Goal: Task Accomplishment & Management: Manage account settings

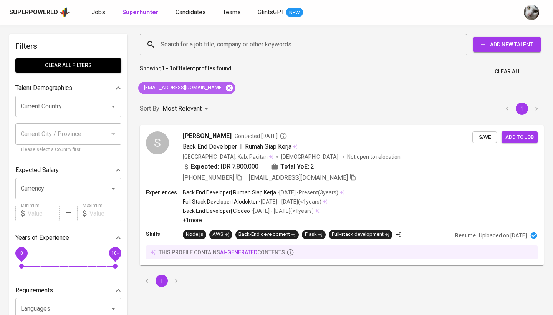
click at [226, 90] on icon at bounding box center [229, 87] width 7 height 7
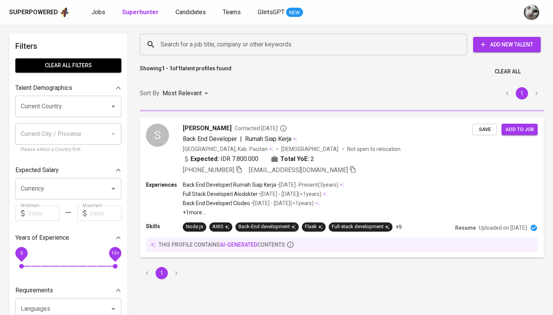
click at [234, 50] on input "Search for a job title, company or other keywords" at bounding box center [306, 44] width 294 height 15
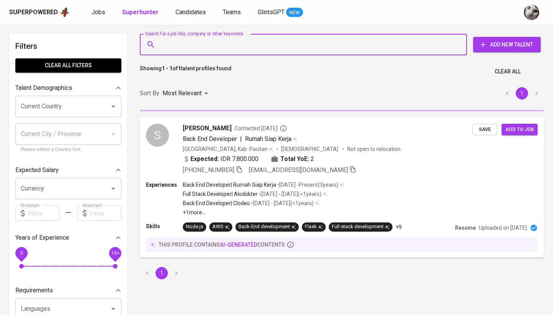
paste input "[EMAIL_ADDRESS][DOMAIN_NAME]"
type input "[EMAIL_ADDRESS][DOMAIN_NAME]"
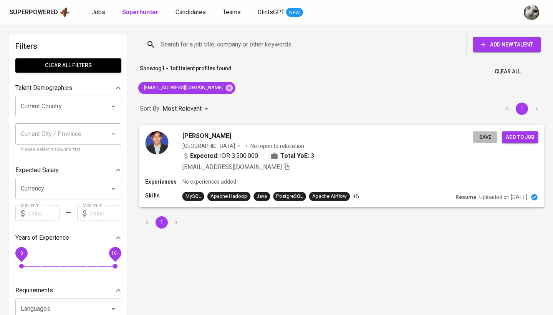
click at [492, 138] on span "Save" at bounding box center [485, 137] width 17 height 9
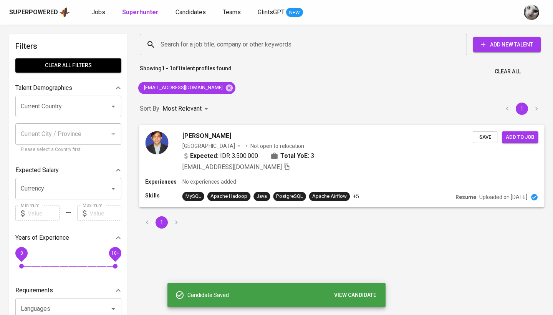
click at [515, 139] on span "Add to job" at bounding box center [520, 137] width 28 height 9
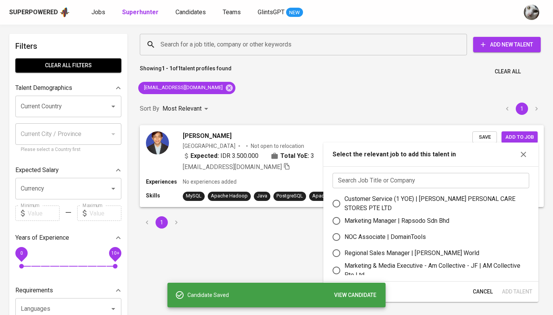
click at [399, 185] on input "text" at bounding box center [431, 180] width 197 height 15
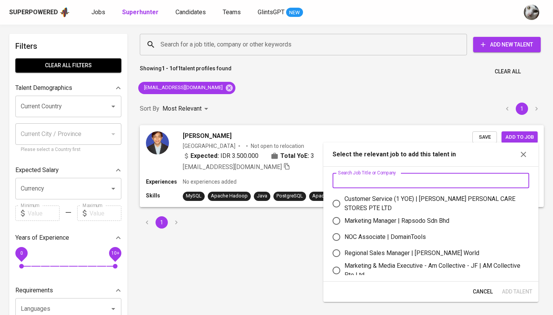
click at [399, 185] on input "text" at bounding box center [431, 180] width 197 height 15
type input "z"
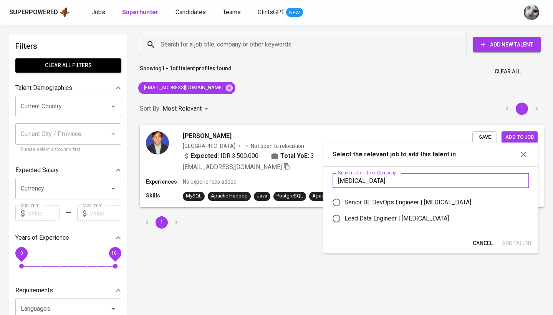
type input "meridia"
click at [401, 216] on div "Lead Data Engineer | Meridia" at bounding box center [397, 218] width 105 height 9
click at [345, 216] on input "Lead Data Engineer | Meridia" at bounding box center [337, 219] width 16 height 16
radio input "true"
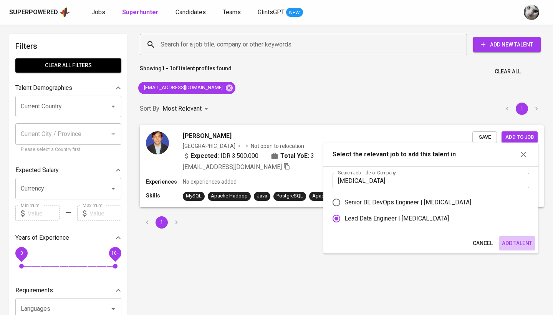
click at [507, 242] on span "Add Talent" at bounding box center [517, 244] width 30 height 10
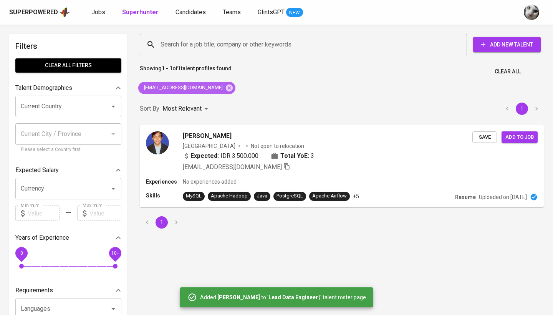
click at [226, 87] on icon at bounding box center [229, 87] width 7 height 7
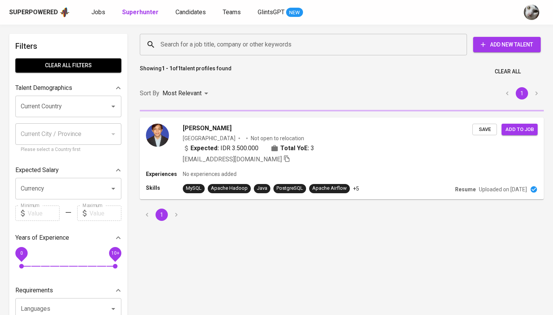
click at [209, 48] on input "Search for a job title, company or other keywords" at bounding box center [306, 44] width 294 height 15
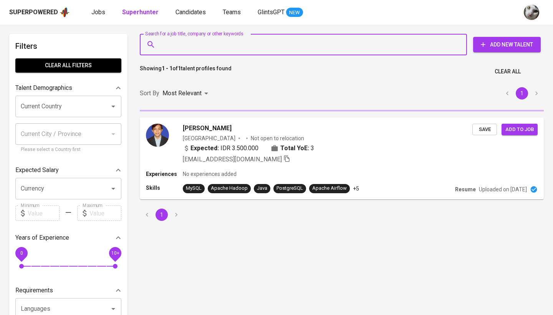
paste input "riskaamalia.mail@gmail.com"
type input "riskaamalia.mail@gmail.com"
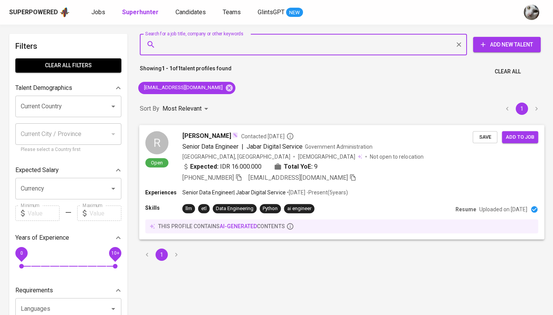
click at [401, 162] on div "Expected: IDR 16.000.000 Total YoE: 9" at bounding box center [328, 167] width 291 height 11
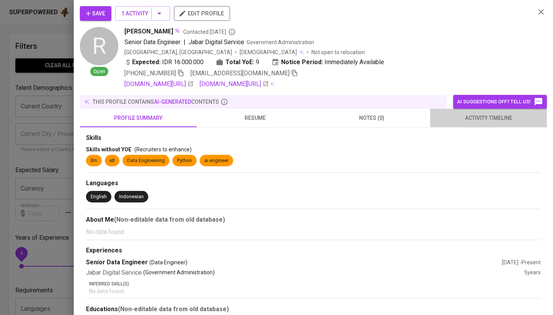
click at [482, 118] on span "activity timeline" at bounding box center [489, 118] width 108 height 10
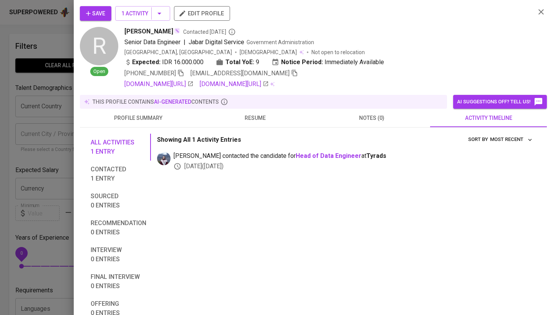
click at [88, 10] on span "Save" at bounding box center [95, 14] width 19 height 10
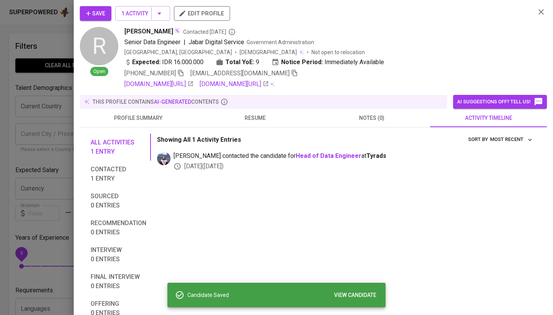
click at [51, 169] on div at bounding box center [276, 157] width 553 height 315
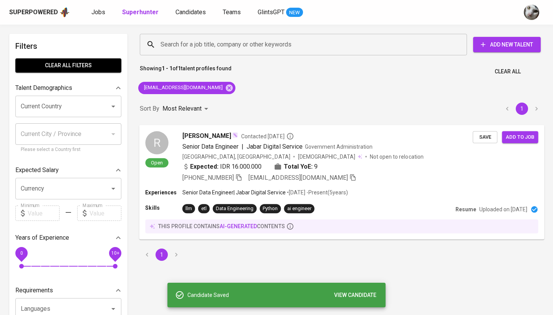
click at [531, 138] on span "Add to job" at bounding box center [520, 137] width 28 height 9
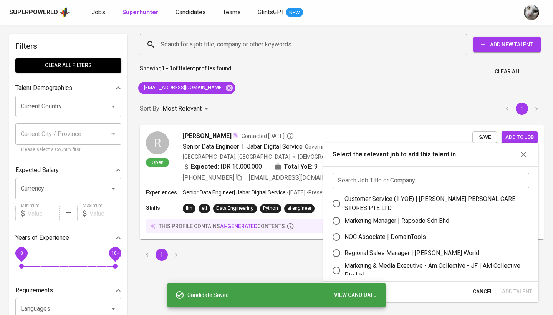
click at [415, 187] on input "text" at bounding box center [431, 180] width 197 height 15
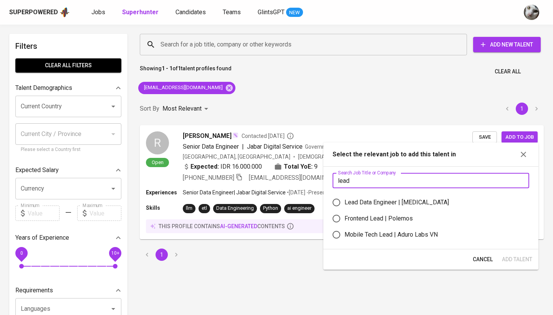
type input "lead"
click at [396, 206] on div "Lead Data Engineer | Meridia" at bounding box center [397, 202] width 105 height 9
click at [345, 206] on input "Lead Data Engineer | Meridia" at bounding box center [337, 202] width 16 height 16
radio input "true"
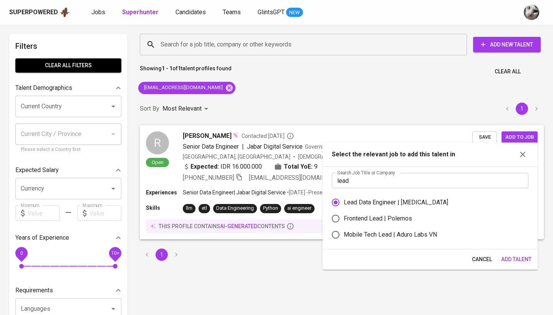
click at [515, 262] on span "Add Talent" at bounding box center [517, 260] width 30 height 10
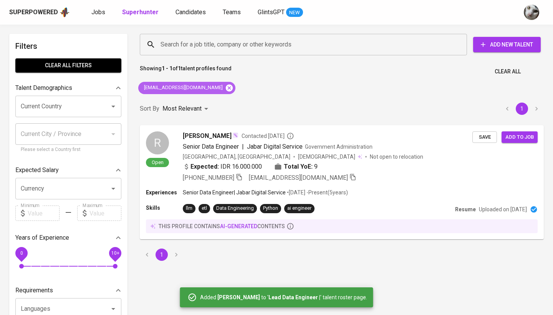
click at [225, 90] on icon at bounding box center [229, 88] width 8 height 8
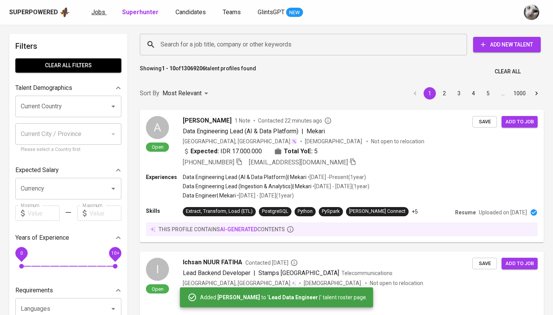
click at [98, 15] on span "Jobs" at bounding box center [98, 11] width 14 height 7
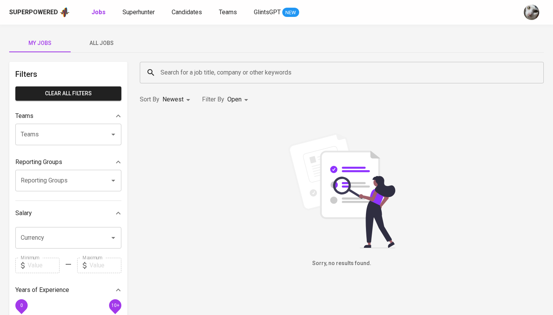
click at [100, 38] on button "All Jobs" at bounding box center [101, 43] width 61 height 18
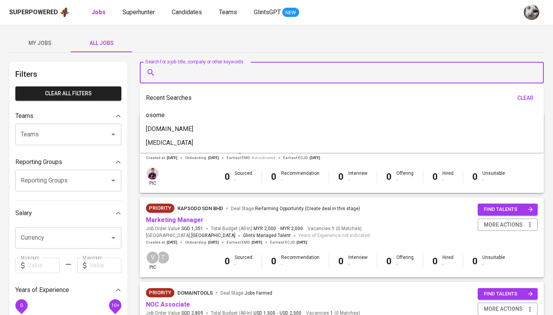
click at [161, 71] on input "Search for a job title, company or other keywords" at bounding box center [344, 72] width 370 height 15
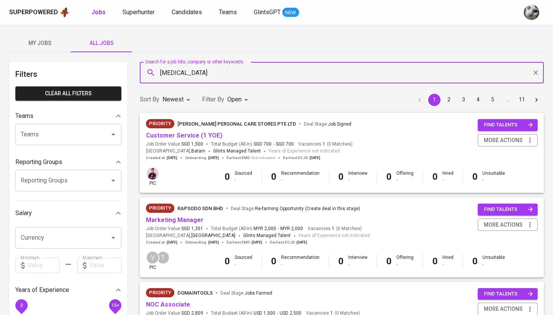
type input "meridia"
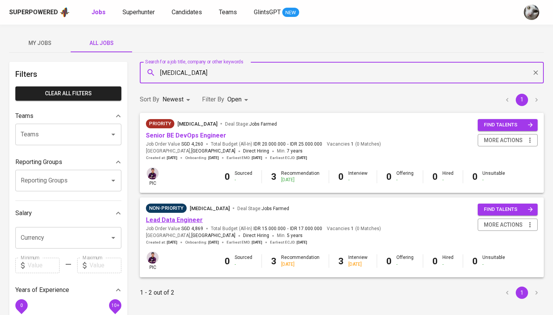
click at [170, 219] on link "Lead Data Engineer" at bounding box center [174, 219] width 57 height 7
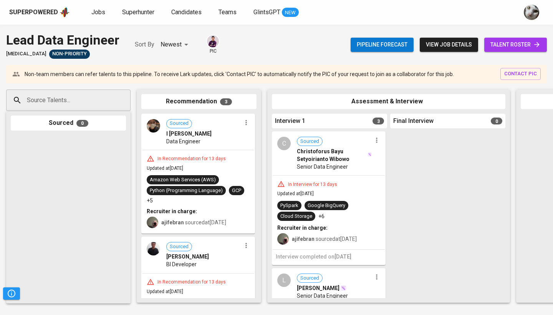
click at [534, 38] on link "talent roster" at bounding box center [516, 45] width 63 height 14
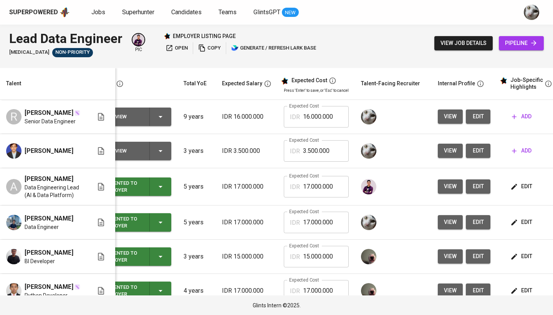
scroll to position [0, 33]
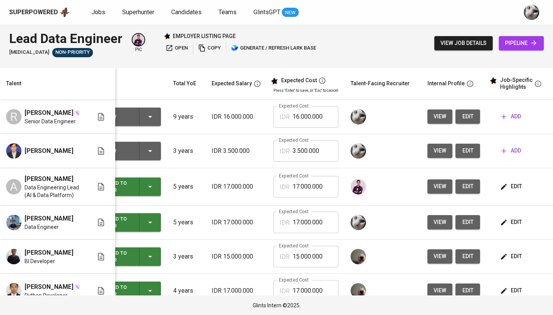
click at [475, 153] on button "edit" at bounding box center [468, 151] width 25 height 14
click at [508, 155] on button "add" at bounding box center [512, 151] width 26 height 14
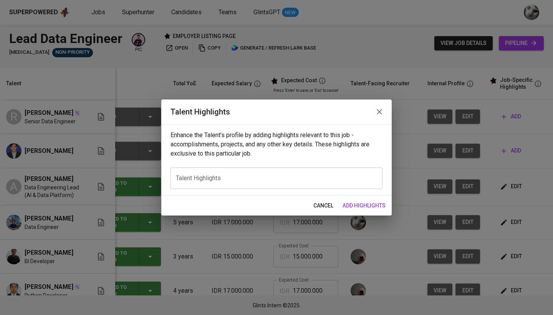
click at [360, 175] on textarea at bounding box center [276, 177] width 201 height 7
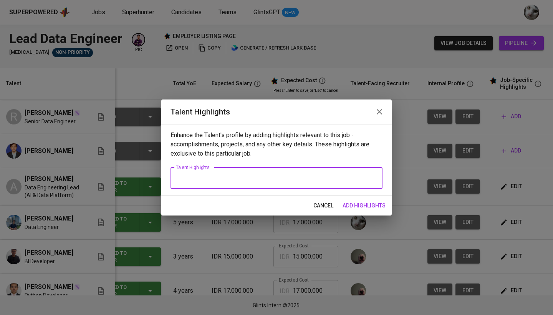
paste textarea "As a Senior Data Engineer at PointStar, Arinan led the migration of big data in…"
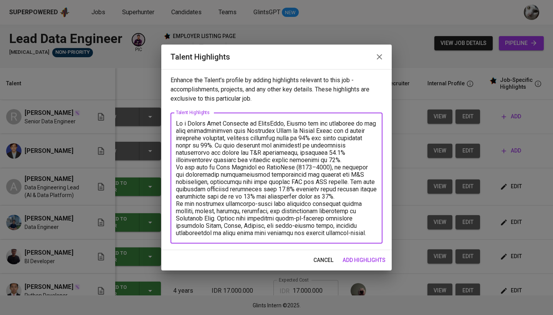
click at [299, 158] on textarea at bounding box center [276, 178] width 201 height 117
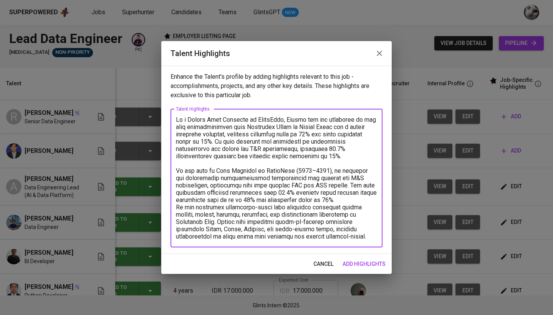
click at [312, 201] on textarea at bounding box center [276, 178] width 201 height 124
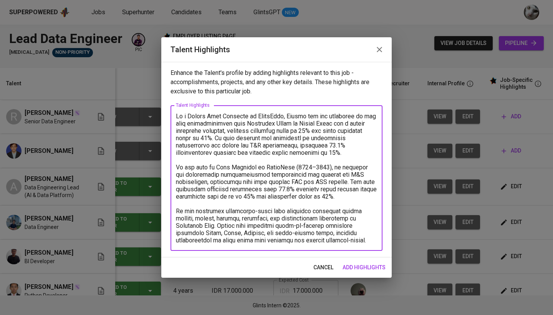
click at [177, 213] on textarea at bounding box center [276, 178] width 201 height 131
click at [308, 244] on div "x Talent Highlights" at bounding box center [277, 178] width 212 height 146
click at [305, 237] on textarea at bounding box center [276, 178] width 201 height 131
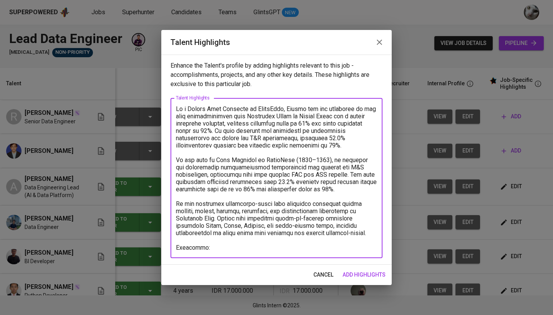
paste textarea "arinannp@gmail.com"
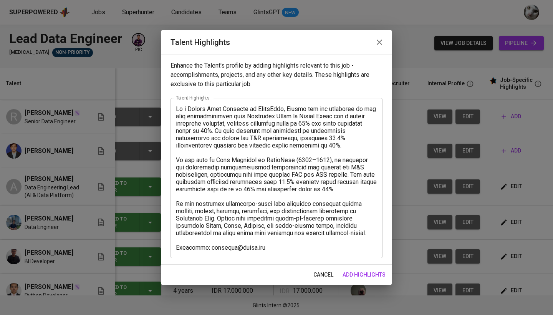
drag, startPoint x: 269, startPoint y: 252, endPoint x: 209, endPoint y: 246, distance: 59.8
click at [209, 246] on div "x Talent Highlights" at bounding box center [277, 178] width 212 height 160
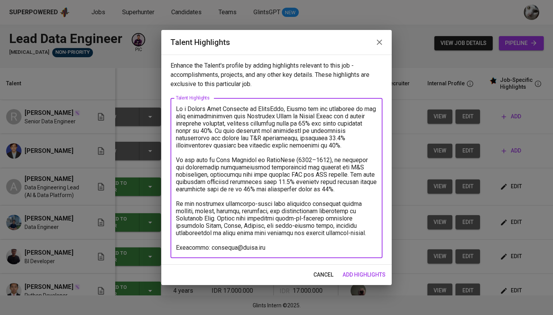
click at [209, 246] on textarea at bounding box center [276, 178] width 201 height 146
click at [272, 241] on textarea at bounding box center [276, 178] width 201 height 146
drag, startPoint x: 270, startPoint y: 248, endPoint x: 208, endPoint y: 249, distance: 62.3
click at [208, 249] on textarea at bounding box center [276, 178] width 201 height 146
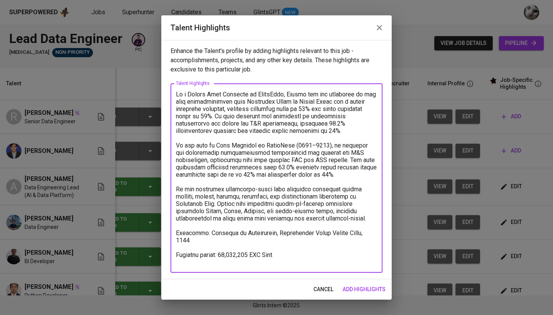
paste textarea "https://glints.sg.larksuite.com/minutes/obsgjjzqxss73bt4d3az2ek4?from=from_copy…"
type textarea "Lo i Dolors Amet Consecte ad ElitsEddo, Eiusmo tem inc utlaboree do mag aliq en…"
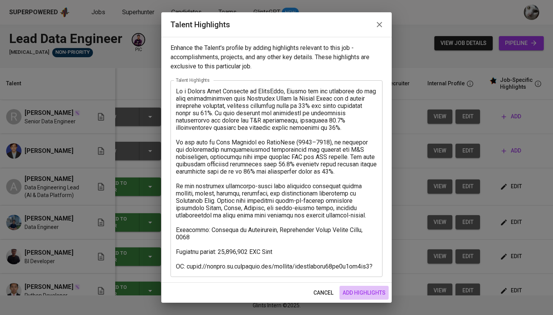
click at [355, 292] on span "add highlights" at bounding box center [364, 293] width 43 height 10
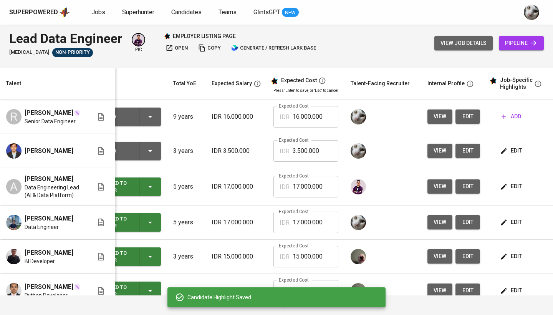
click at [454, 41] on span "view job details" at bounding box center [464, 43] width 46 height 10
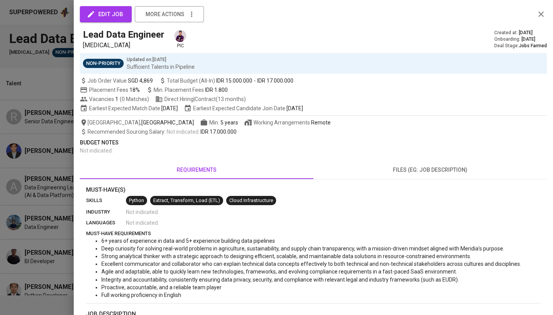
click at [0, 188] on div at bounding box center [276, 157] width 553 height 315
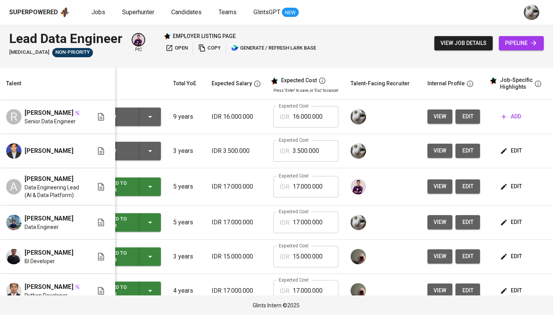
scroll to position [13, 33]
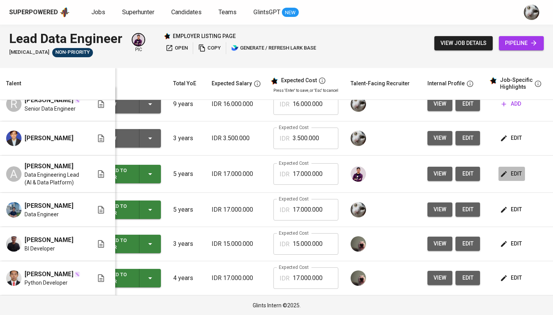
click at [506, 173] on icon "button" at bounding box center [504, 174] width 8 height 8
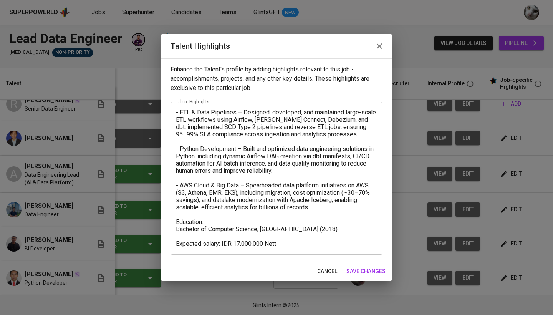
click at [370, 271] on span "save changes" at bounding box center [366, 272] width 39 height 10
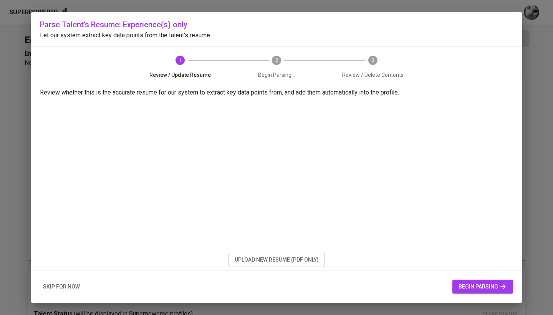
click at [267, 267] on div "Parse Talent's Resume: Experience(s) only Let our system extract key data point…" at bounding box center [277, 157] width 492 height 291
click at [266, 262] on span "upload new resume (pdf only)" at bounding box center [277, 260] width 84 height 10
click at [473, 290] on span "begin parsing" at bounding box center [483, 287] width 48 height 10
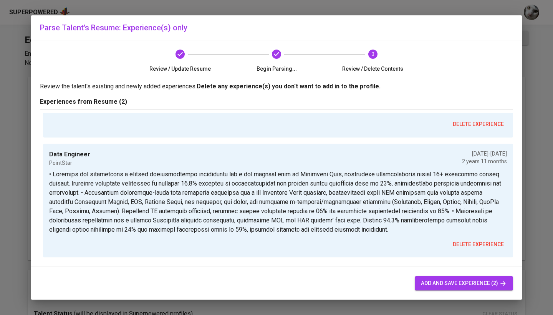
scroll to position [131, 0]
click at [433, 283] on span "add and save experience (2)" at bounding box center [464, 284] width 86 height 10
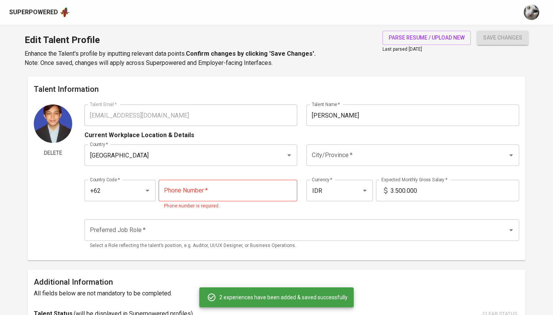
type input "+62"
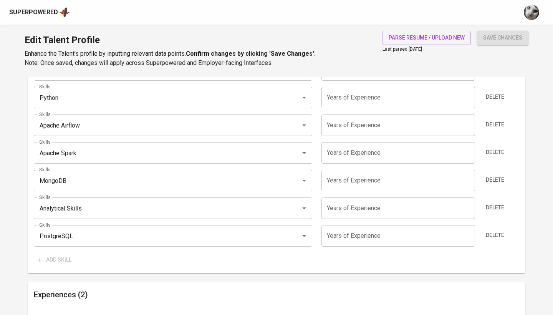
scroll to position [542, 0]
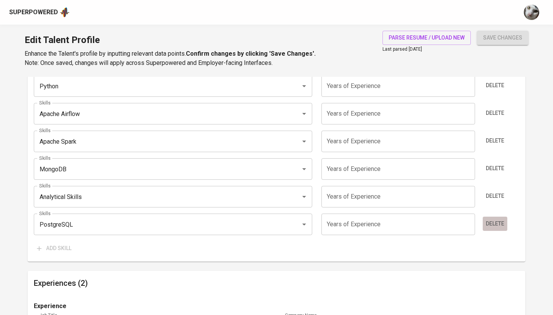
click at [500, 221] on span "Delete" at bounding box center [495, 224] width 18 height 10
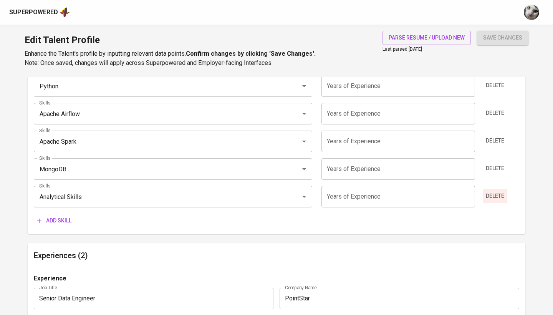
click at [499, 201] on button "Delete" at bounding box center [495, 196] width 25 height 14
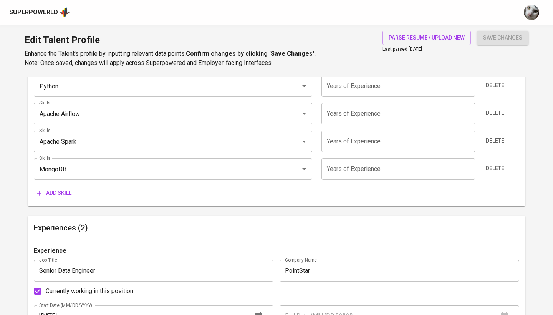
click at [498, 169] on span "Delete" at bounding box center [495, 169] width 18 height 10
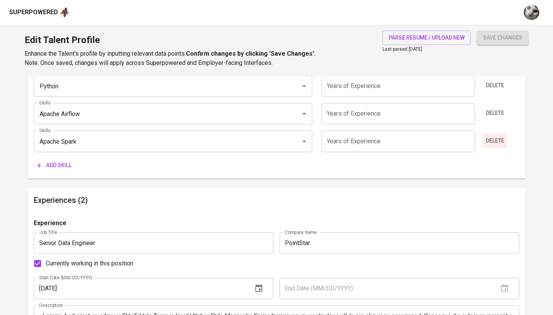
click at [497, 138] on span "Delete" at bounding box center [495, 141] width 18 height 10
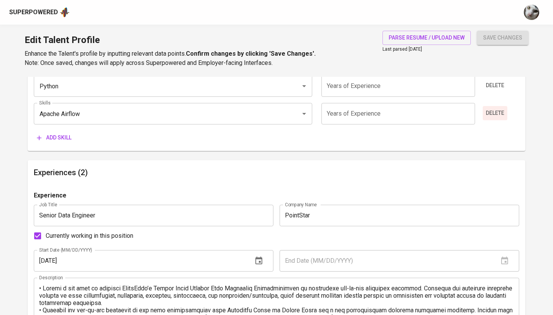
click at [497, 106] on button "Delete" at bounding box center [495, 113] width 25 height 14
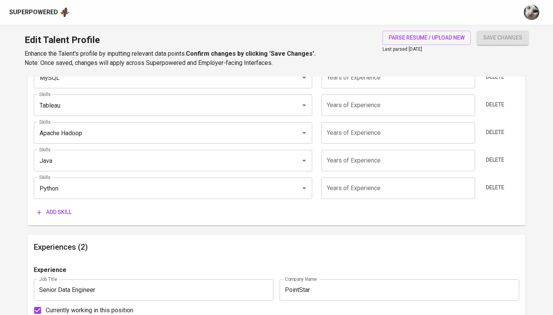
scroll to position [425, 0]
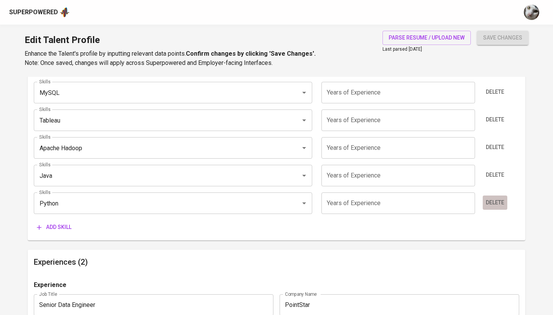
click at [501, 202] on span "Delete" at bounding box center [495, 203] width 18 height 10
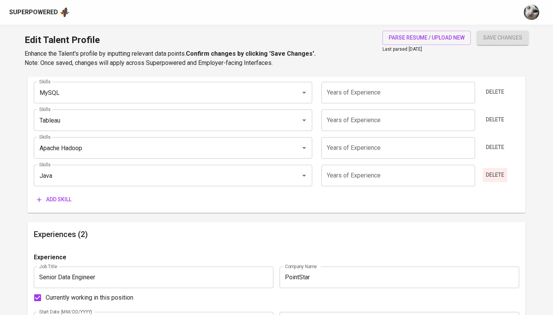
click at [493, 175] on span "Delete" at bounding box center [495, 175] width 18 height 10
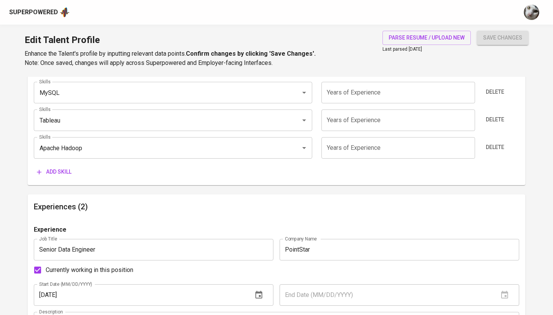
click at [495, 138] on div "Delete" at bounding box center [499, 148] width 40 height 22
click at [495, 143] on span "Delete" at bounding box center [495, 148] width 18 height 10
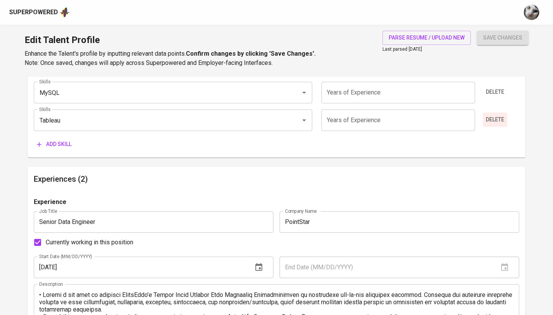
click at [496, 123] on button "Delete" at bounding box center [495, 120] width 25 height 14
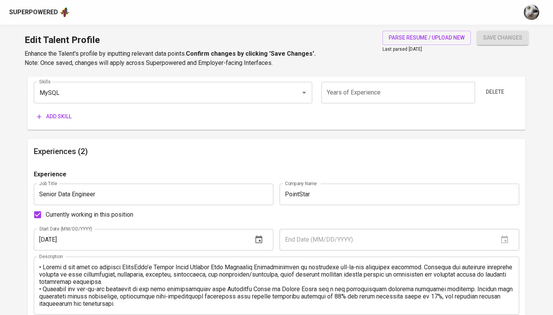
click at [495, 98] on div "Delete" at bounding box center [499, 93] width 40 height 22
click at [495, 95] on button "Delete" at bounding box center [495, 92] width 25 height 14
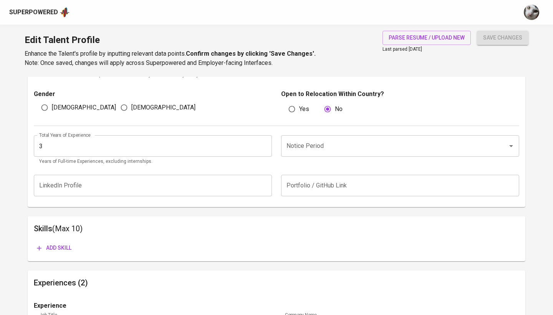
scroll to position [233, 0]
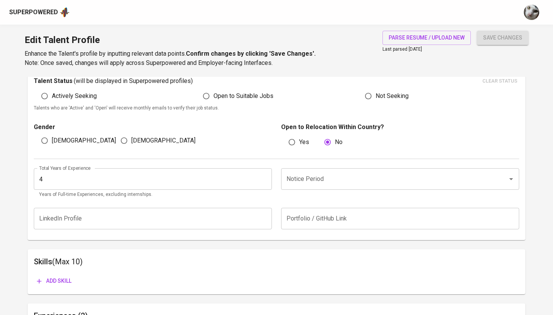
click at [264, 176] on input "4" at bounding box center [153, 179] width 238 height 22
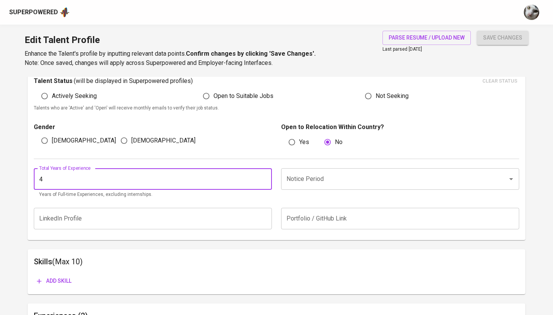
type input "5"
click at [264, 176] on input "5" at bounding box center [153, 179] width 238 height 22
click at [296, 176] on input "Notice Period" at bounding box center [390, 179] width 210 height 15
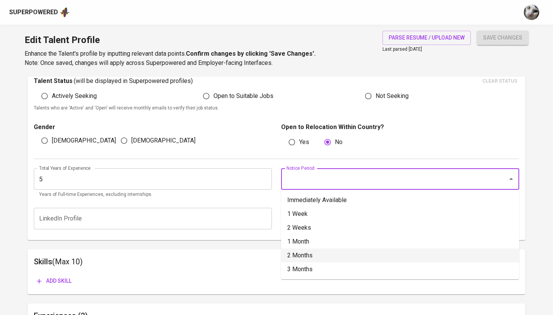
click at [307, 254] on li "2 Months" at bounding box center [400, 256] width 238 height 14
type input "2 Months"
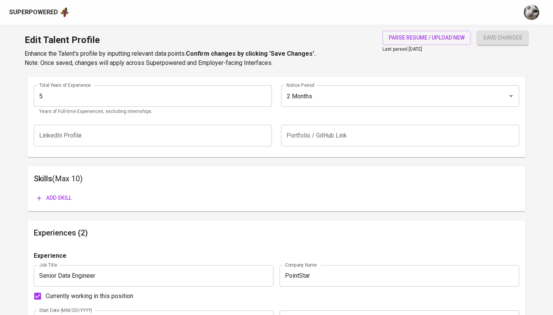
scroll to position [317, 0]
click at [63, 196] on span "Add skill" at bounding box center [54, 197] width 35 height 10
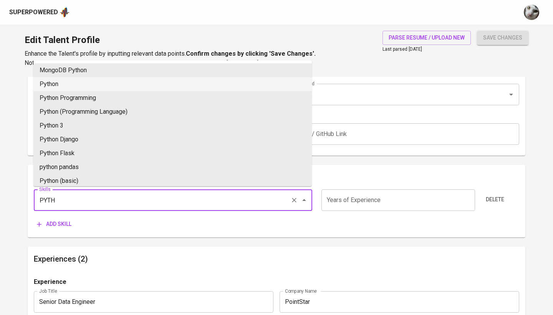
click at [87, 83] on li "Python" at bounding box center [172, 84] width 279 height 14
type input "Python"
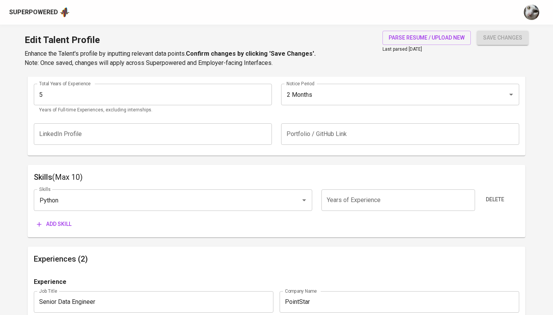
click at [361, 198] on input "number" at bounding box center [398, 200] width 153 height 22
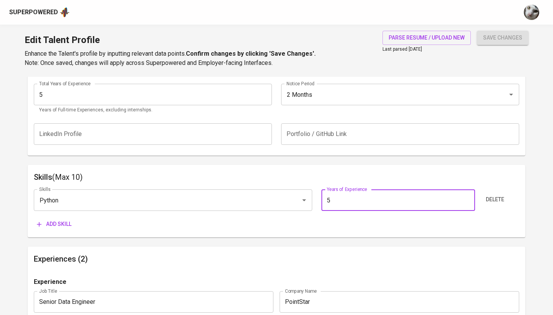
type input "5"
click at [61, 226] on span "Add skill" at bounding box center [54, 224] width 35 height 10
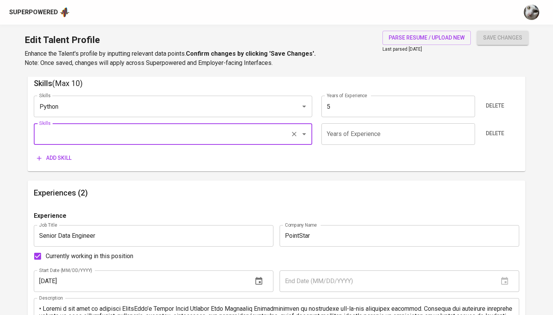
scroll to position [408, 0]
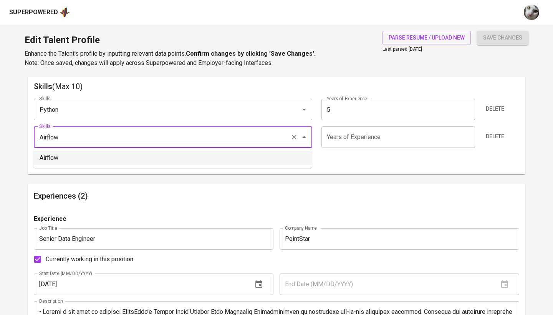
type input "Airflow"
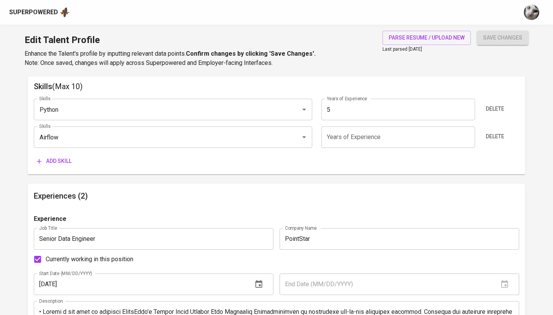
click at [365, 141] on input "number" at bounding box center [398, 137] width 153 height 22
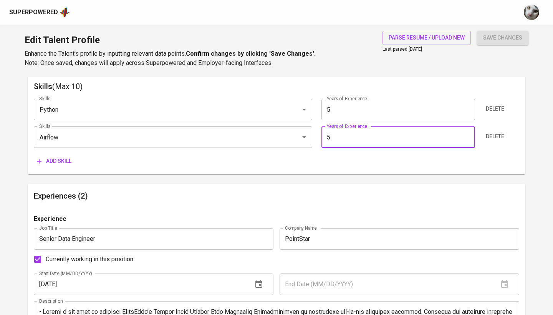
type input "5"
click at [59, 160] on span "Add skill" at bounding box center [54, 161] width 35 height 10
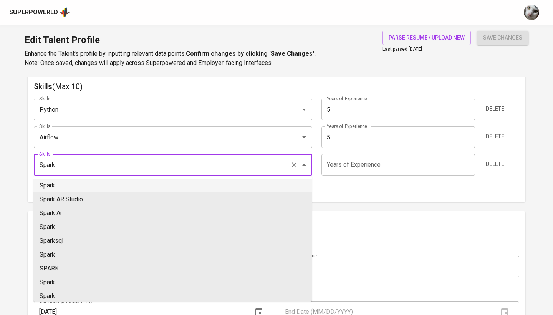
click at [55, 189] on li "Spark" at bounding box center [172, 186] width 279 height 14
type input "Spark"
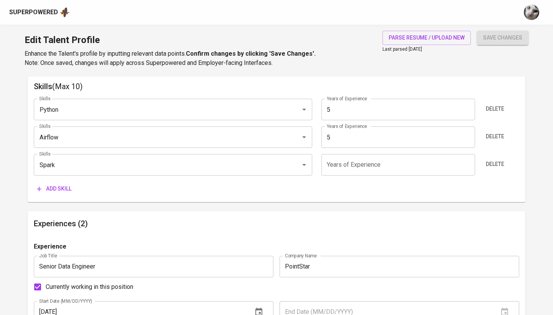
click at [342, 170] on input "number" at bounding box center [398, 165] width 153 height 22
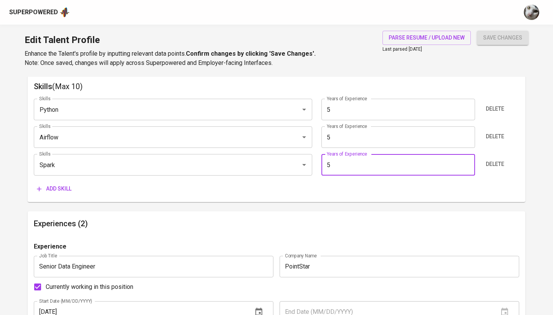
type input "5"
click at [44, 191] on span "Add skill" at bounding box center [54, 189] width 35 height 10
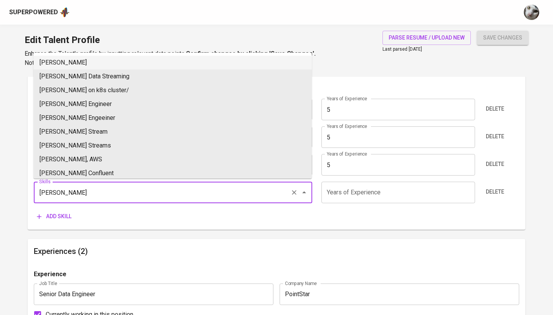
click at [212, 59] on li "Kafka" at bounding box center [172, 63] width 279 height 14
type input "Kafka"
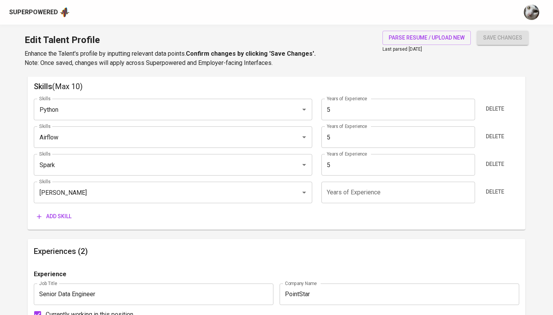
click at [369, 195] on input "number" at bounding box center [398, 193] width 153 height 22
type input "5"
click at [57, 210] on button "Add skill" at bounding box center [54, 216] width 41 height 14
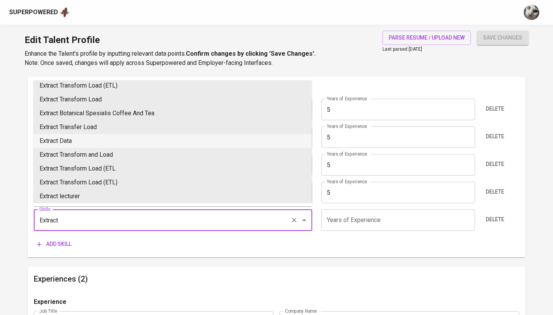
scroll to position [5, 0]
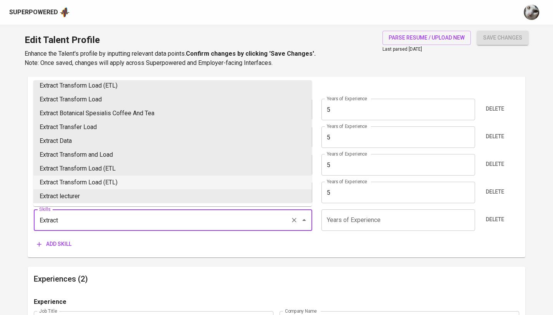
click at [171, 185] on li "Extract Transform Load (ETL)" at bounding box center [172, 183] width 279 height 14
type input "Extract Transform Load (ETL)"
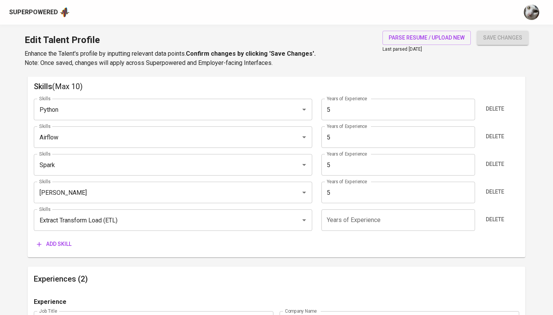
click at [336, 213] on input "number" at bounding box center [398, 220] width 153 height 22
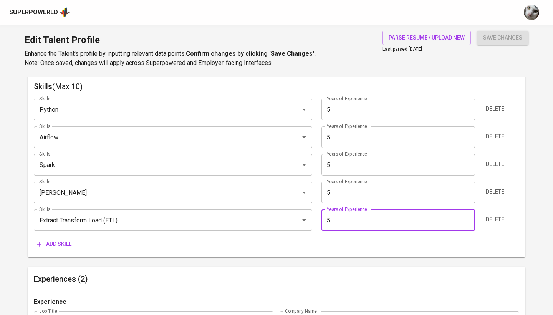
type input "5"
click at [45, 237] on button "Add skill" at bounding box center [54, 244] width 41 height 14
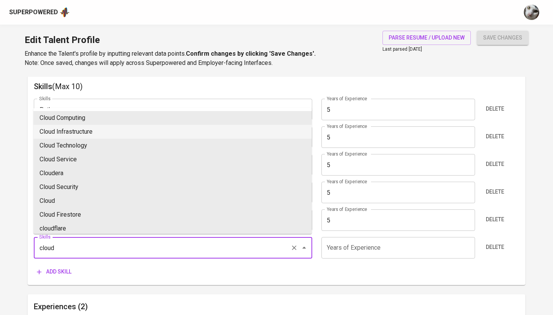
click at [227, 126] on li "Cloud Infrastructure" at bounding box center [172, 132] width 279 height 14
type input "Cloud Infrastructure"
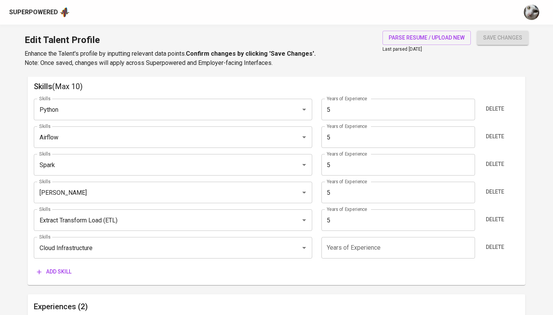
click at [379, 242] on input "number" at bounding box center [398, 248] width 153 height 22
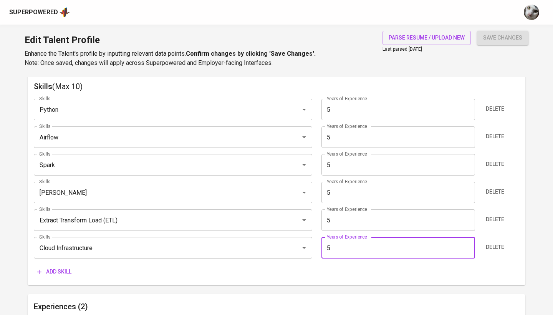
type input "5"
click at [538, 102] on main "Talent Information Delete Talent Email   * arinannp@gmail.com Talent Email * Ta…" at bounding box center [276, 199] width 553 height 1061
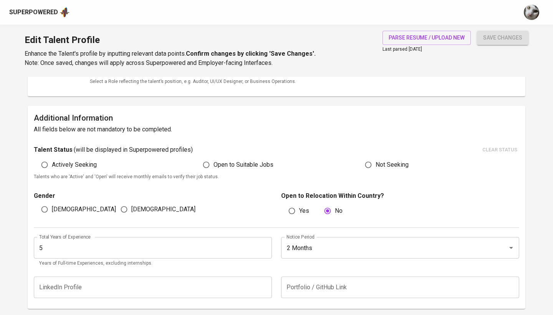
scroll to position [164, 0]
click at [57, 208] on span "Male" at bounding box center [84, 209] width 64 height 9
click at [52, 208] on input "Male" at bounding box center [44, 209] width 15 height 15
radio input "true"
click at [81, 163] on span "Actively Seeking" at bounding box center [74, 164] width 45 height 9
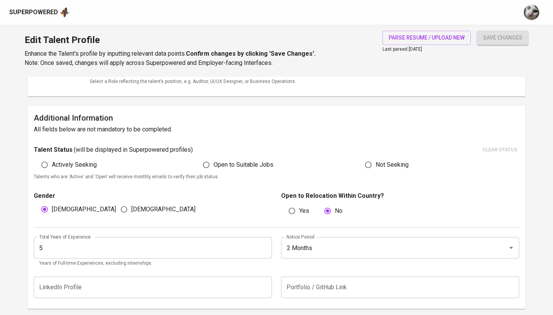
click at [52, 163] on input "Actively Seeking" at bounding box center [44, 165] width 15 height 15
radio input "true"
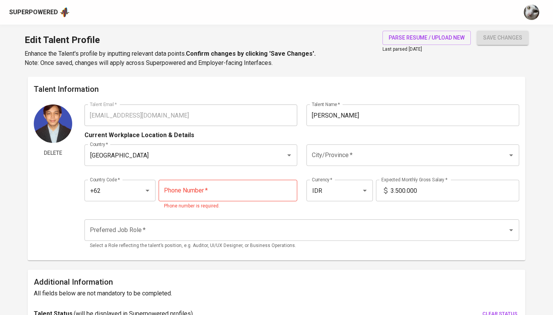
scroll to position [0, 0]
paste input "897-7311-308"
type input "897-7311-308"
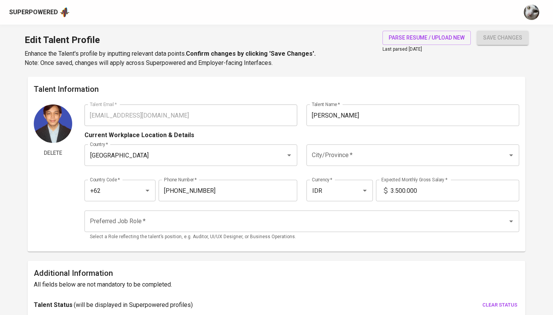
click at [405, 187] on input "3.500.000" at bounding box center [455, 191] width 129 height 22
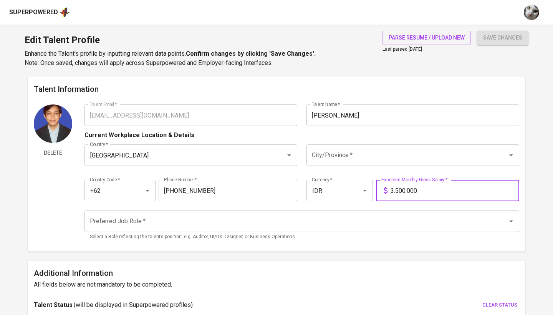
click at [430, 191] on input "3.500.000" at bounding box center [455, 191] width 129 height 22
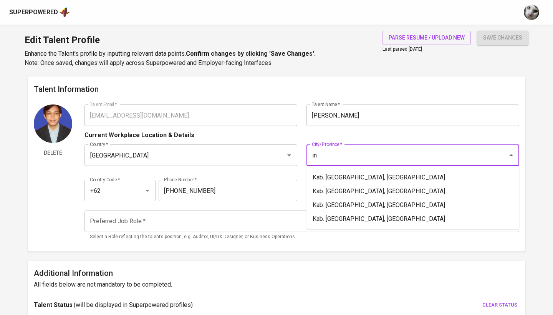
type input "i"
type input "I"
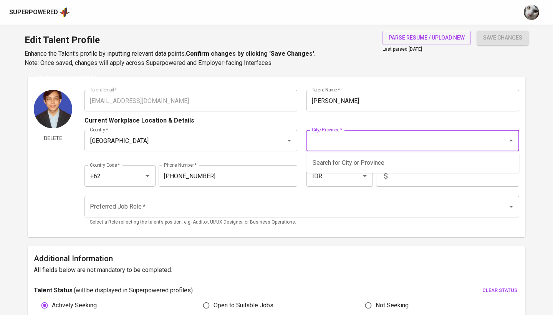
scroll to position [17, 0]
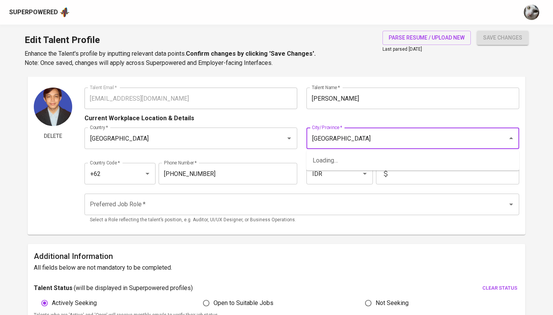
type input "Jakartaa"
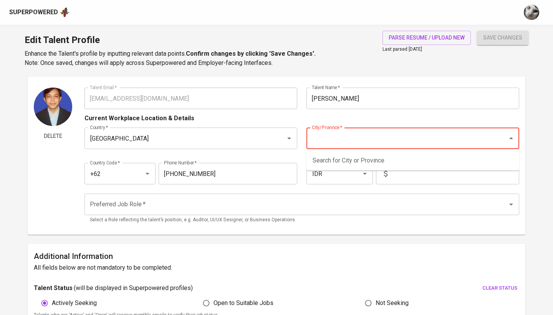
click at [398, 145] on input "City/Province   *" at bounding box center [402, 138] width 184 height 15
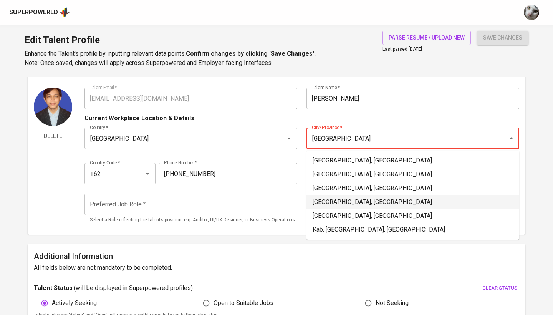
click at [387, 199] on li "Jakarta Pusat, DKI Jakarta" at bounding box center [413, 202] width 213 height 14
type input "Jakarta Pusat, DKI Jakarta"
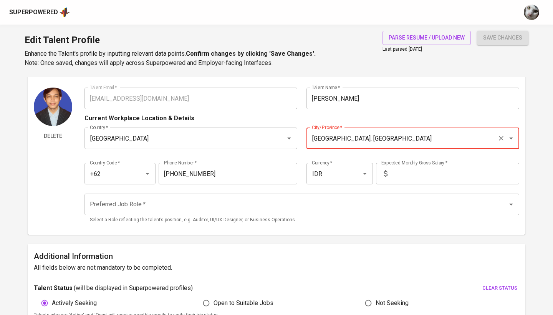
click at [407, 175] on input "text" at bounding box center [455, 174] width 129 height 22
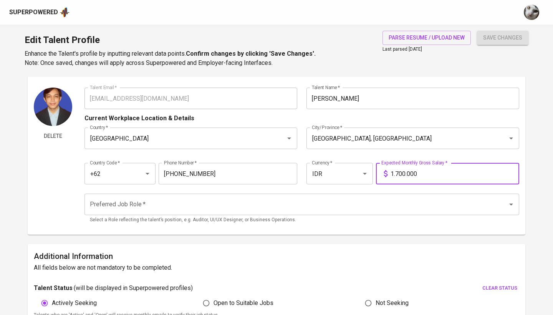
type input "17.000.000"
click at [395, 203] on input "Preferred Job Role   *" at bounding box center [291, 204] width 407 height 15
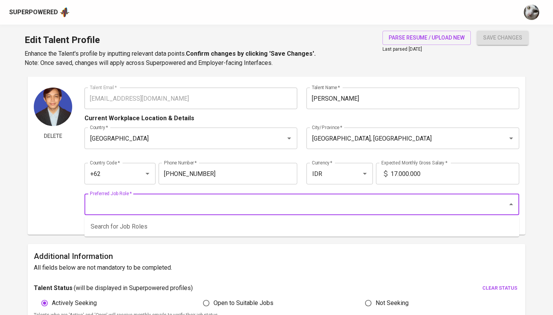
type input "d"
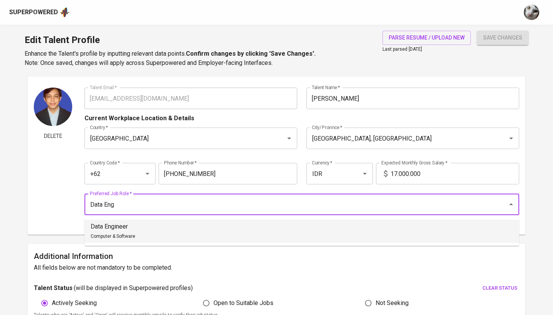
click at [334, 241] on li "Data Engineer Computer & Software" at bounding box center [302, 231] width 435 height 23
type input "Data Engineer"
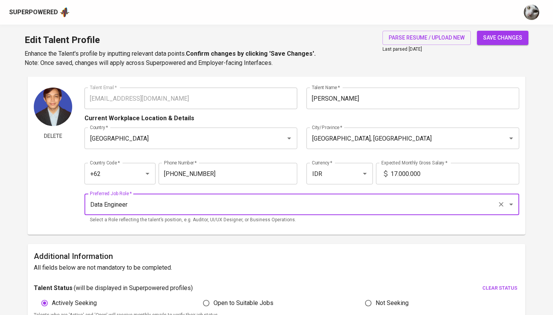
click at [497, 37] on span "save changes" at bounding box center [502, 38] width 39 height 10
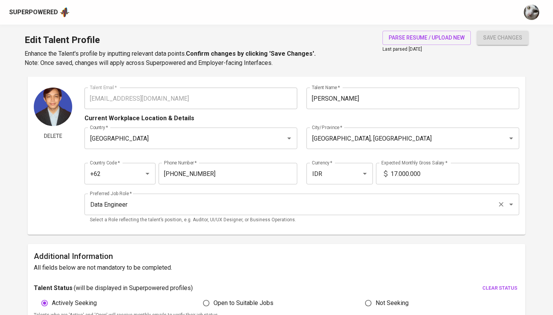
type input "Cloud Infrastructure"
type input "Extract Transform Load (ETL)"
type input "Apache Kafka"
type input "Apache Spark"
type input "Apache Airflow"
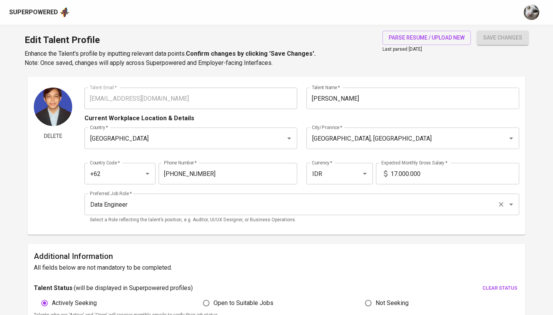
type input "Python"
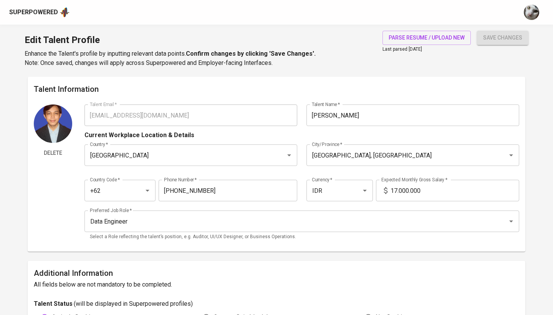
scroll to position [0, 0]
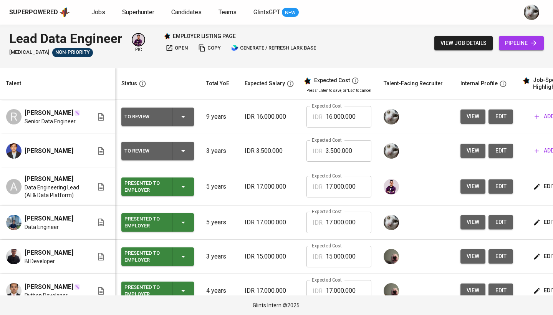
click at [491, 120] on button "edit" at bounding box center [501, 117] width 25 height 14
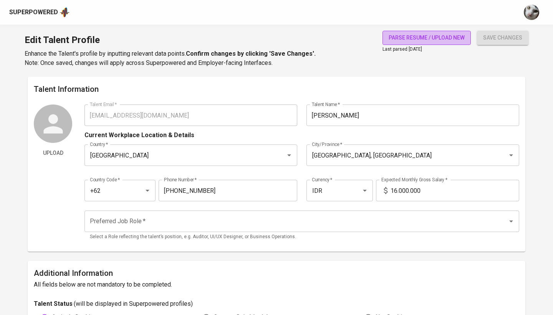
click at [441, 37] on span "parse resume / upload new" at bounding box center [427, 38] width 76 height 10
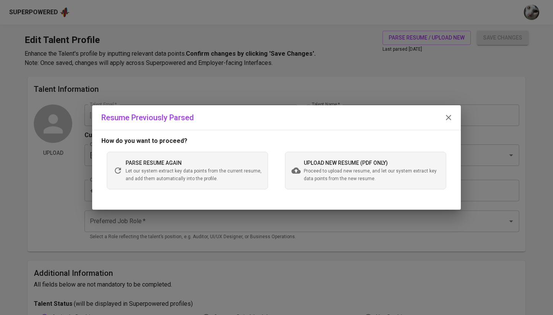
click at [372, 168] on span "Proceed to upload new resume, and let our system extract key data points from t…" at bounding box center [372, 175] width 136 height 15
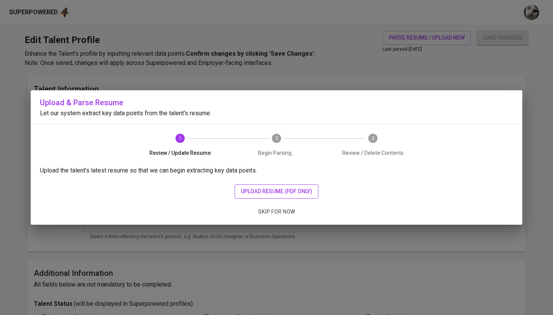
click at [294, 191] on span "upload resume (pdf only)" at bounding box center [276, 192] width 71 height 10
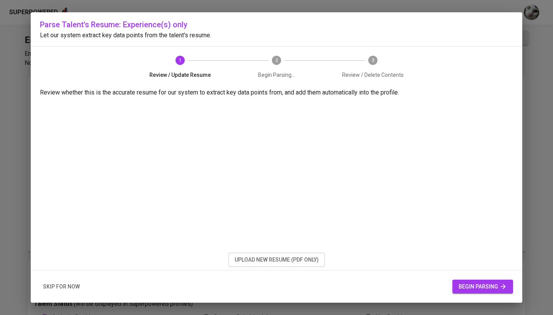
click at [462, 292] on button "begin parsing" at bounding box center [483, 287] width 61 height 14
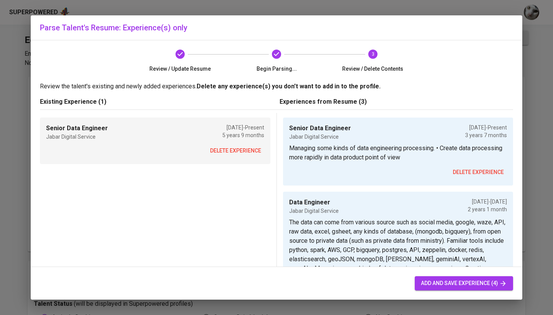
click at [253, 146] on span "delete experience" at bounding box center [235, 151] width 51 height 10
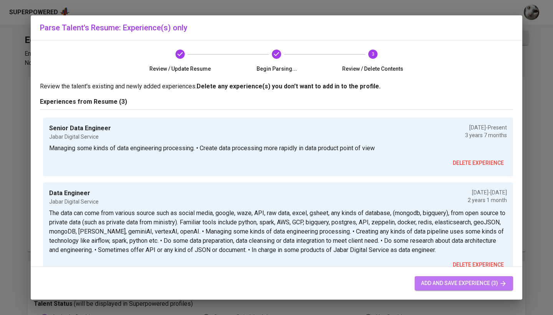
click at [446, 285] on span "add and save experience (3)" at bounding box center [464, 284] width 86 height 10
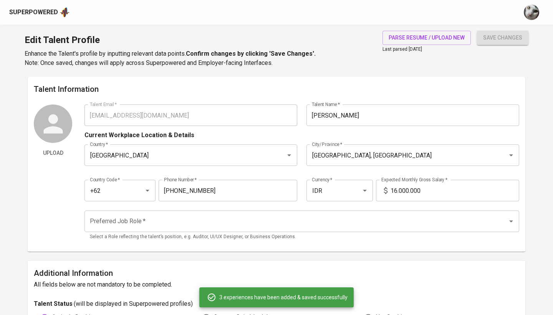
type input "01/01/2022"
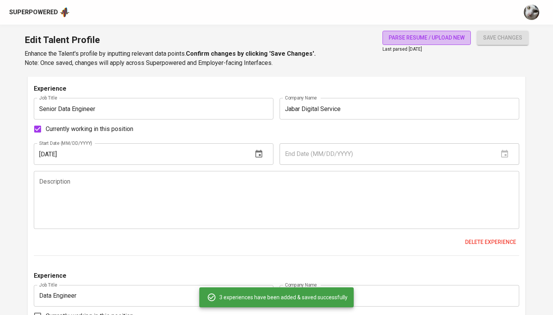
click at [410, 39] on span "parse resume / upload new" at bounding box center [427, 38] width 76 height 10
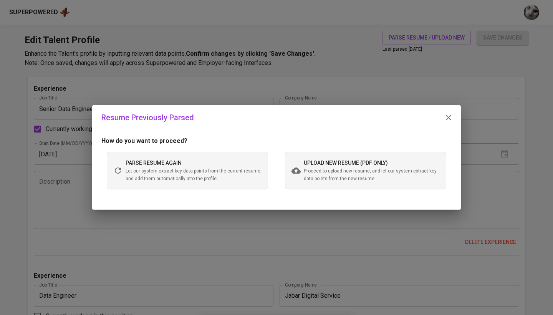
click at [336, 167] on div "upload new resume (pdf only) Proceed to upload new resume, and let our system e…" at bounding box center [372, 170] width 136 height 25
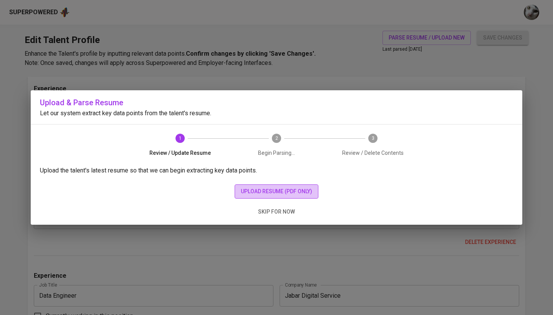
click at [282, 194] on span "upload resume (pdf only)" at bounding box center [276, 192] width 71 height 10
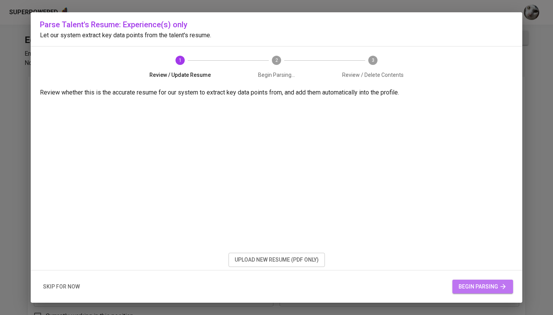
click at [465, 289] on span "begin parsing" at bounding box center [483, 287] width 48 height 10
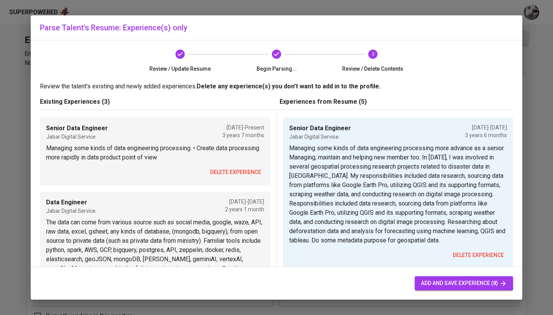
click at [231, 175] on span "delete experience" at bounding box center [235, 173] width 51 height 10
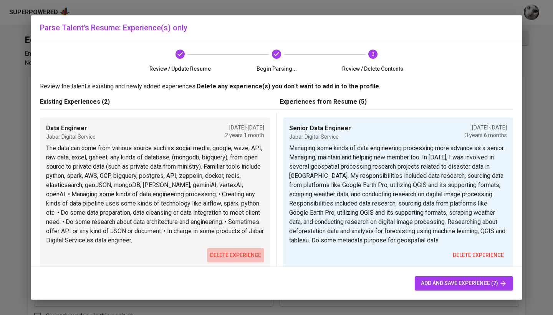
click at [234, 257] on span "delete experience" at bounding box center [235, 256] width 51 height 10
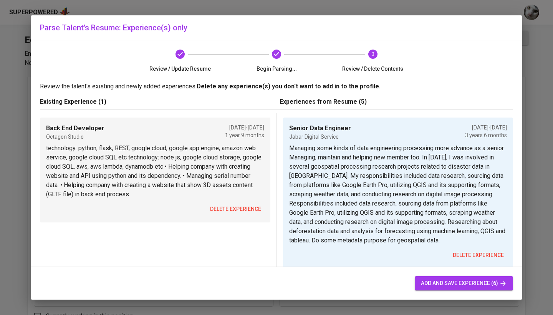
scroll to position [42, 0]
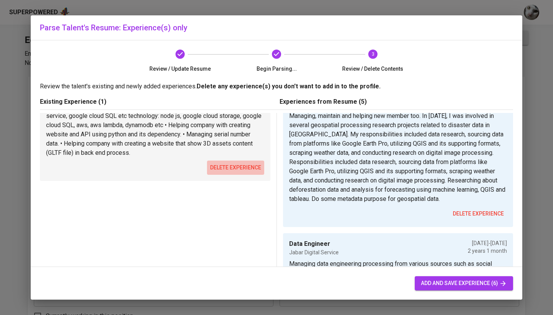
click at [233, 172] on span "delete experience" at bounding box center [235, 168] width 51 height 10
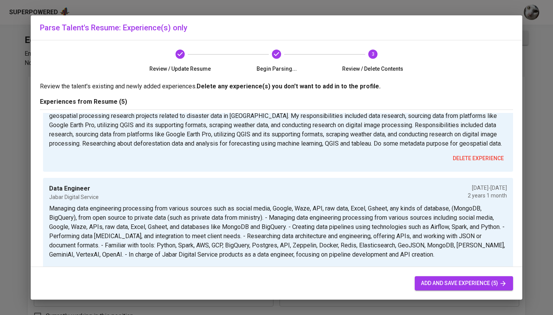
click at [434, 284] on span "add and save experience (5)" at bounding box center [464, 284] width 86 height 10
click at [450, 281] on span "add and save experience (5)" at bounding box center [464, 284] width 86 height 10
click at [429, 281] on span "add and save experience (5)" at bounding box center [464, 284] width 86 height 10
click at [402, 0] on div "Parse Talent's Resume: Experience(s) only Review / Update Resume Begin Parsing.…" at bounding box center [276, 157] width 553 height 315
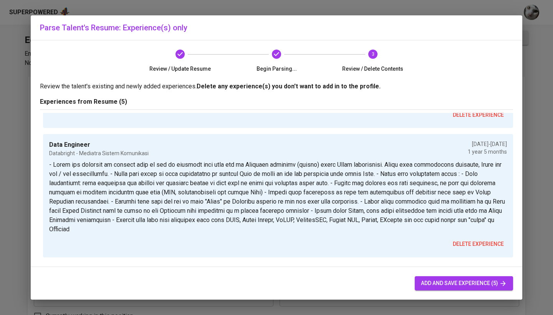
scroll to position [370, 0]
click at [430, 285] on span "add and save experience (5)" at bounding box center [464, 284] width 86 height 10
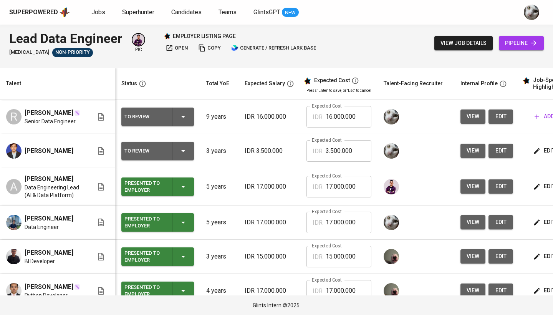
scroll to position [0, 33]
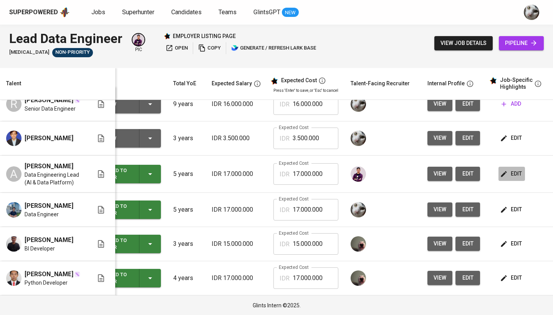
click at [505, 173] on icon "button" at bounding box center [504, 174] width 8 height 8
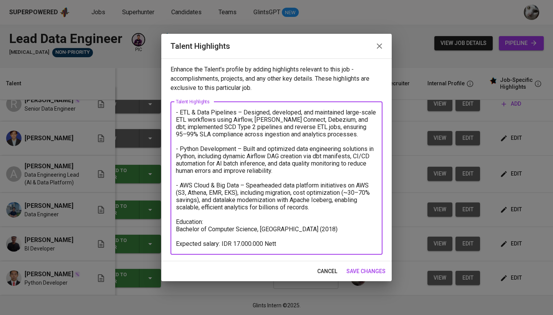
drag, startPoint x: 311, startPoint y: 207, endPoint x: 163, endPoint y: 96, distance: 184.2
click at [163, 96] on div "Enhance the Talent's profile by adding highlights relevant to this job - accomp…" at bounding box center [276, 159] width 231 height 203
click at [332, 269] on span "cancel" at bounding box center [327, 272] width 20 height 10
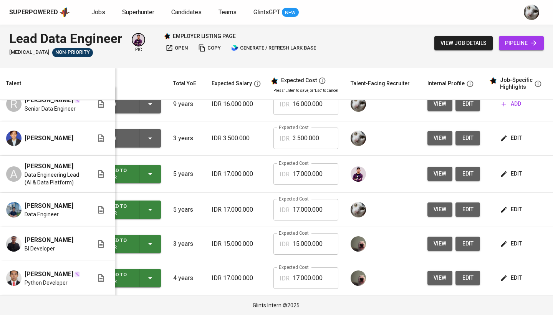
click at [506, 135] on icon "button" at bounding box center [504, 139] width 8 height 8
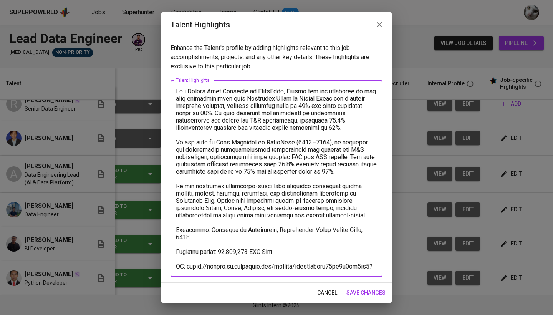
drag, startPoint x: 286, startPoint y: 217, endPoint x: 173, endPoint y: 85, distance: 173.1
click at [173, 85] on div "x Talent Highlights" at bounding box center [277, 178] width 212 height 197
paste textarea "ETL & Data Pipelines Arinan has extensive experience building and optimizing sc…"
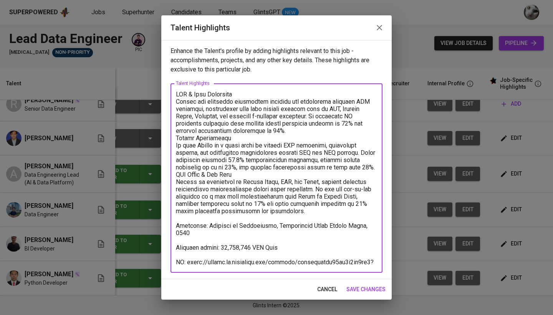
click at [177, 101] on textarea at bounding box center [276, 178] width 201 height 175
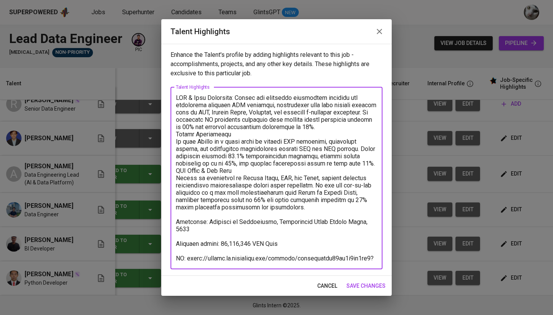
click at [176, 96] on textarea at bounding box center [276, 178] width 201 height 168
click at [177, 134] on textarea at bounding box center [276, 178] width 201 height 168
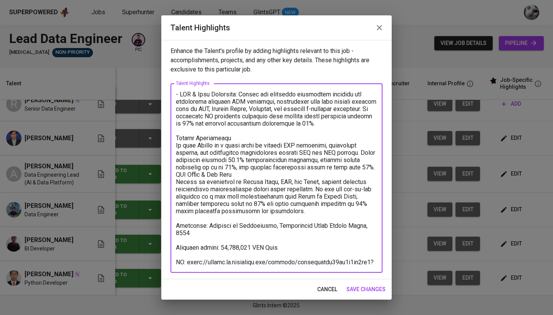
click at [186, 147] on textarea at bounding box center [276, 178] width 201 height 175
click at [177, 146] on textarea at bounding box center [276, 178] width 201 height 175
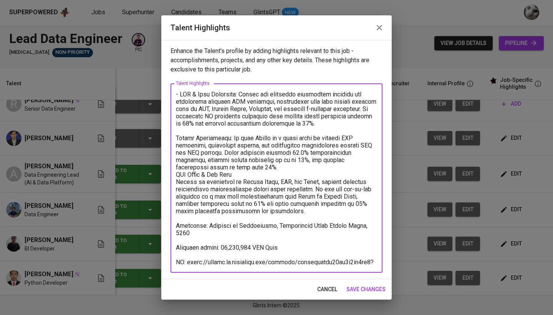
click at [176, 139] on textarea at bounding box center [276, 178] width 201 height 175
click at [176, 176] on textarea at bounding box center [276, 178] width 201 height 175
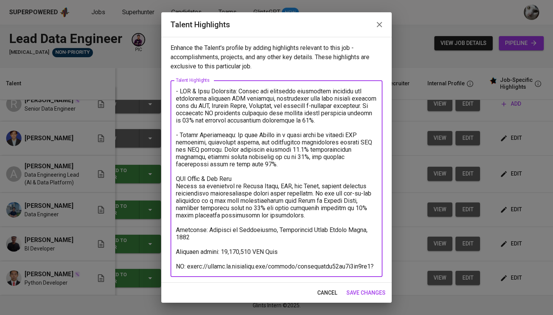
click at [194, 188] on textarea at bounding box center [276, 179] width 201 height 183
click at [177, 181] on textarea at bounding box center [276, 179] width 201 height 183
click at [176, 186] on div "x Talent Highlights" at bounding box center [277, 178] width 212 height 197
click at [178, 186] on textarea at bounding box center [276, 179] width 201 height 183
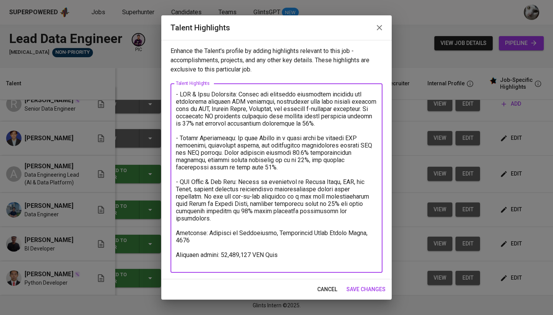
type textarea "- ETL & Data Pipelines: [PERSON_NAME] has extensive experience building and opt…"
click at [355, 287] on span "save changes" at bounding box center [366, 290] width 39 height 10
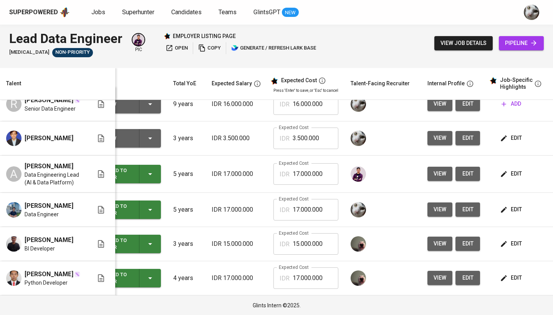
click at [504, 137] on icon "button" at bounding box center [504, 139] width 8 height 8
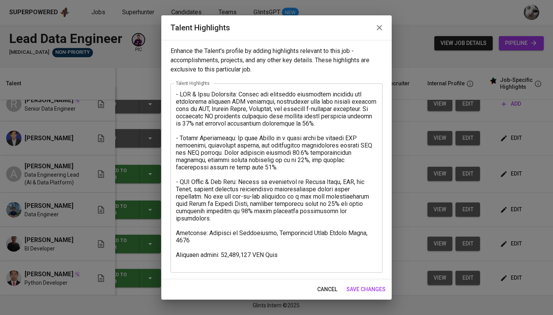
click at [362, 213] on textarea at bounding box center [276, 178] width 201 height 175
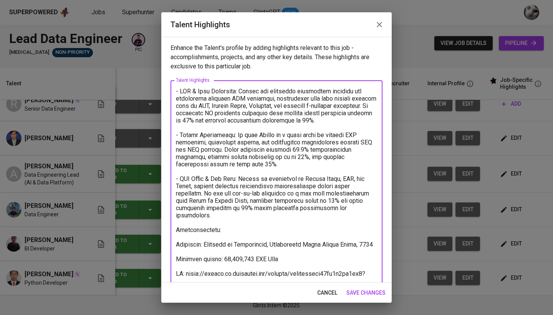
paste textarea "● Google Cloud - Professional Data Engineer ● Google Cloud - Professional Machi…"
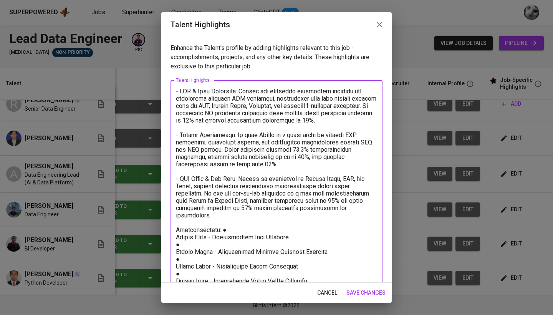
scroll to position [118, 0]
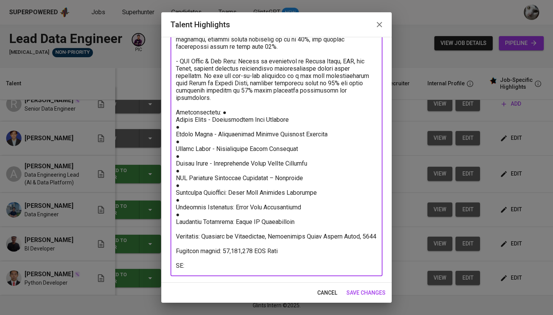
click at [177, 126] on textarea at bounding box center [276, 119] width 201 height 299
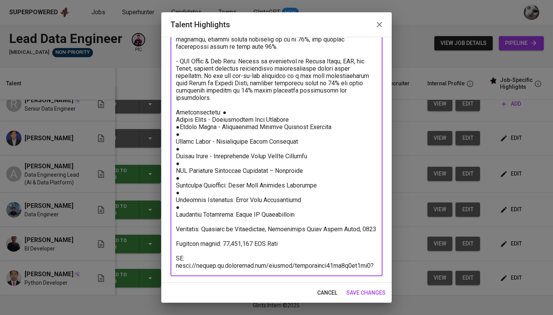
scroll to position [110, 0]
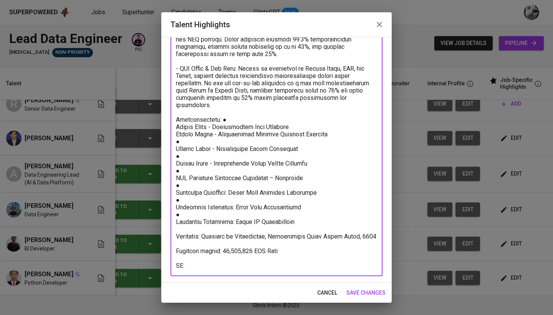
click at [176, 140] on textarea at bounding box center [276, 123] width 201 height 292
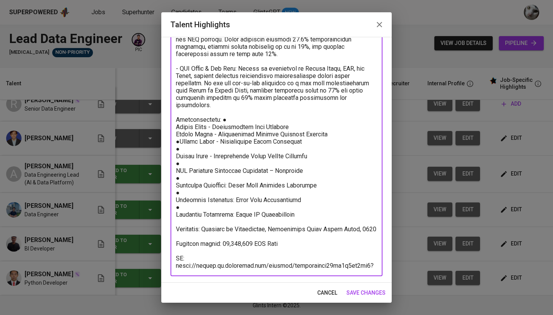
scroll to position [103, 0]
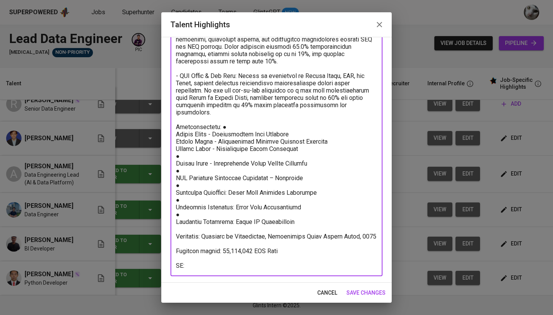
click at [177, 156] on textarea at bounding box center [276, 127] width 201 height 285
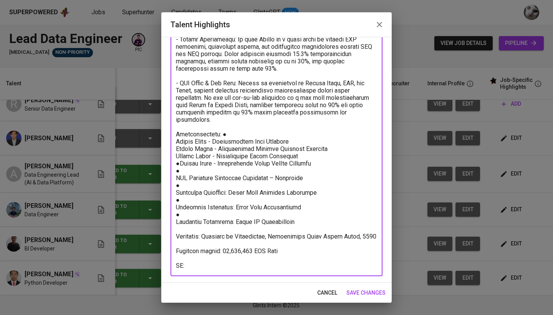
scroll to position [96, 0]
click at [177, 170] on textarea at bounding box center [276, 130] width 201 height 277
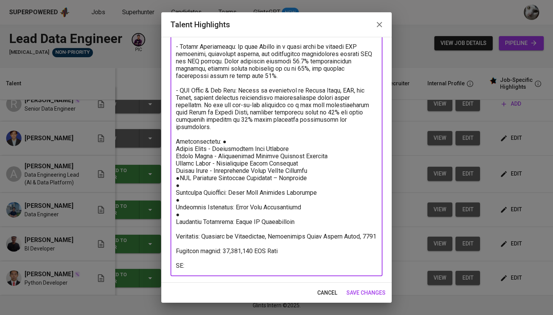
scroll to position [88, 0]
click at [176, 187] on textarea at bounding box center [276, 134] width 201 height 270
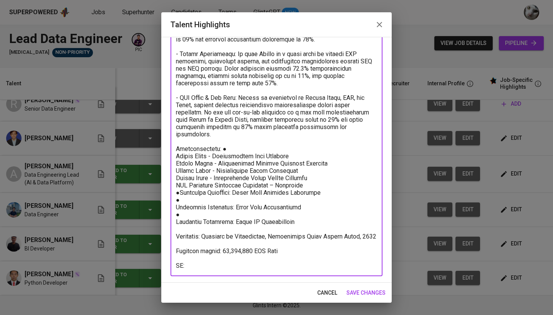
scroll to position [81, 0]
click at [176, 201] on textarea at bounding box center [276, 138] width 201 height 263
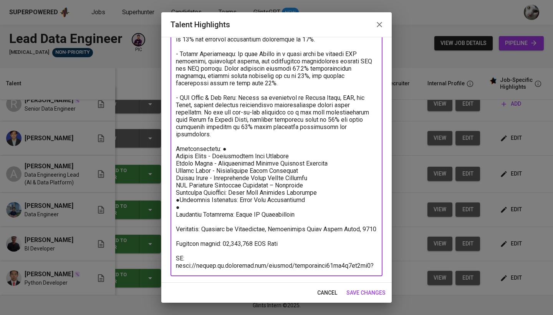
scroll to position [74, 0]
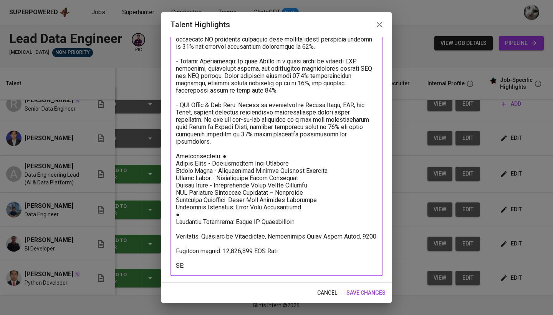
click at [177, 209] on textarea at bounding box center [276, 142] width 201 height 256
click at [176, 216] on div "x Talent Highlights" at bounding box center [277, 142] width 212 height 270
click at [176, 216] on textarea at bounding box center [276, 142] width 201 height 256
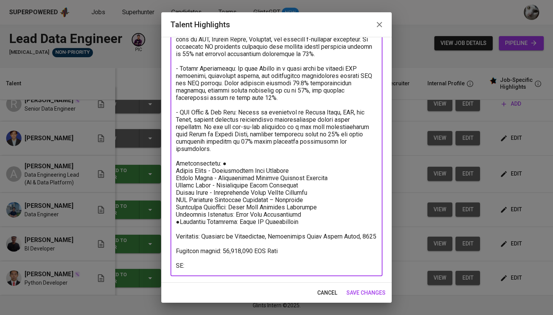
scroll to position [66, 0]
click at [176, 164] on textarea at bounding box center [276, 145] width 201 height 248
click at [226, 154] on textarea at bounding box center [276, 145] width 201 height 248
type textarea "- ETL & Data Pipelines: Arinan has extensive experience building and optimizing…"
click at [363, 292] on span "save changes" at bounding box center [366, 293] width 39 height 10
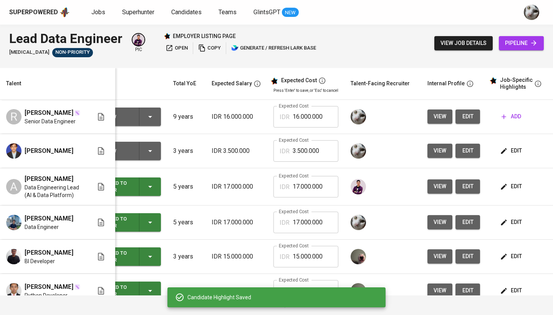
scroll to position [0, 33]
click at [521, 147] on button "edit" at bounding box center [512, 151] width 27 height 14
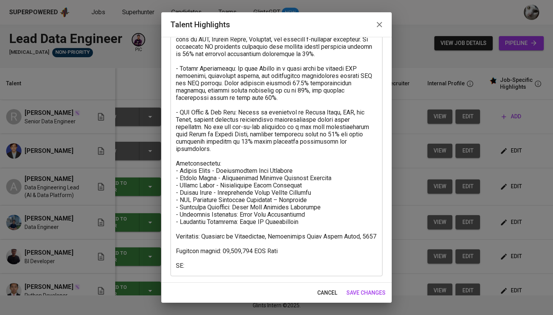
scroll to position [66, 0]
click at [359, 292] on span "save changes" at bounding box center [366, 293] width 39 height 10
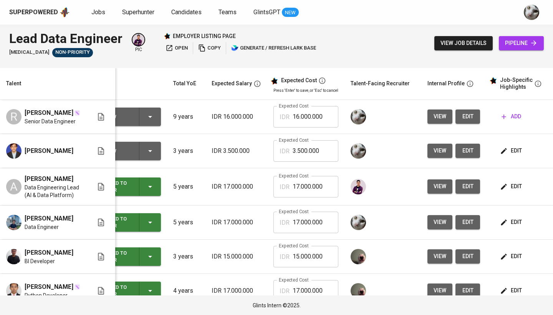
click at [515, 119] on span "add" at bounding box center [512, 117] width 20 height 10
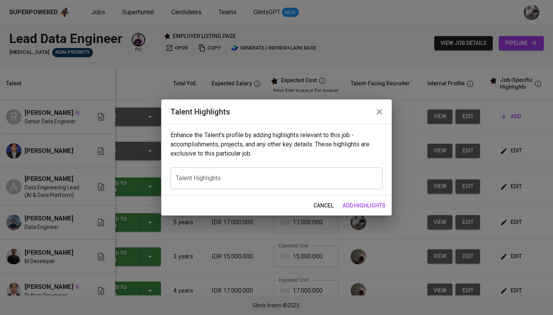
click at [357, 169] on div "x Talent Highlights" at bounding box center [277, 179] width 212 height 22
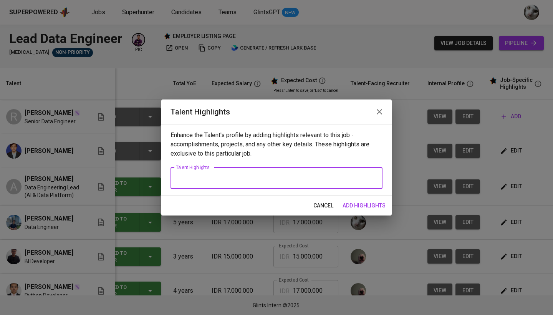
paste textarea "ETL & Data Pipelines Riska has extensive experience managing and developing ETL…"
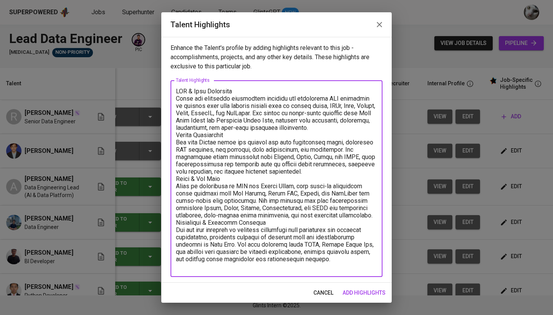
click at [177, 97] on textarea at bounding box center [276, 179] width 201 height 183
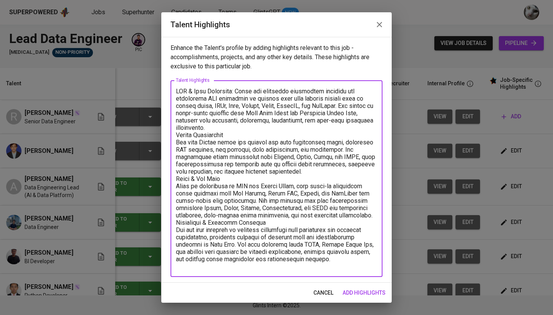
click at [177, 93] on textarea at bounding box center [276, 179] width 201 height 183
click at [178, 143] on textarea at bounding box center [276, 179] width 201 height 183
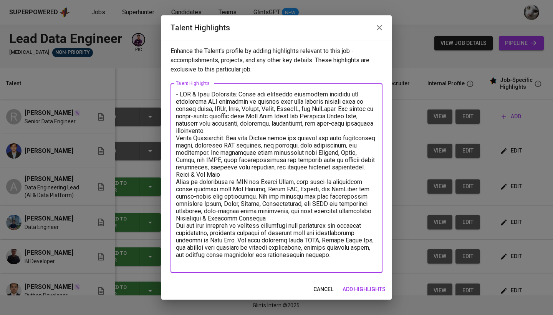
click at [176, 140] on textarea at bounding box center [276, 178] width 201 height 175
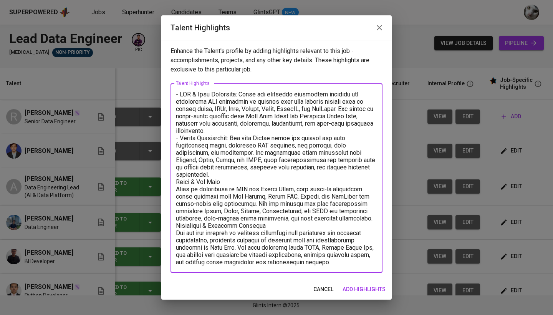
click at [240, 130] on textarea at bounding box center [276, 178] width 201 height 175
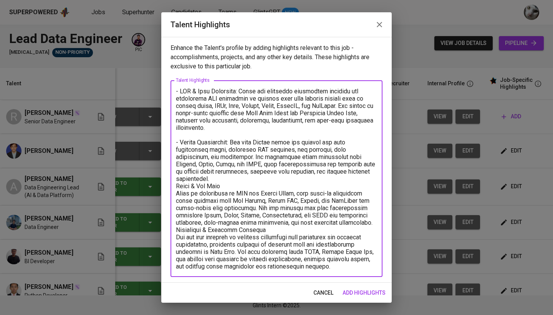
click at [177, 178] on textarea at bounding box center [276, 179] width 201 height 183
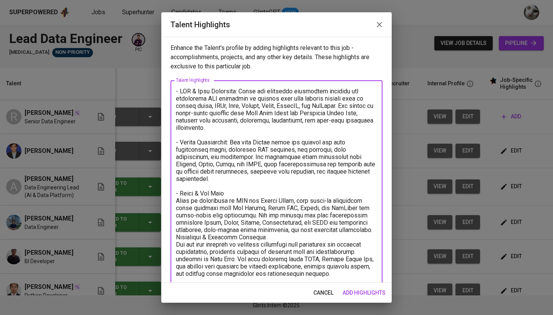
click at [177, 193] on textarea at bounding box center [276, 183] width 201 height 190
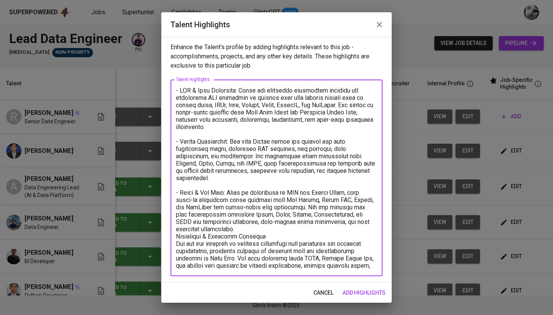
scroll to position [1, 0]
click at [217, 219] on textarea at bounding box center [276, 178] width 201 height 183
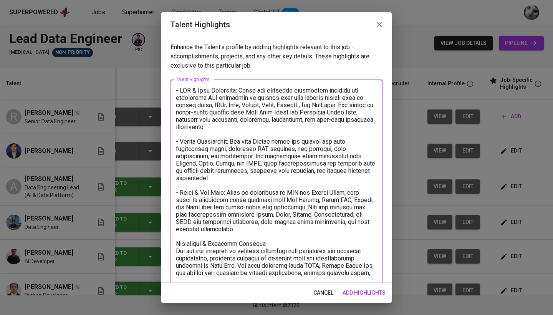
click at [177, 237] on textarea at bounding box center [276, 182] width 201 height 190
click at [177, 245] on textarea at bounding box center [276, 182] width 201 height 190
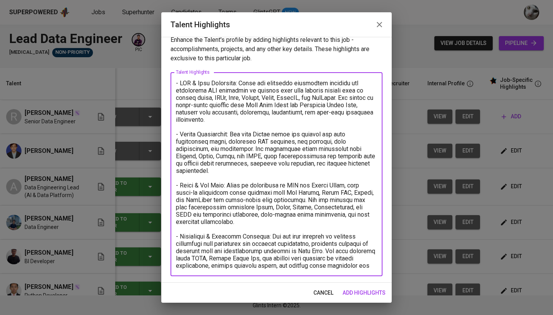
scroll to position [8, 0]
click at [276, 268] on textarea at bounding box center [276, 175] width 201 height 190
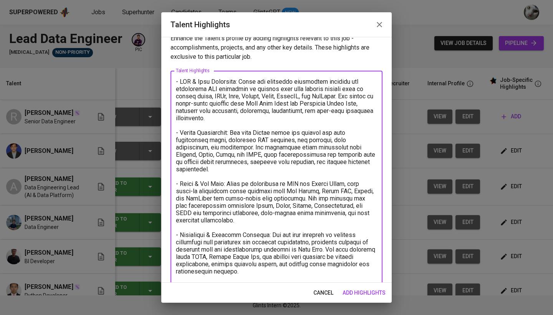
paste textarea "Bachelor of Applied Science (Sarjana Sains Terapan S.ST), Informatic Engineering"
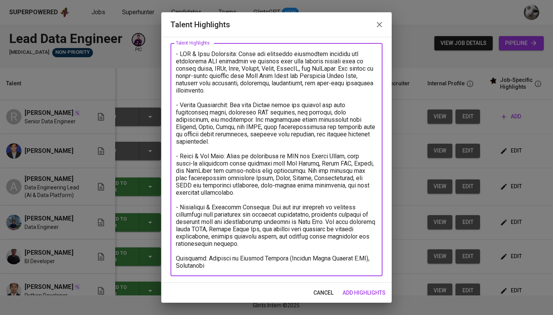
drag, startPoint x: 363, startPoint y: 250, endPoint x: 283, endPoint y: 250, distance: 80.3
click at [283, 250] on textarea at bounding box center [276, 159] width 201 height 219
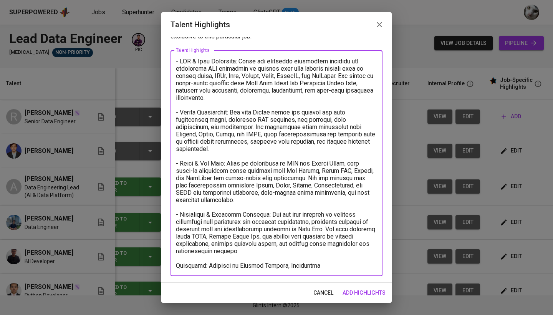
scroll to position [30, 0]
click at [175, 267] on div "x Talent Highlights" at bounding box center [277, 163] width 212 height 226
click at [177, 266] on textarea at bounding box center [276, 164] width 201 height 212
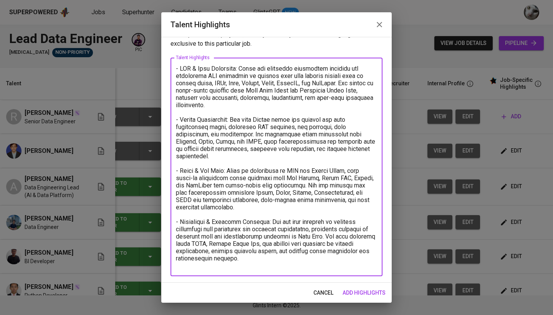
click at [357, 267] on textarea at bounding box center [276, 167] width 201 height 204
paste textarea "Politeknik Negeri Bandung"
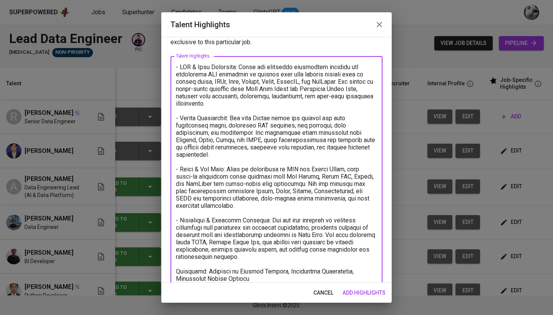
scroll to position [32, 0]
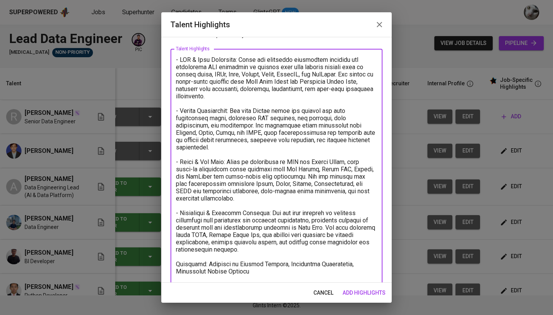
click at [224, 279] on textarea at bounding box center [276, 169] width 201 height 226
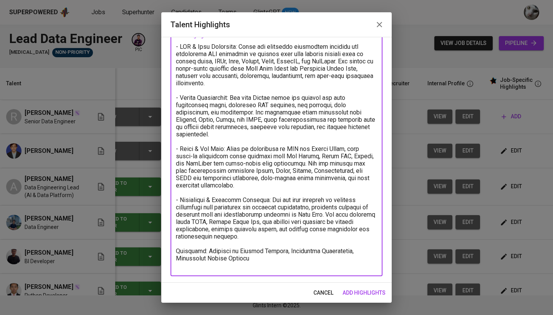
scroll to position [45, 0]
click at [337, 269] on textarea at bounding box center [276, 156] width 201 height 226
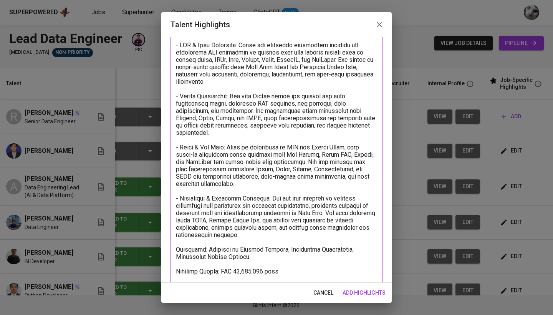
type textarea "- ETL & Data Pipelines: Riska has extensive experience managing and developing …"
click at [377, 292] on span "add highlights" at bounding box center [364, 293] width 43 height 10
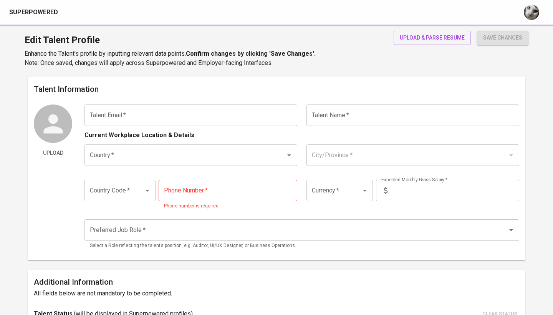
type input "[EMAIL_ADDRESS][DOMAIN_NAME]"
type input "[PERSON_NAME]"
type input "[GEOGRAPHIC_DATA]"
type input "[GEOGRAPHIC_DATA], [GEOGRAPHIC_DATA]"
type input "+62"
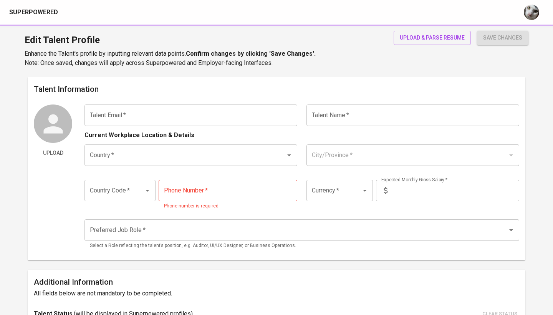
type input "856-5990-7588"
type input "IDR"
radio input "true"
type input "9"
type input "Immediately Available"
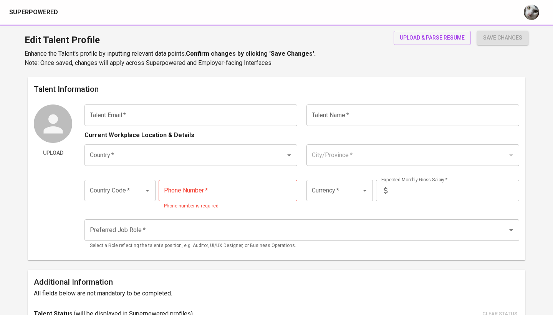
type input "https://linkedin.com/in/riskaamalia"
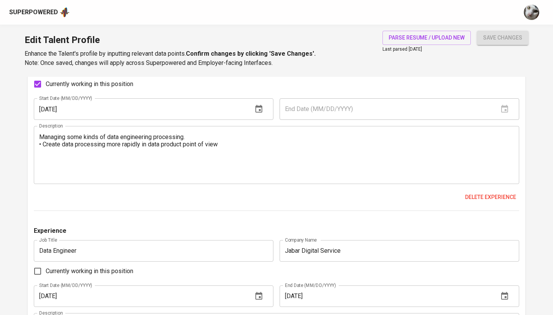
scroll to position [644, 0]
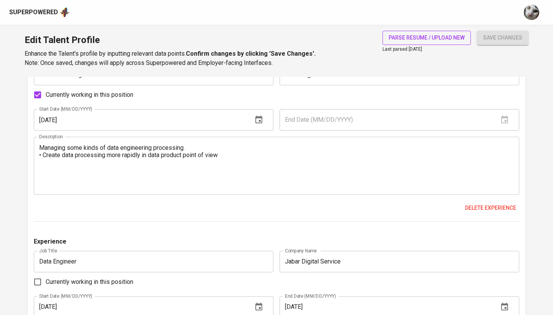
click at [450, 38] on span "parse resume / upload new" at bounding box center [427, 38] width 76 height 10
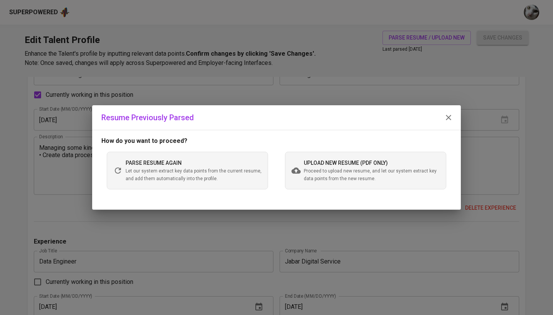
click at [318, 172] on span "Proceed to upload new resume, and let our system extract key data points from t…" at bounding box center [372, 175] width 136 height 15
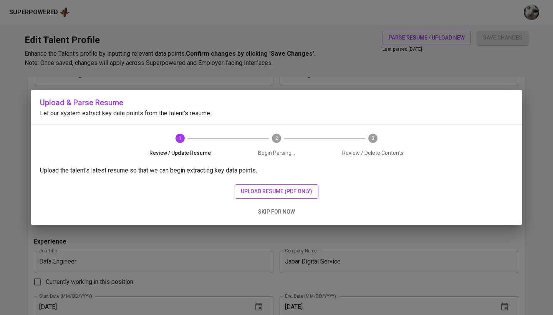
click at [263, 196] on button "upload resume (pdf only)" at bounding box center [277, 191] width 84 height 14
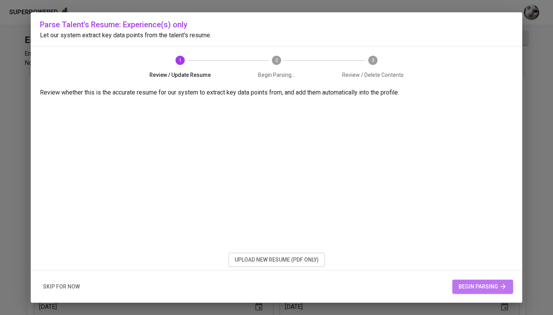
click at [466, 282] on button "begin parsing" at bounding box center [483, 287] width 61 height 14
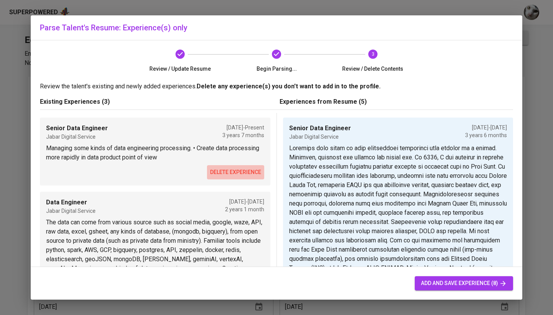
click at [235, 169] on span "delete experience" at bounding box center [235, 173] width 51 height 10
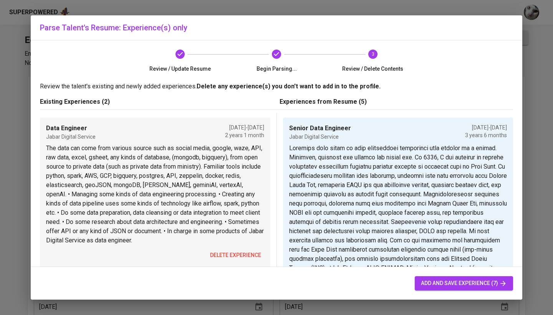
click at [240, 258] on span "delete experience" at bounding box center [235, 256] width 51 height 10
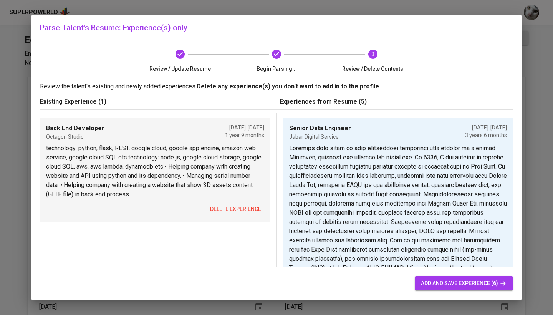
click at [237, 210] on span "delete experience" at bounding box center [235, 209] width 51 height 10
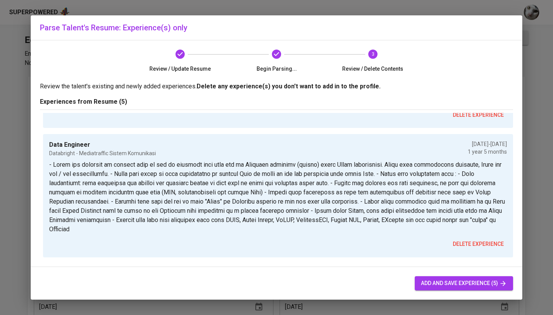
scroll to position [407, 0]
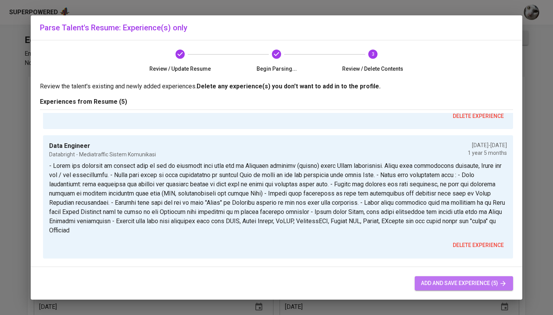
click at [436, 280] on span "add and save experience (5)" at bounding box center [464, 284] width 86 height 10
click at [428, 283] on span "add and save experience (5)" at bounding box center [464, 284] width 86 height 10
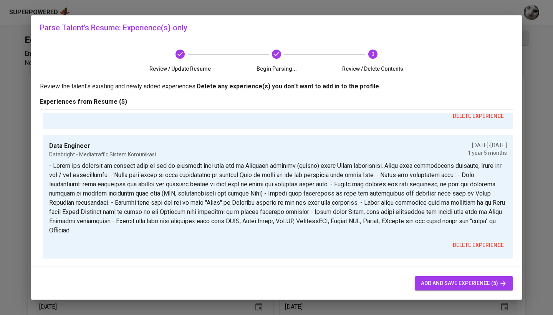
click at [428, 283] on span "add and save experience (5)" at bounding box center [464, 284] width 86 height 10
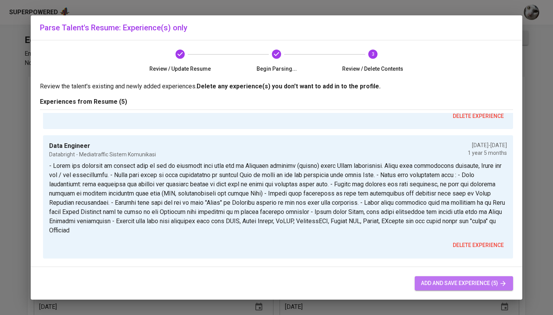
click at [428, 283] on span "add and save experience (5)" at bounding box center [464, 284] width 86 height 10
click at [428, 282] on span "add and save experience (5)" at bounding box center [464, 284] width 86 height 10
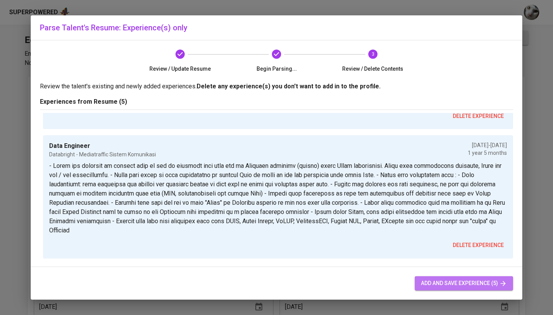
click at [428, 282] on span "add and save experience (5)" at bounding box center [464, 284] width 86 height 10
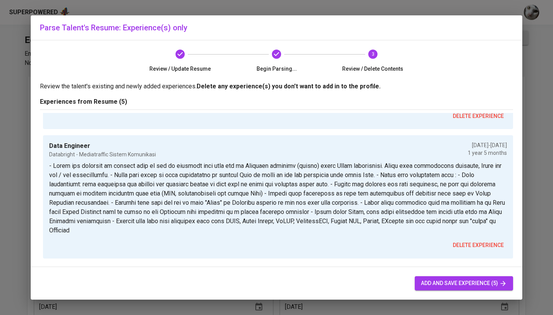
click at [428, 282] on span "add and save experience (5)" at bounding box center [464, 284] width 86 height 10
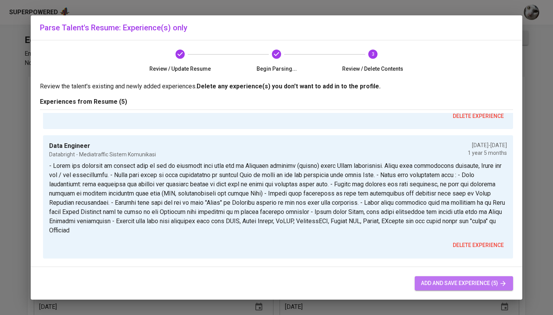
click at [428, 282] on span "add and save experience (5)" at bounding box center [464, 284] width 86 height 10
click at [457, 291] on div "add and save experience (5)" at bounding box center [277, 283] width 492 height 33
click at [455, 285] on span "add and save experience (5)" at bounding box center [464, 284] width 86 height 10
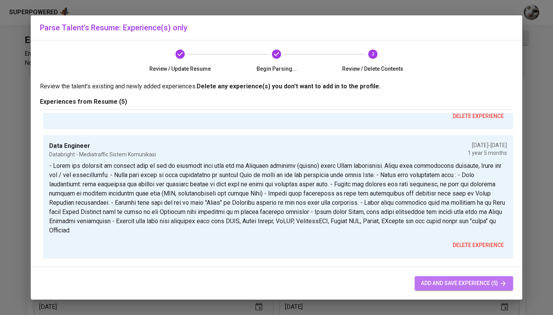
click at [455, 285] on span "add and save experience (5)" at bounding box center [464, 284] width 86 height 10
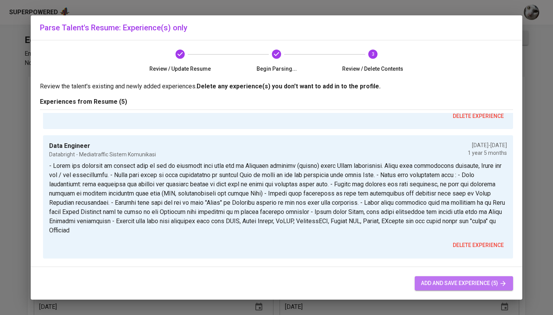
click at [455, 285] on span "add and save experience (5)" at bounding box center [464, 284] width 86 height 10
click at [448, 278] on button "add and save experience (5)" at bounding box center [464, 283] width 98 height 14
click at [447, 276] on button "add and save experience (5)" at bounding box center [464, 283] width 98 height 14
click at [448, 283] on span "add and save experience (5)" at bounding box center [464, 284] width 86 height 10
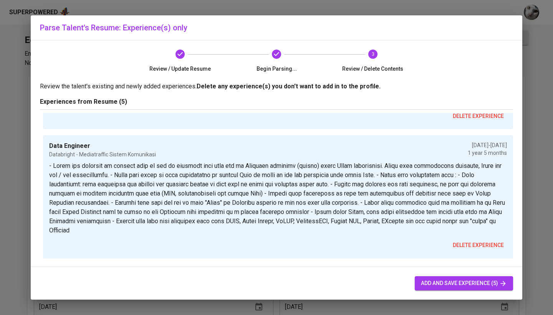
click at [448, 283] on span "add and save experience (5)" at bounding box center [464, 284] width 86 height 10
click at [428, 278] on button "add and save experience (5)" at bounding box center [464, 283] width 98 height 14
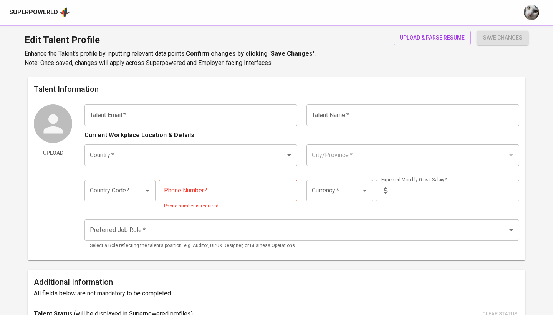
type input "[EMAIL_ADDRESS][DOMAIN_NAME]"
type input "[PERSON_NAME]"
type input "[GEOGRAPHIC_DATA]"
type input "[GEOGRAPHIC_DATA], [GEOGRAPHIC_DATA]"
type input "+62"
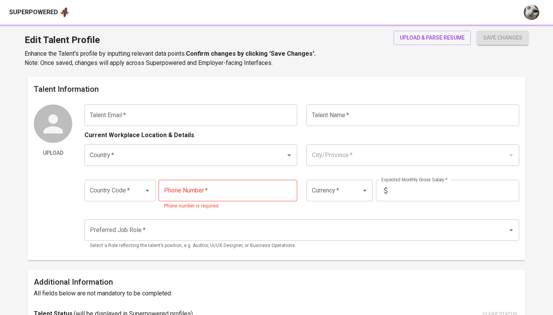
type input "[PHONE_NUMBER]"
type input "IDR"
radio input "true"
type input "9"
type input "Immediately Available"
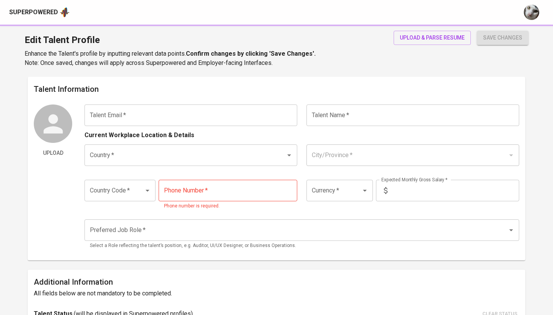
type input "[URL][DOMAIN_NAME]"
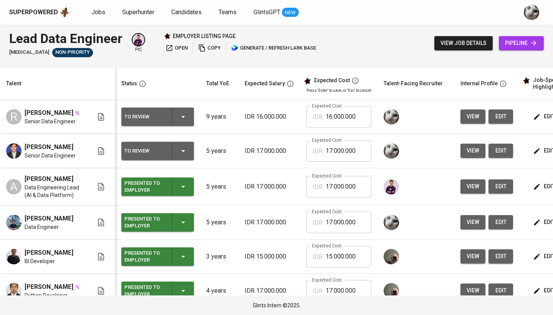
click at [504, 119] on span "edit" at bounding box center [501, 117] width 12 height 10
click at [535, 117] on icon "button" at bounding box center [538, 117] width 6 height 6
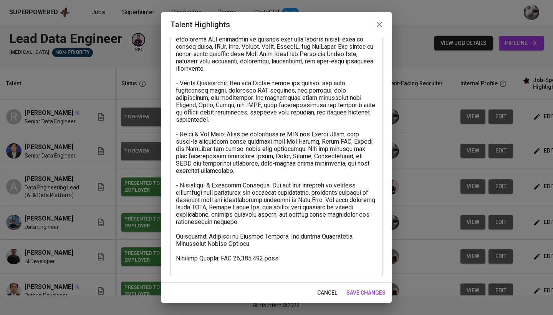
scroll to position [59, 0]
click at [257, 265] on textarea at bounding box center [276, 148] width 201 height 241
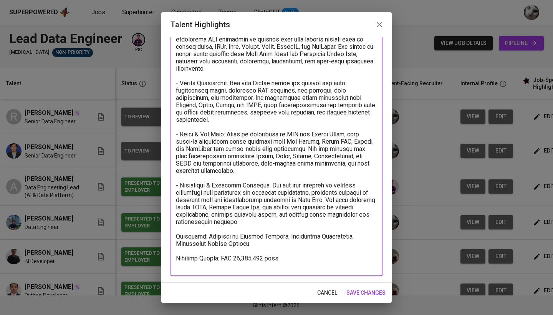
paste textarea "[URL][DOMAIN_NAME]"
type textarea "- ETL & Data Pipelines: [PERSON_NAME] has extensive experience managing and dev…"
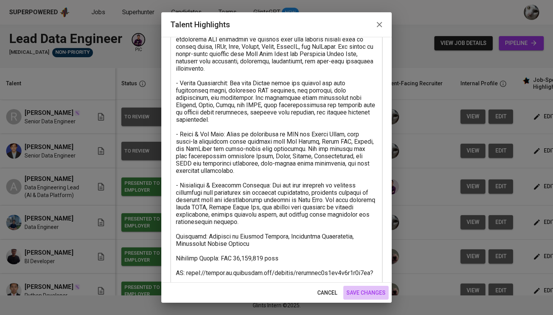
click at [361, 291] on span "save changes" at bounding box center [366, 293] width 39 height 10
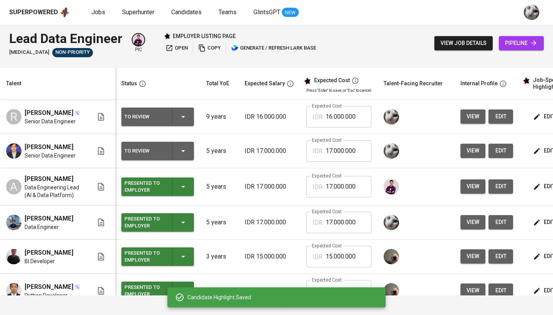
click at [533, 116] on icon "button" at bounding box center [537, 117] width 8 height 8
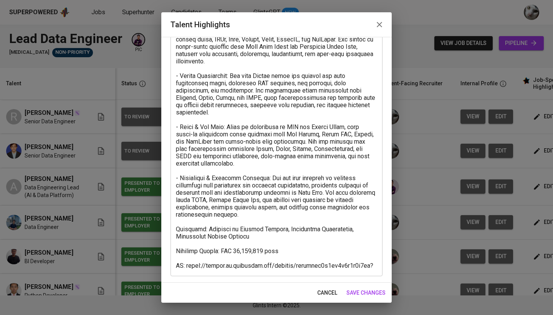
scroll to position [66, 0]
click at [251, 207] on textarea at bounding box center [276, 145] width 201 height 248
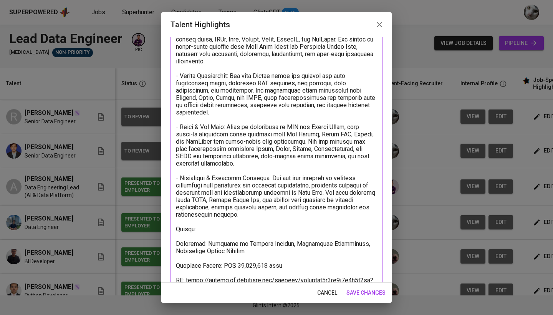
paste textarea "[URL][DOMAIN_NAME]"
type textarea "- ETL & Data Pipelines: [PERSON_NAME] has extensive experience managing and dev…"
click at [373, 300] on div "cancel save changes" at bounding box center [276, 293] width 231 height 20
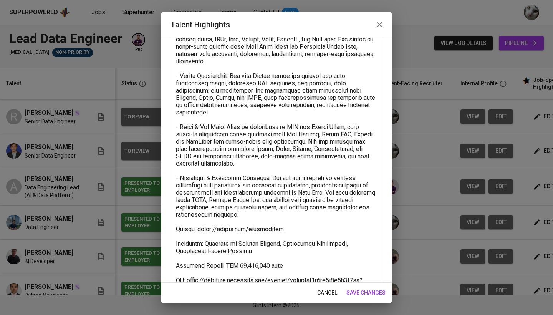
click at [370, 292] on span "save changes" at bounding box center [366, 293] width 39 height 10
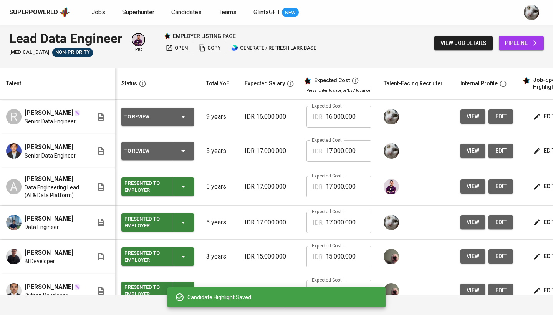
click at [451, 46] on span "view job details" at bounding box center [464, 43] width 46 height 10
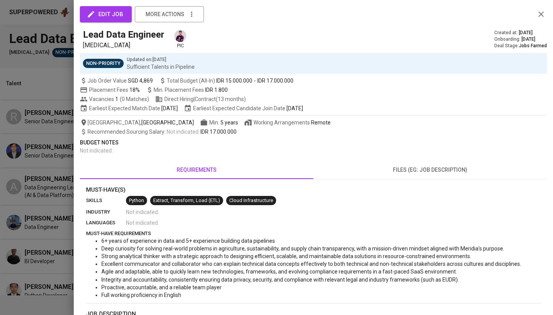
click at [78, 149] on div "edit job more actions Lead Data Engineer [MEDICAL_DATA] pic Created at : [DATE]…" at bounding box center [314, 157] width 480 height 315
click at [59, 157] on div at bounding box center [276, 157] width 553 height 315
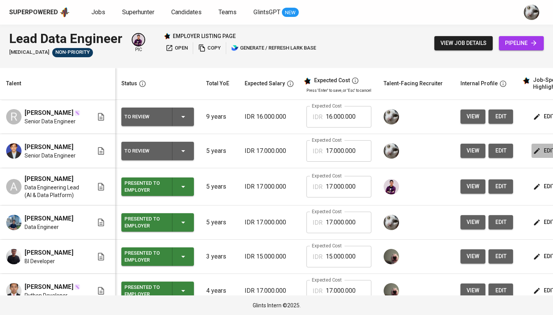
click at [539, 154] on span "edit" at bounding box center [545, 151] width 20 height 10
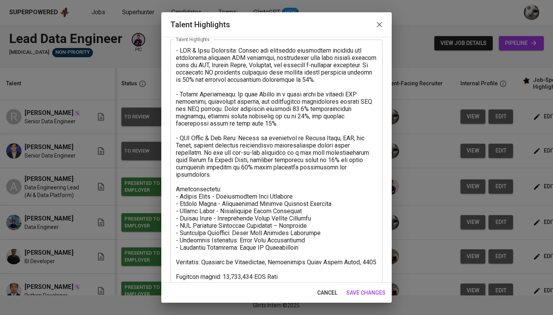
scroll to position [45, 0]
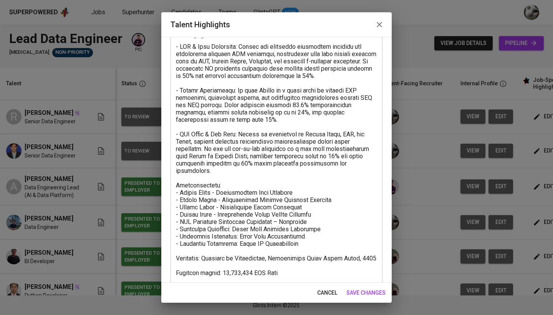
click at [360, 167] on textarea at bounding box center [276, 167] width 201 height 248
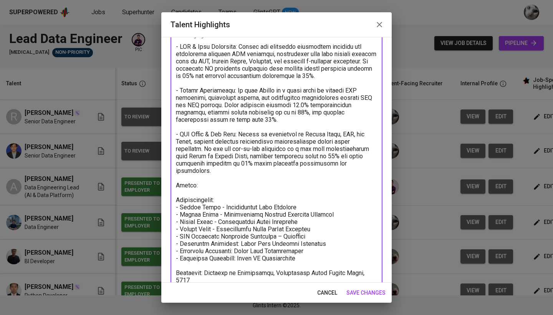
paste textarea "[URL][DOMAIN_NAME]"
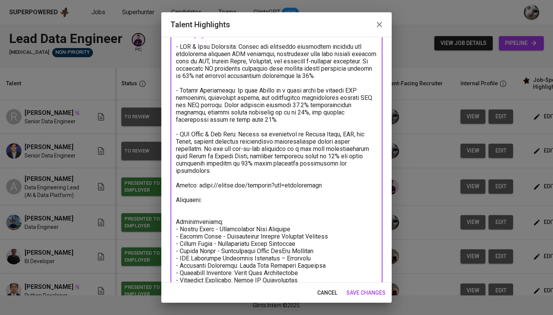
paste textarea "● Stream Prediction using Spark ML, Debezium and [PERSON_NAME] on Kubernetes: […"
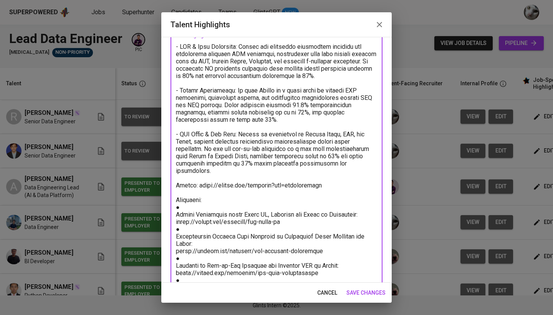
scroll to position [194, 0]
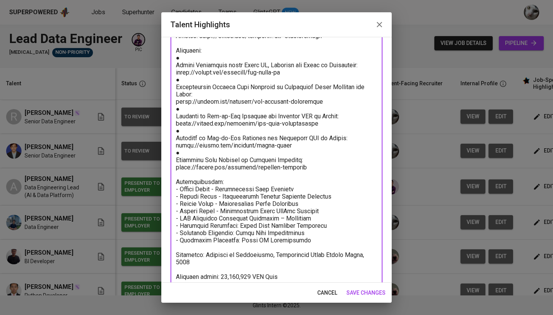
click at [177, 153] on textarea at bounding box center [276, 91] width 201 height 394
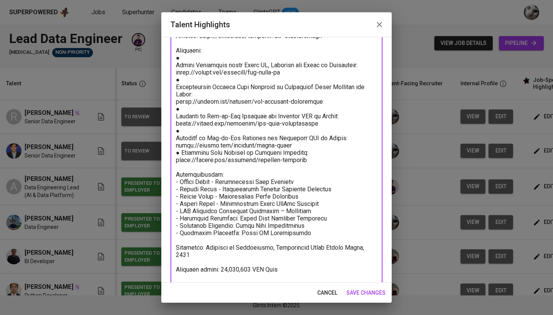
click at [176, 131] on textarea at bounding box center [276, 87] width 201 height 387
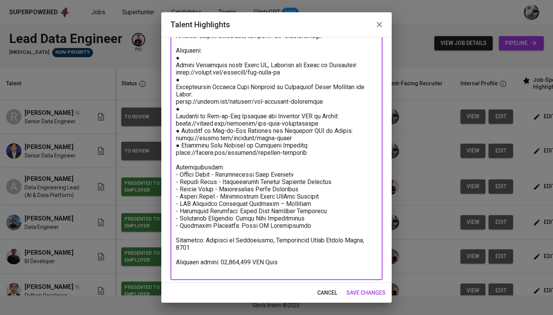
click at [177, 108] on textarea at bounding box center [276, 84] width 201 height 380
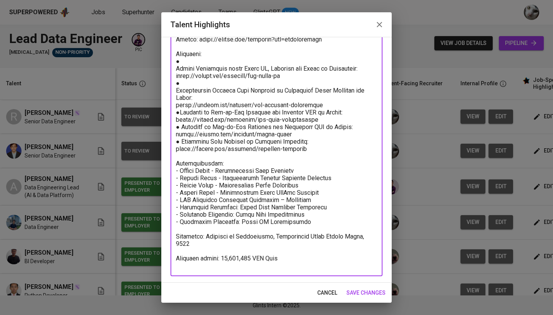
scroll to position [191, 0]
click at [177, 83] on textarea at bounding box center [276, 83] width 201 height 372
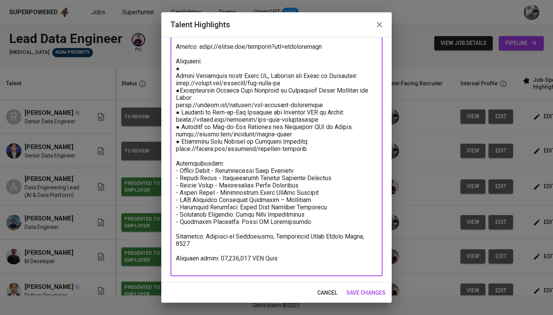
scroll to position [183, 0]
click at [176, 95] on div "x Talent Highlights" at bounding box center [277, 86] width 212 height 379
click at [177, 98] on textarea at bounding box center [276, 86] width 201 height 365
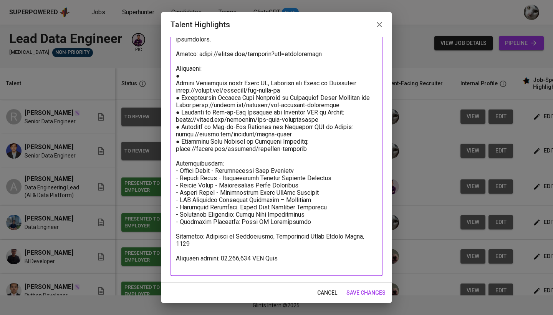
scroll to position [176, 0]
click at [177, 75] on textarea at bounding box center [276, 91] width 201 height 358
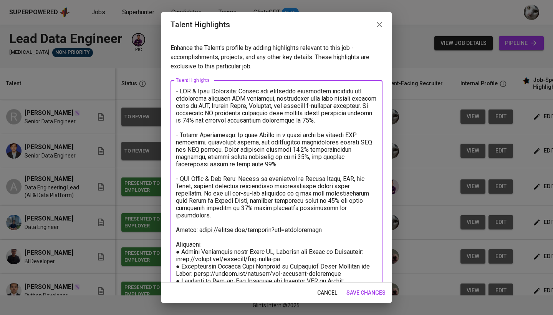
scroll to position [0, 0]
type textarea "- ETL & Data Pipelines: [PERSON_NAME] has extensive experience building and opt…"
click at [356, 292] on span "save changes" at bounding box center [366, 293] width 39 height 10
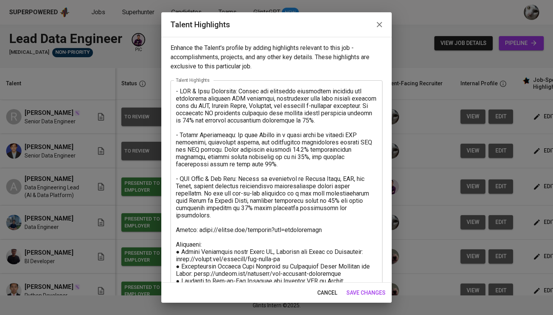
click at [367, 297] on span "save changes" at bounding box center [366, 293] width 39 height 10
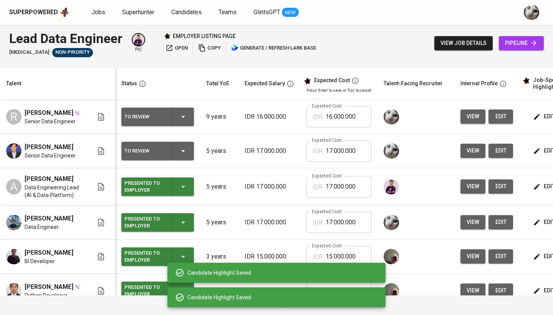
click at [503, 151] on span "edit" at bounding box center [501, 151] width 12 height 10
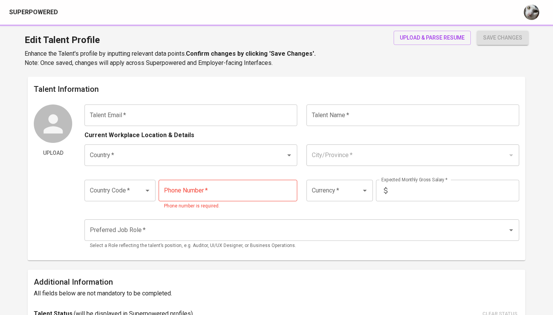
type input "[EMAIL_ADDRESS][DOMAIN_NAME]"
type input "[PERSON_NAME]"
type input "[GEOGRAPHIC_DATA]"
type input "[GEOGRAPHIC_DATA], [GEOGRAPHIC_DATA]"
type input "+62"
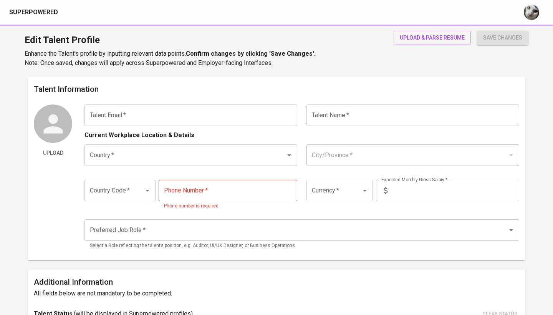
type input "[PHONE_NUMBER]"
type input "IDR"
radio input "true"
type input "9"
type input "Immediately Available"
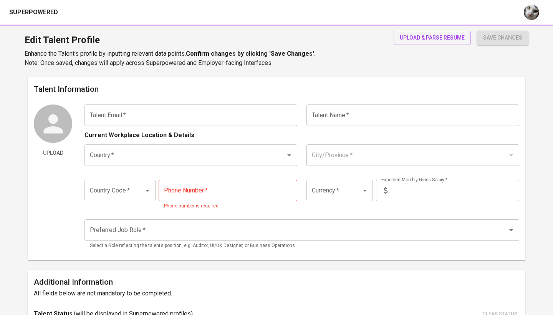
type input "[URL][DOMAIN_NAME]"
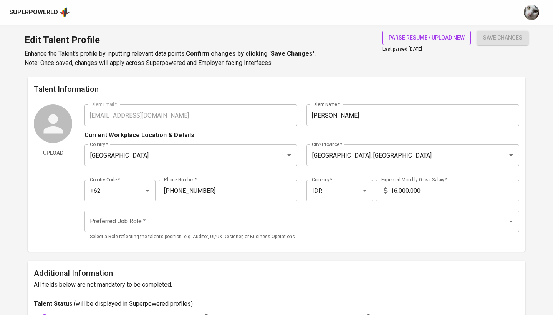
click at [449, 41] on span "parse resume / upload new" at bounding box center [427, 38] width 76 height 10
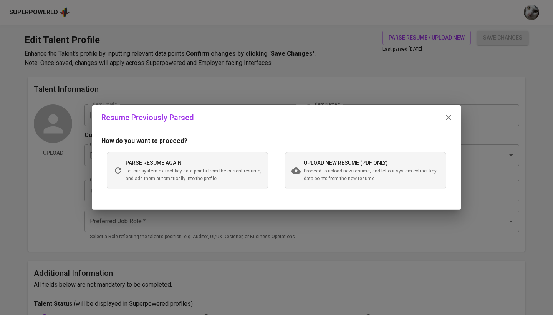
click at [326, 179] on span "Proceed to upload new resume, and let our system extract key data points from t…" at bounding box center [372, 175] width 136 height 15
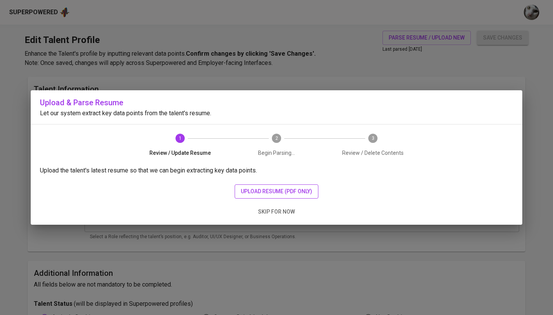
click at [311, 189] on span "upload resume (pdf only)" at bounding box center [276, 192] width 71 height 10
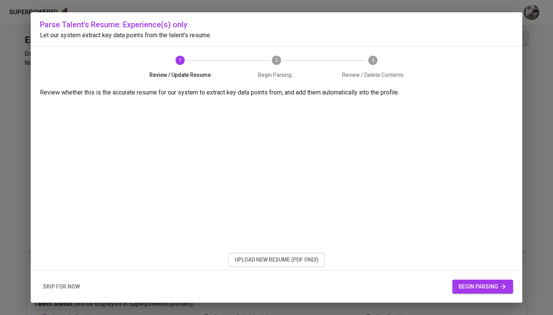
click at [270, 262] on span "upload new resume (pdf only)" at bounding box center [277, 260] width 84 height 10
click at [477, 282] on span "begin parsing" at bounding box center [483, 287] width 48 height 10
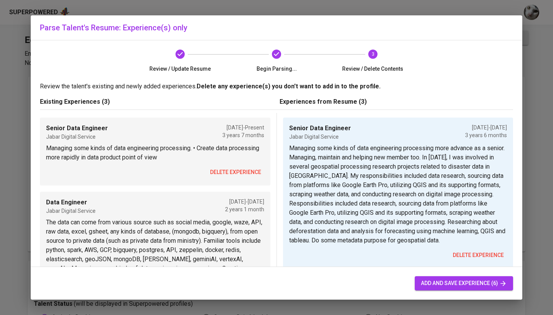
click at [248, 168] on span "delete experience" at bounding box center [235, 173] width 51 height 10
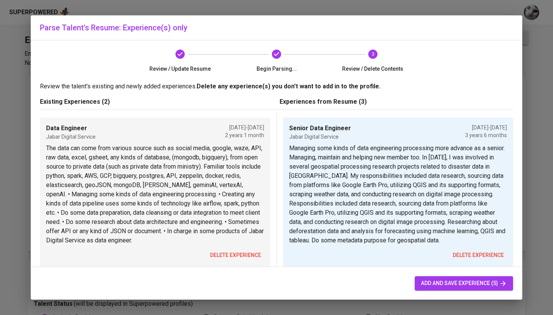
scroll to position [89, 0]
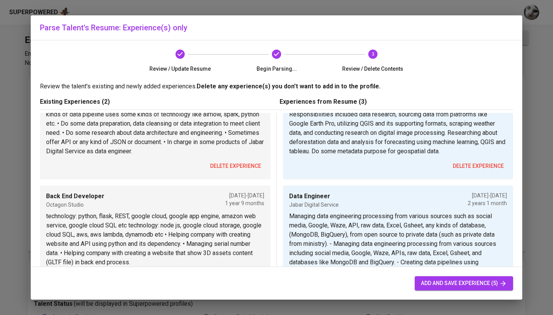
click at [238, 169] on span "delete experience" at bounding box center [235, 166] width 51 height 10
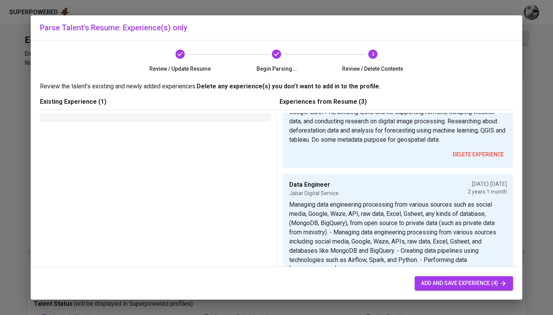
scroll to position [45, 0]
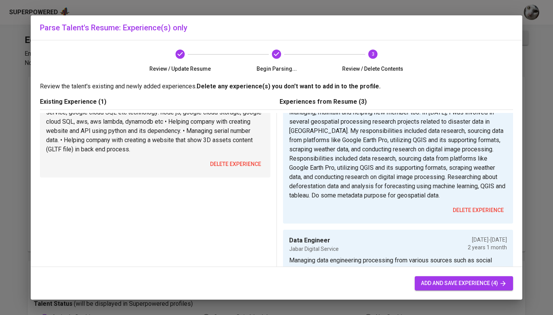
click at [241, 164] on span "delete experience" at bounding box center [235, 164] width 51 height 10
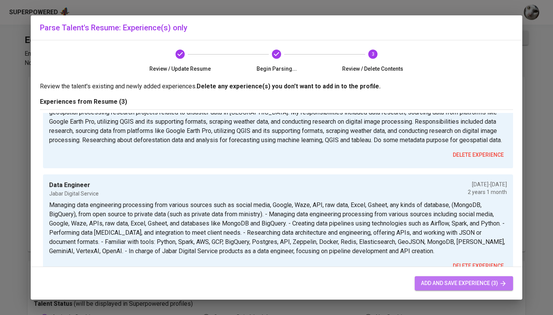
click at [445, 281] on span "add and save experience (3)" at bounding box center [464, 284] width 86 height 10
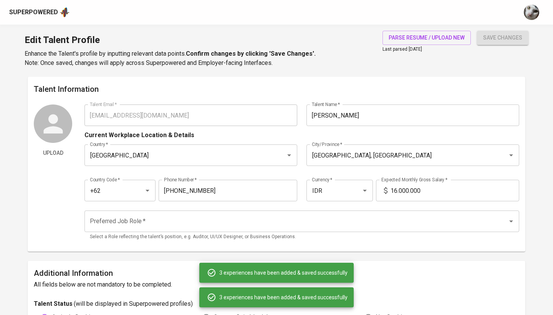
click at [445, 281] on span "add and save experience (3)" at bounding box center [464, 284] width 86 height 10
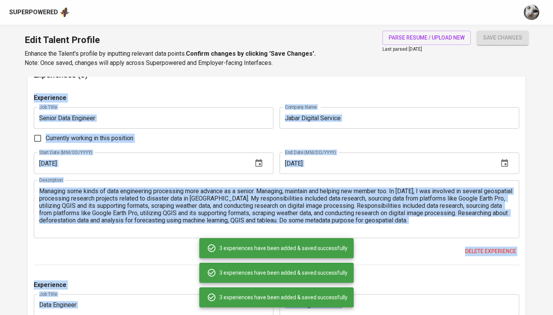
click at [445, 281] on div "Experience" at bounding box center [277, 288] width 486 height 14
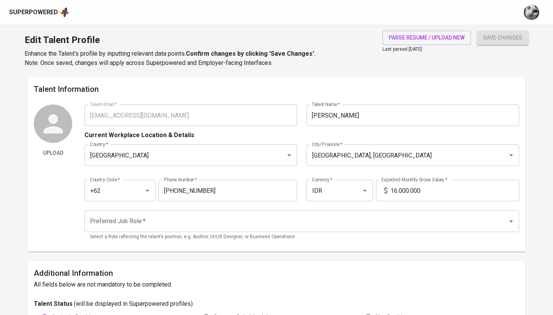
scroll to position [0, 0]
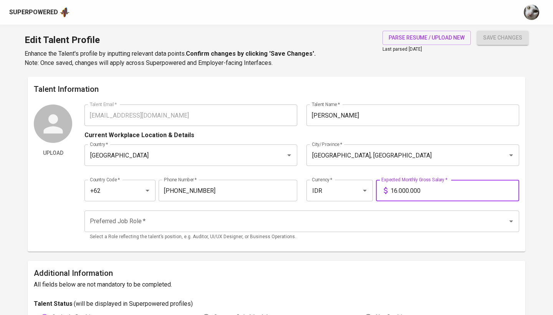
click at [395, 190] on input "16.000.000" at bounding box center [455, 191] width 129 height 22
click at [319, 211] on div "Preferred Job Role *" at bounding box center [302, 222] width 435 height 22
type input "17.000.000"
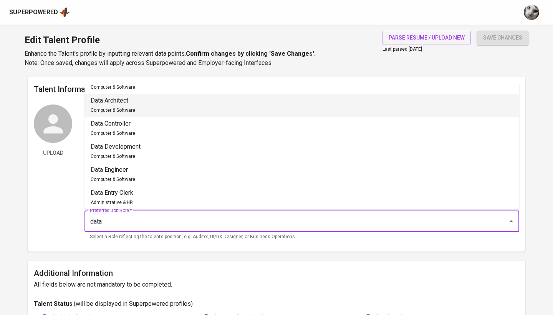
scroll to position [126, 0]
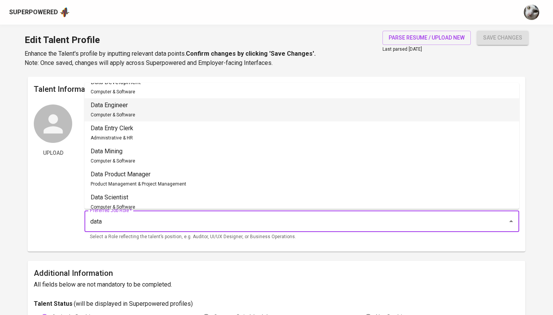
click at [195, 115] on li "Data Engineer Computer & Software" at bounding box center [302, 109] width 435 height 23
type input "Data Engineer"
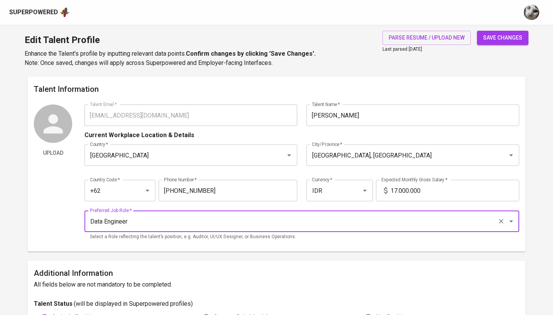
click at [498, 36] on span "save changes" at bounding box center [502, 38] width 39 height 10
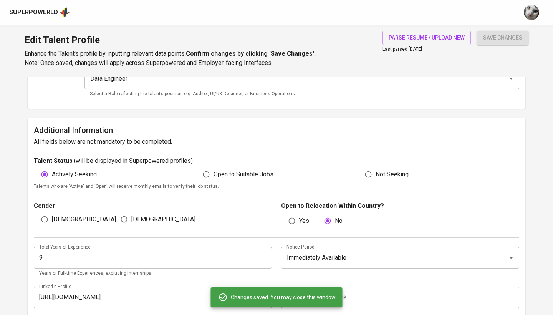
scroll to position [155, 0]
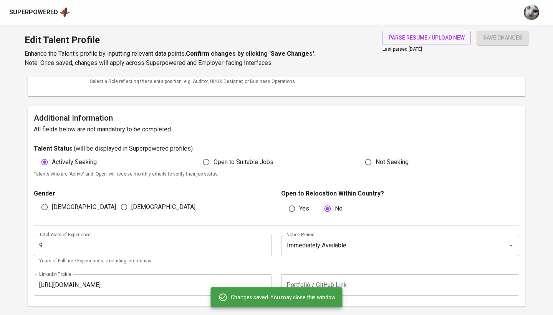
click at [134, 204] on span "[DEMOGRAPHIC_DATA]" at bounding box center [163, 207] width 64 height 9
click at [131, 204] on input "[DEMOGRAPHIC_DATA]" at bounding box center [124, 207] width 15 height 15
radio input "true"
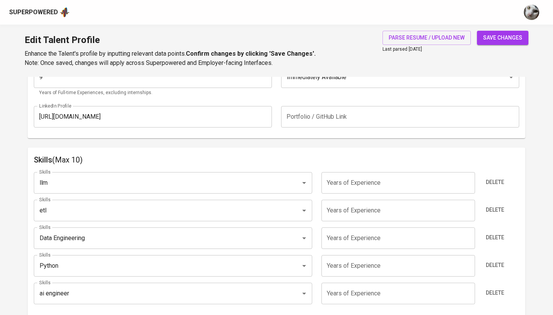
scroll to position [350, 0]
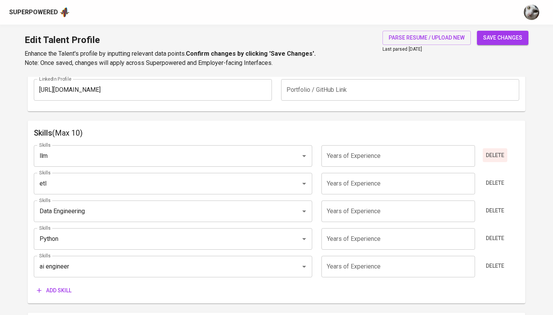
click at [494, 154] on span "Delete" at bounding box center [495, 156] width 18 height 10
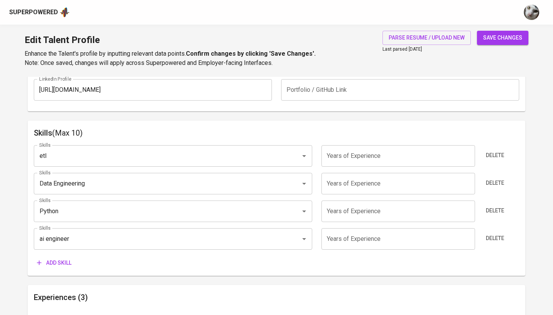
click at [494, 154] on span "Delete" at bounding box center [495, 156] width 18 height 10
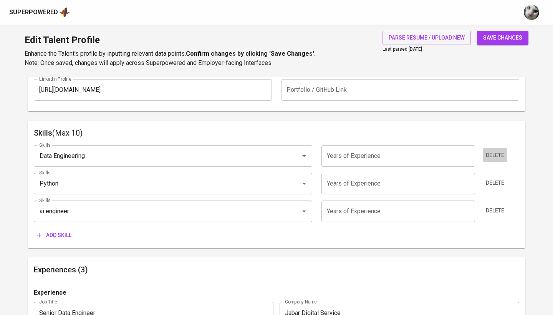
click at [494, 154] on span "Delete" at bounding box center [495, 156] width 18 height 10
click at [494, 178] on span "Delete" at bounding box center [495, 183] width 18 height 10
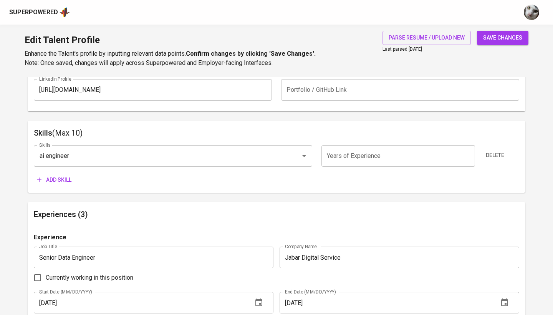
click at [494, 154] on span "Delete" at bounding box center [495, 156] width 18 height 10
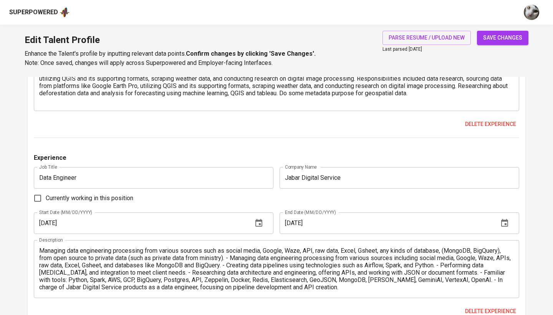
scroll to position [615, 0]
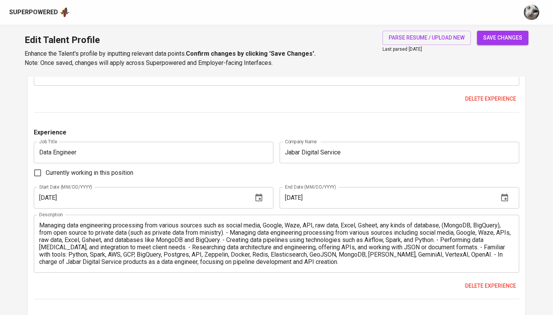
click at [230, 233] on textarea "Managing data engineering processing from various sources such as social media,…" at bounding box center [276, 244] width 475 height 44
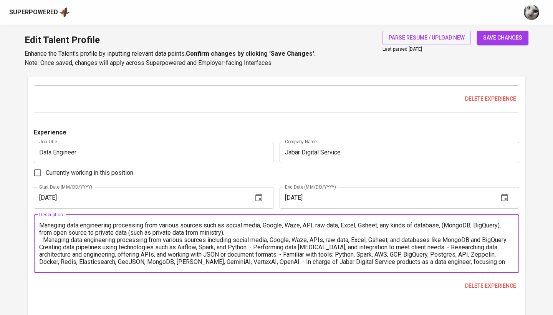
click at [40, 223] on textarea "Managing data engineering processing from various sources such as social media,…" at bounding box center [276, 244] width 475 height 44
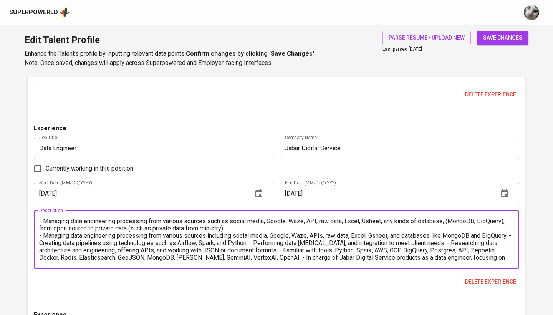
scroll to position [621, 0]
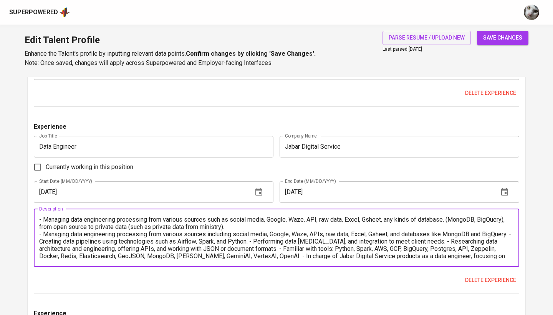
click at [469, 240] on textarea "- Managing data engineering processing from various sources such as social medi…" at bounding box center [276, 238] width 475 height 44
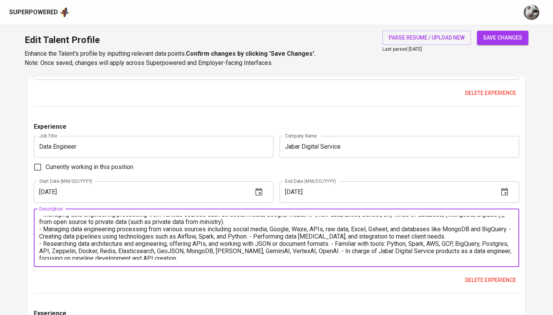
scroll to position [7, 0]
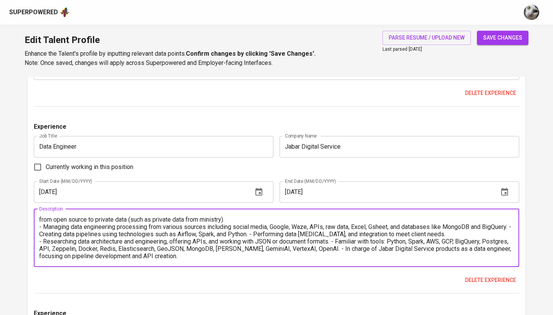
click at [257, 232] on textarea "- Managing data engineering processing from various sources such as social medi…" at bounding box center [276, 238] width 475 height 44
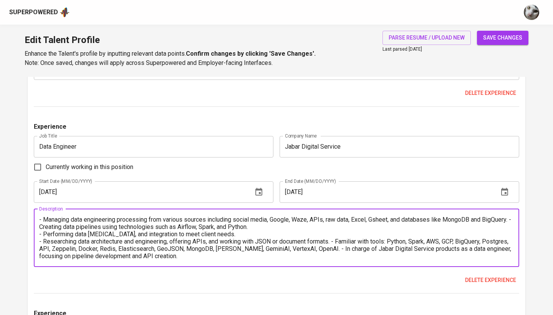
scroll to position [15, 0]
click at [337, 242] on textarea "- Managing data engineering processing from various sources such as social medi…" at bounding box center [276, 238] width 475 height 44
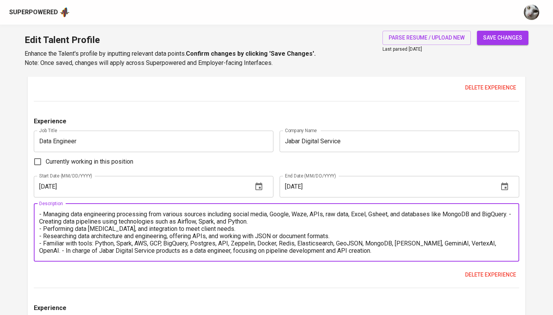
scroll to position [631, 0]
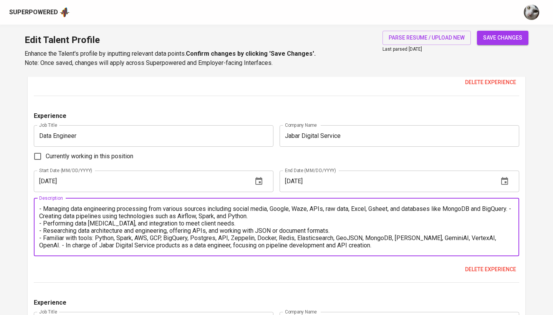
click at [492, 236] on textarea "- Managing data engineering processing from various sources such as social medi…" at bounding box center [276, 227] width 475 height 44
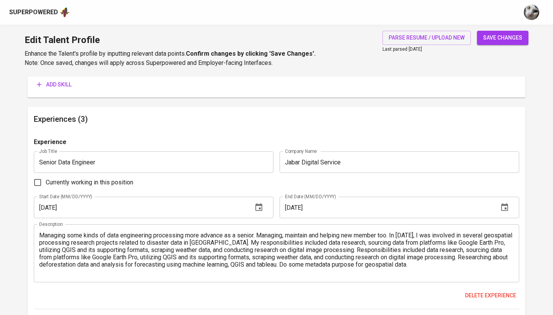
scroll to position [418, 0]
type textarea "- Managing data engineering processing from various sources such as social medi…"
click at [192, 256] on textarea "Managing some kinds of data engineering processing more advance as a senior. Ma…" at bounding box center [276, 254] width 475 height 44
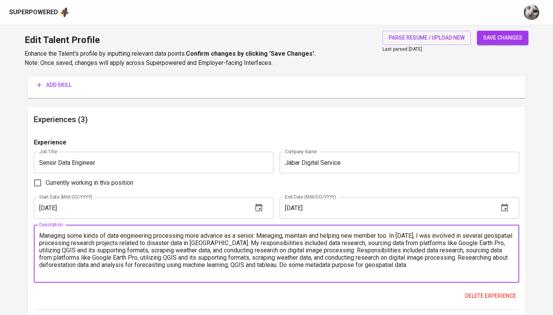
click at [192, 256] on textarea "Managing some kinds of data engineering processing more advance as a senior. Ma…" at bounding box center [276, 254] width 475 height 44
paste textarea "ed advanced data engineering processes at a senior level. Maintained workflows …"
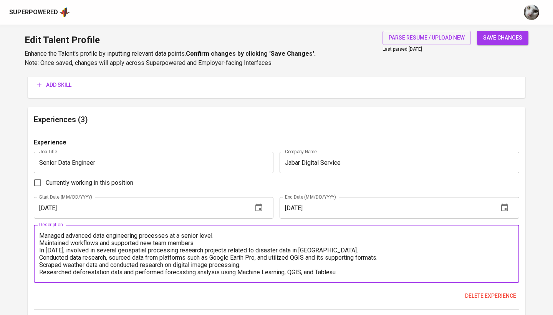
scroll to position [0, 0]
click at [40, 236] on textarea "Managed advanced data engineering processes at a senior level. Maintained workf…" at bounding box center [276, 254] width 475 height 44
click at [40, 250] on textarea "- Managed advanced data engineering processes at a senior level. - Maintained w…" at bounding box center [276, 254] width 475 height 44
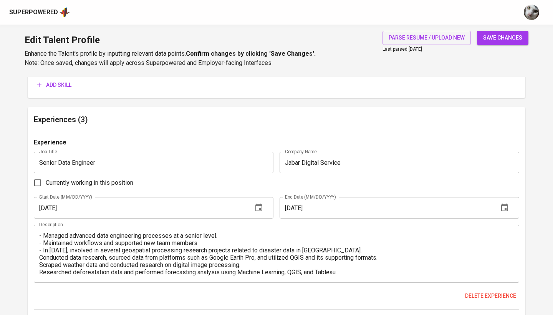
click at [38, 257] on div "- Managed advanced data engineering processes at a senior level. - Maintained w…" at bounding box center [277, 254] width 486 height 58
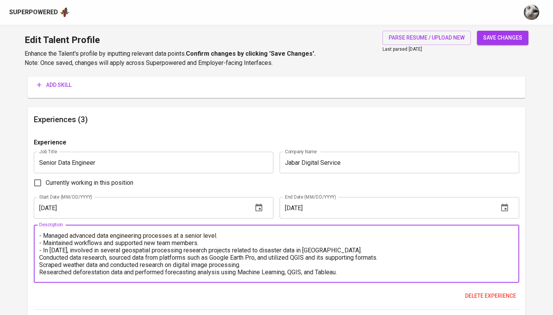
click at [40, 256] on textarea "- Managed advanced data engineering processes at a senior level. - Maintained w…" at bounding box center [276, 254] width 475 height 44
click at [40, 264] on textarea "- Managed advanced data engineering processes at a senior level. - Maintained w…" at bounding box center [276, 254] width 475 height 44
click at [40, 271] on textarea "- Managed advanced data engineering processes at a senior level. - Maintained w…" at bounding box center [276, 254] width 475 height 44
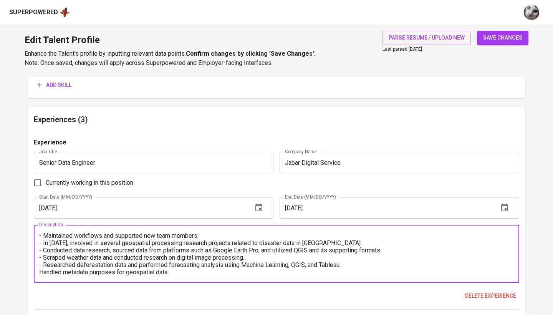
scroll to position [7, 0]
click at [42, 272] on textarea "- Managed advanced data engineering processes at a senior level. - Maintained w…" at bounding box center [276, 254] width 475 height 44
type textarea "- Managed advanced data engineering processes at a senior level. - Maintained w…"
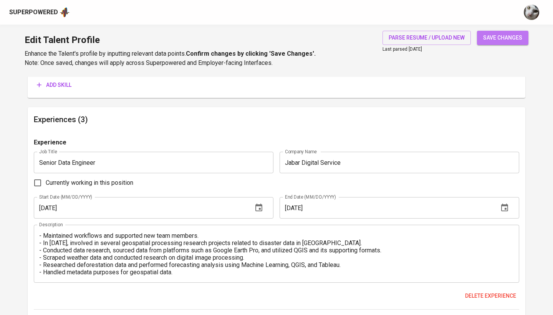
click at [494, 34] on span "save changes" at bounding box center [502, 38] width 39 height 10
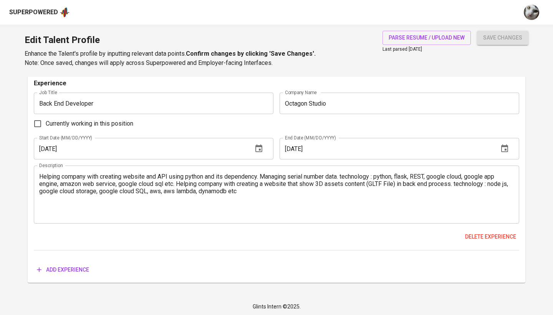
scroll to position [850, 0]
click at [65, 269] on span "Add experience" at bounding box center [63, 271] width 52 height 10
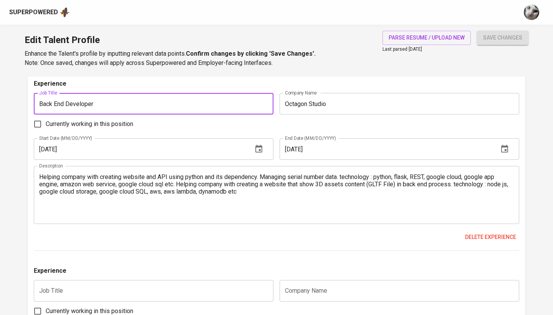
click at [149, 106] on input "Back End Developer" at bounding box center [154, 104] width 240 height 22
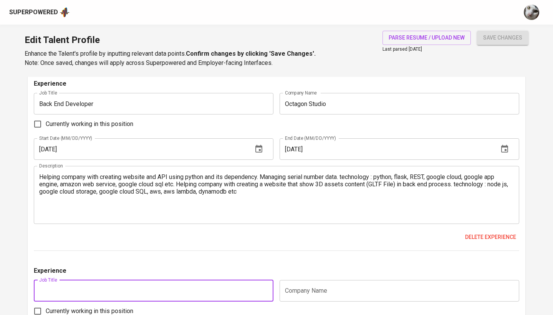
click at [158, 291] on input "text" at bounding box center [154, 291] width 240 height 22
paste input "Back End Developer"
type input "Back End Developer"
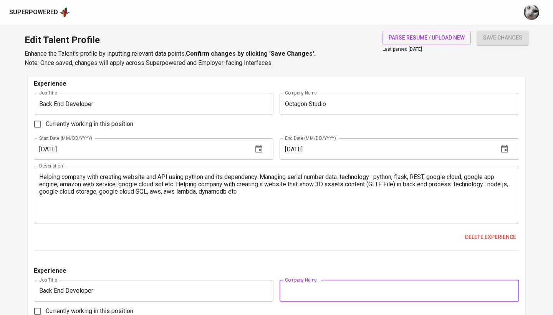
paste input "Mainspring Technology"
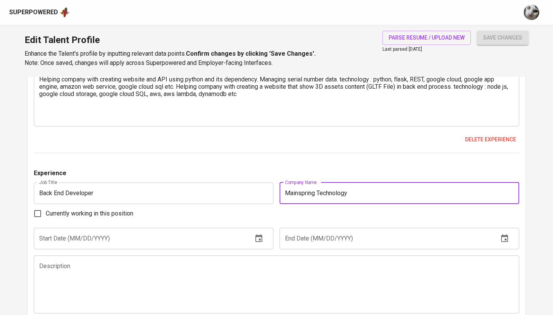
scroll to position [970, 0]
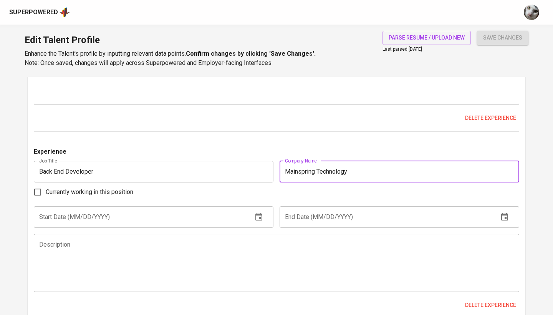
type input "Mainspring Technology"
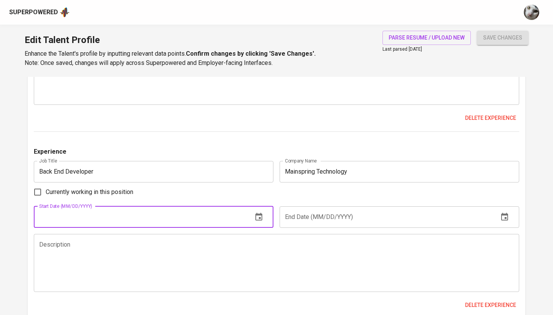
click at [122, 219] on input "text" at bounding box center [140, 217] width 213 height 22
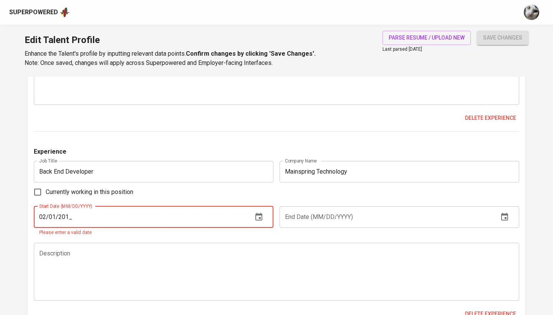
type input "[DATE]"
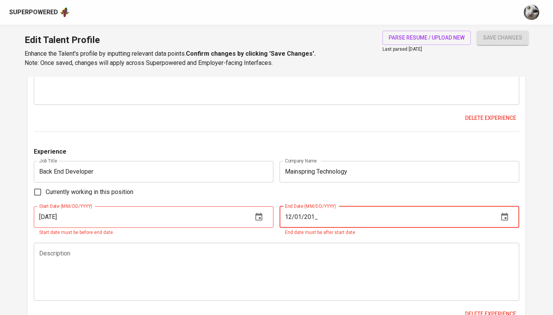
type input "[DATE]"
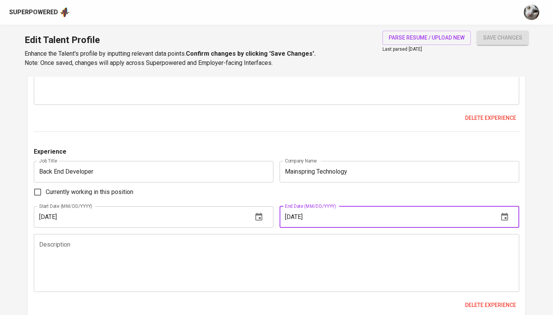
click at [220, 258] on textarea at bounding box center [276, 263] width 475 height 44
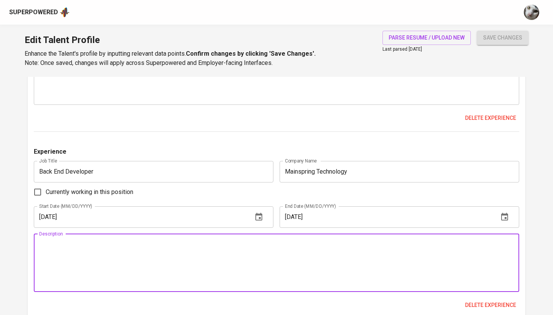
click at [208, 253] on textarea at bounding box center [276, 263] width 475 height 44
paste textarea "Part of Data Analytic team, as a newest team. Add new features in a product tha…"
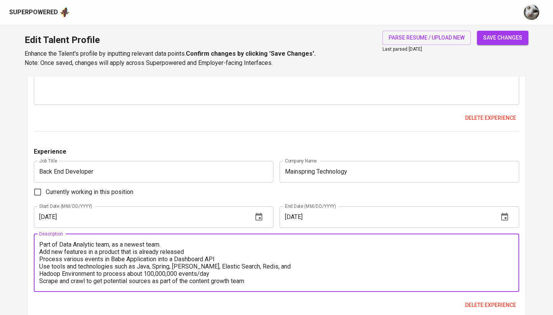
scroll to position [0, 0]
click at [39, 242] on div "Part of Data Analytic team, as a newest team. Add new features in a product tha…" at bounding box center [277, 263] width 486 height 58
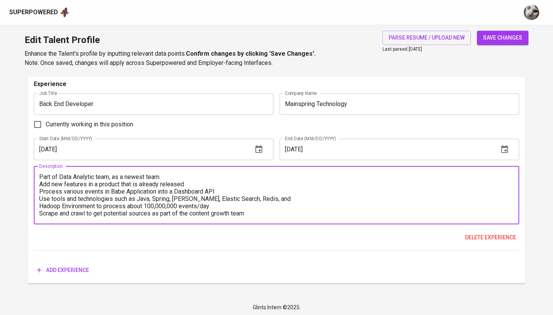
click at [40, 176] on textarea "Part of Data Analytic team, as a newest team. Add new features in a product tha…" at bounding box center [276, 195] width 475 height 44
drag, startPoint x: 216, startPoint y: 212, endPoint x: 1, endPoint y: 141, distance: 227.0
paste textarea "Joined the newly established Data Analytics team. Contributed new features to a…"
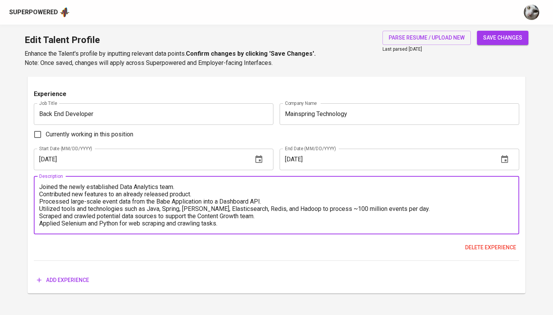
scroll to position [1026, 0]
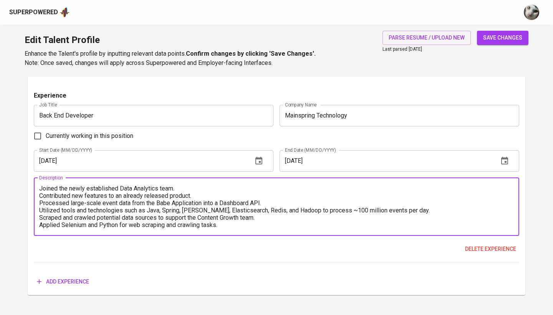
click at [41, 189] on textarea "Joined the newly established Data Analytics team. Contributed new features to a…" at bounding box center [276, 207] width 475 height 44
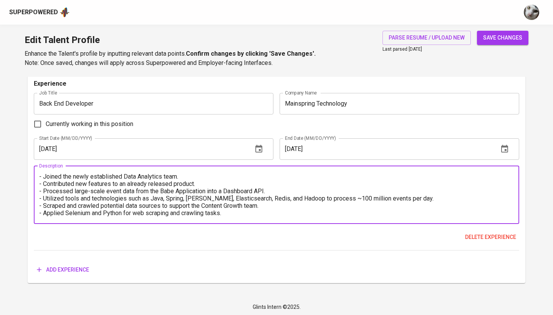
scroll to position [1037, 0]
type textarea "- Joined the newly established Data Analytics team. - Contributed new features …"
click at [511, 35] on span "save changes" at bounding box center [502, 38] width 39 height 10
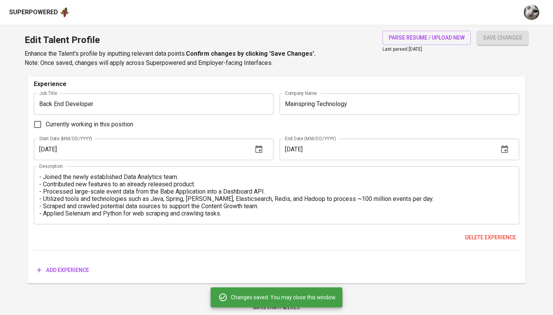
click at [82, 272] on span "Add experience" at bounding box center [63, 271] width 52 height 10
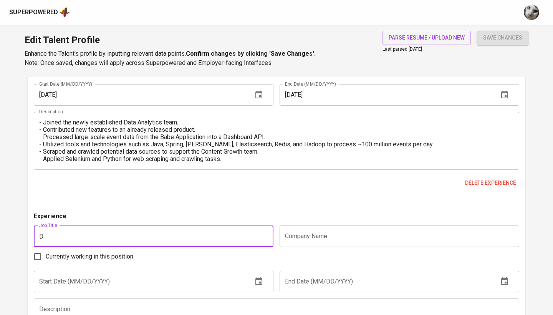
scroll to position [1093, 0]
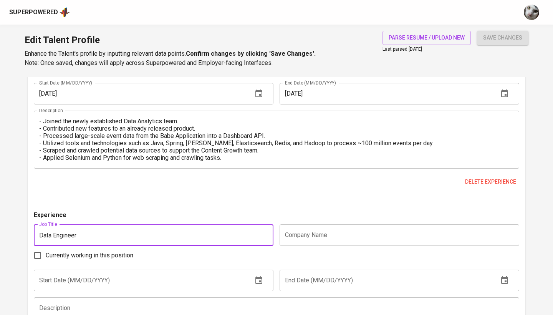
type input "Data Engineer"
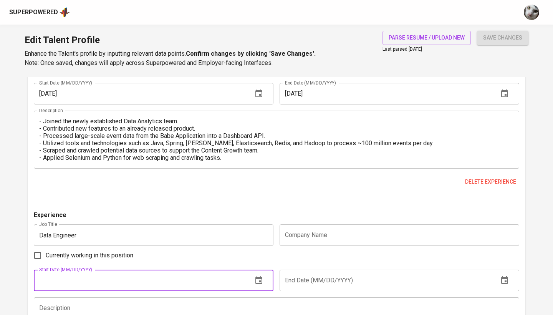
click at [293, 241] on input "text" at bounding box center [400, 235] width 240 height 22
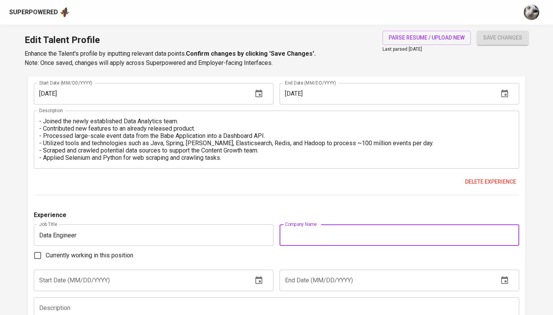
paste input "Dattabot - Mediatrac Sistem Komunikasi"
type input "Dattabot - Mediatrac Sistem Komunikasi"
click at [150, 281] on input "text" at bounding box center [140, 281] width 213 height 22
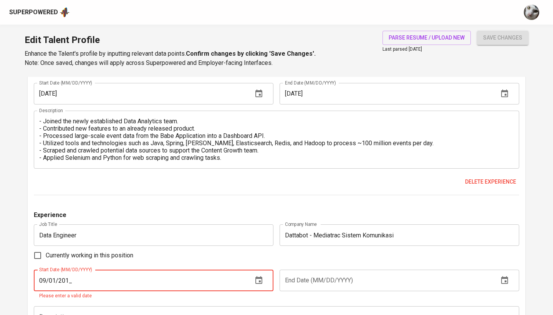
type input "[DATE]"
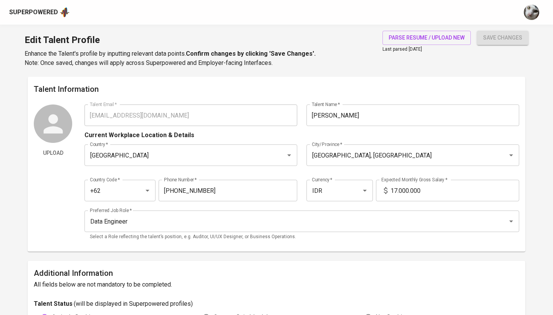
scroll to position [1156, 0]
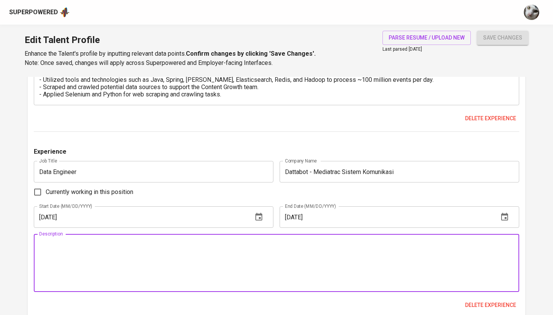
paste textarea "Developed code to retrieve and manage data in Accumulo (Hadoop) using Graph Dat…"
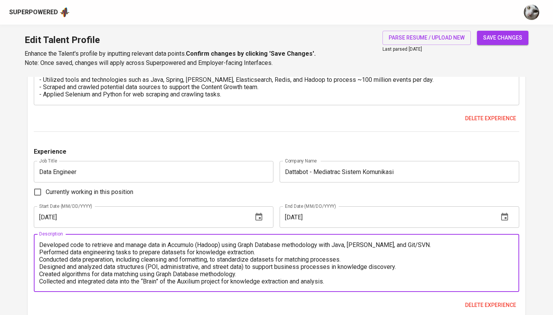
scroll to position [22, 0]
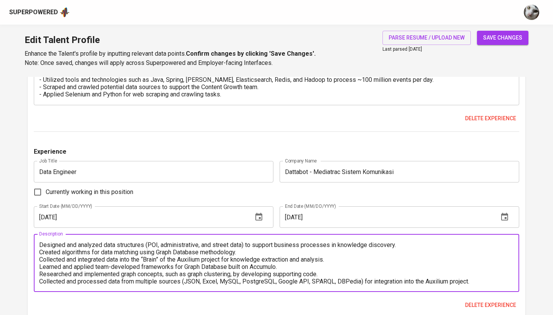
click at [40, 244] on textarea "Developed code to retrieve and manage data in Accumulo (Hadoop) using Graph Dat…" at bounding box center [276, 263] width 475 height 44
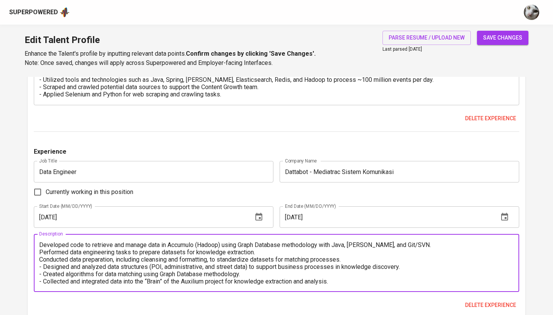
scroll to position [1149, 0]
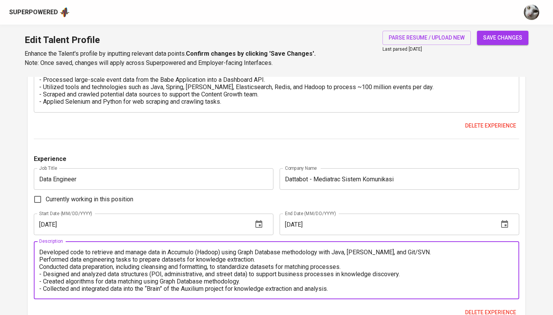
click at [40, 266] on textarea "Developed code to retrieve and manage data in Accumulo (Hadoop) using Graph Dat…" at bounding box center [276, 271] width 475 height 44
type textarea "- Developed code to retrieve and manage data in Accumulo (Hadoop) using Graph D…"
click at [506, 42] on span "save changes" at bounding box center [502, 38] width 39 height 10
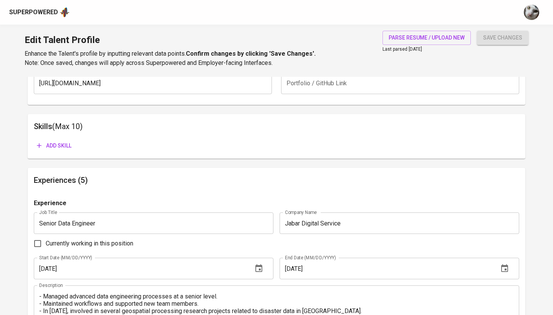
scroll to position [379, 0]
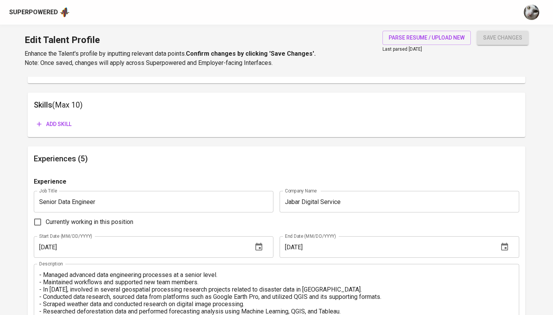
click at [64, 125] on span "Add skill" at bounding box center [54, 125] width 35 height 10
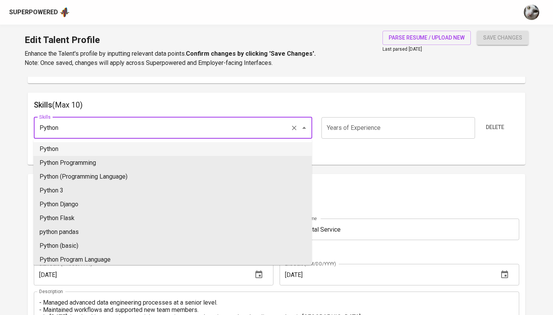
click at [68, 154] on li "Python" at bounding box center [172, 149] width 279 height 14
type input "Python"
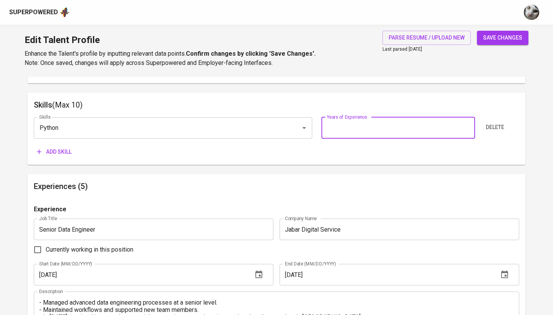
click at [380, 133] on input "number" at bounding box center [398, 128] width 153 height 22
type input "9"
click at [68, 142] on div "Skills Python Skills Years of Experience 9 Years of Experience Delete Add skill" at bounding box center [277, 135] width 486 height 48
click at [68, 148] on span "Add skill" at bounding box center [54, 152] width 35 height 10
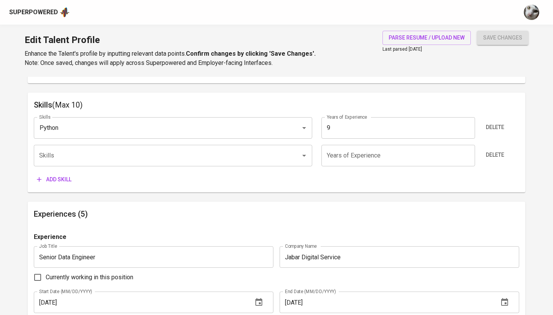
click at [381, 0] on div "Superpowered" at bounding box center [276, 12] width 553 height 25
click at [261, 148] on input "Skills" at bounding box center [162, 155] width 250 height 15
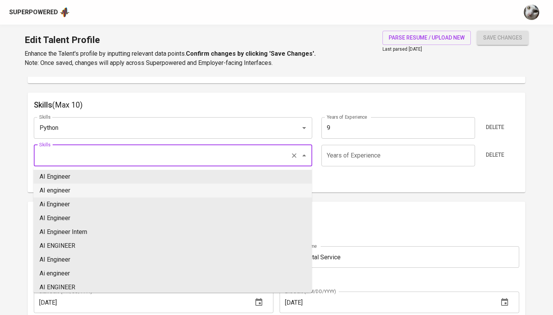
scroll to position [9, 0]
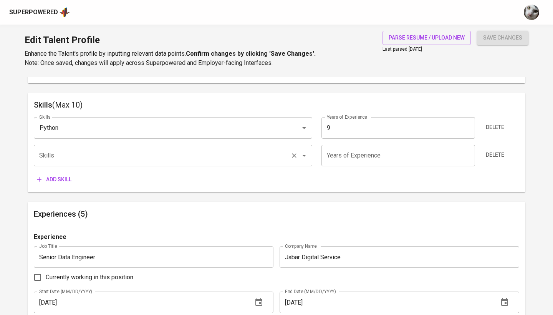
click at [265, 156] on input "Skills" at bounding box center [162, 155] width 250 height 15
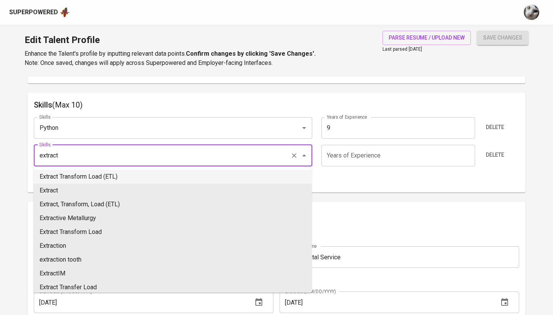
click at [240, 176] on li "Extract Transform Load (ETL)" at bounding box center [172, 177] width 279 height 14
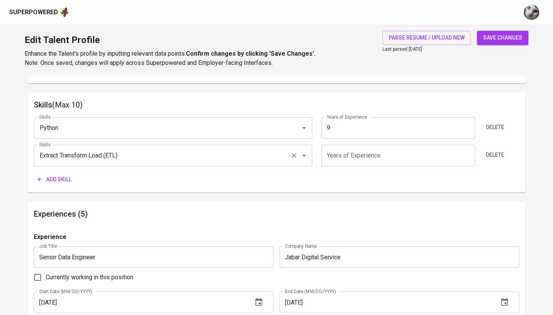
click at [187, 158] on input "Extract Transform Load (ETL)" at bounding box center [162, 155] width 250 height 15
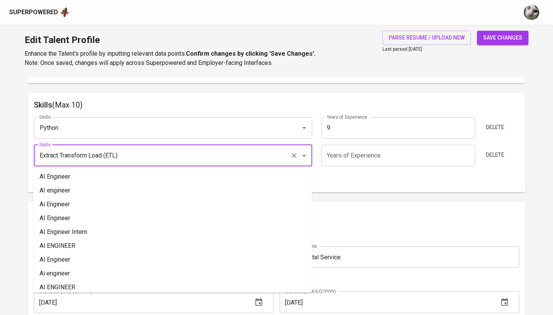
click at [187, 158] on input "Extract Transform Load (ETL)" at bounding box center [162, 155] width 250 height 15
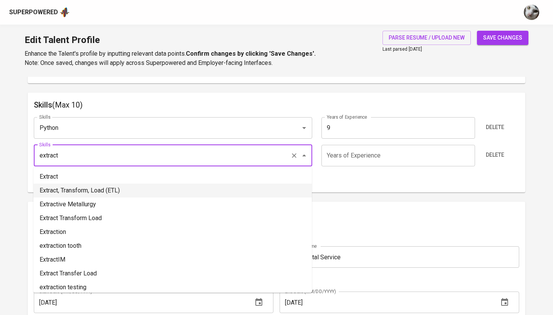
click at [174, 188] on li "Extract, Transform, Load (ETL)" at bounding box center [172, 191] width 279 height 14
type input "Extract, Transform, Load (ETL)"
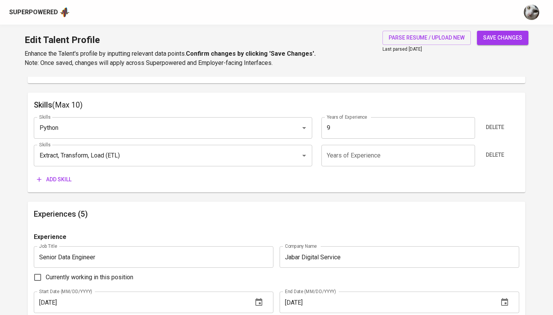
click at [362, 163] on input "number" at bounding box center [398, 156] width 153 height 22
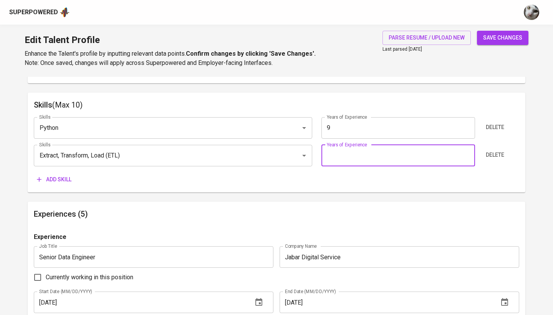
type input "0"
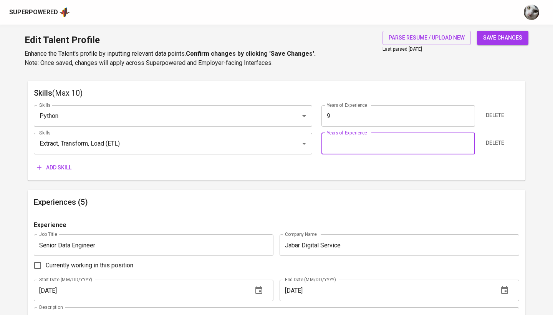
scroll to position [257, 0]
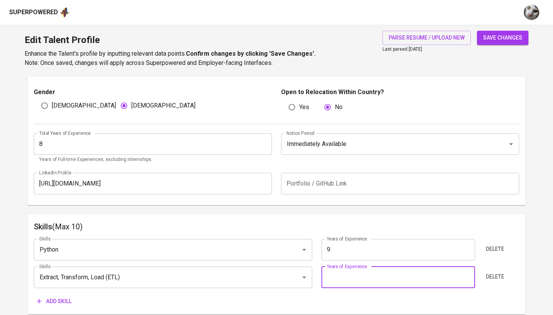
click at [263, 144] on input "8" at bounding box center [153, 144] width 238 height 22
type input "7"
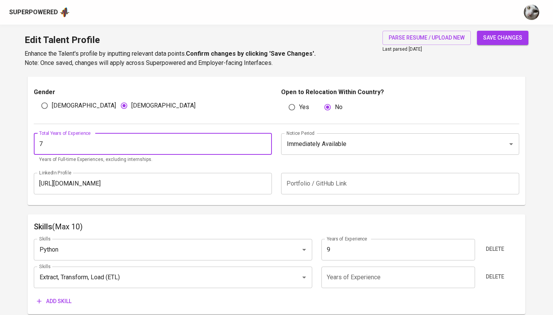
click at [263, 144] on input "7" at bounding box center [153, 144] width 238 height 22
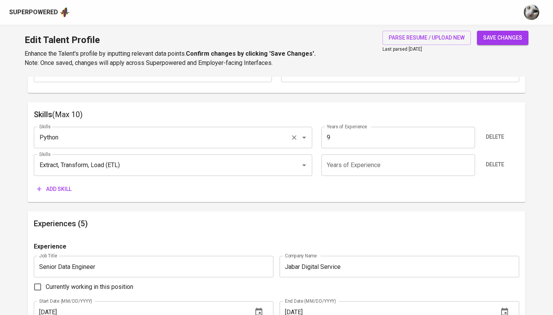
scroll to position [378, 0]
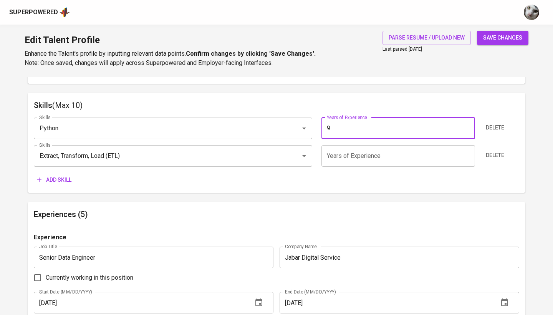
click at [362, 125] on input "9" at bounding box center [398, 129] width 153 height 22
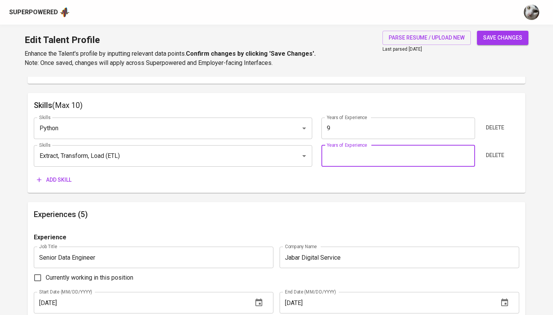
click at [354, 155] on input "number" at bounding box center [398, 156] width 153 height 22
type input "7"
click at [61, 161] on input "Extract, Transform, Load (ETL)" at bounding box center [162, 156] width 250 height 15
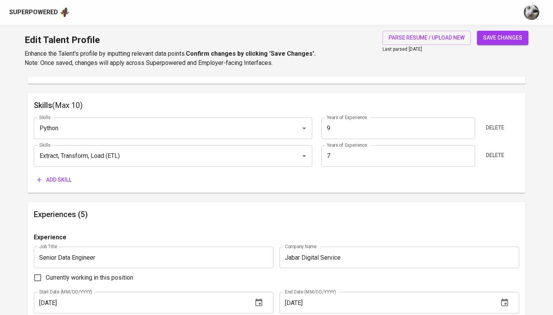
click at [52, 179] on span "Add skill" at bounding box center [54, 180] width 35 height 10
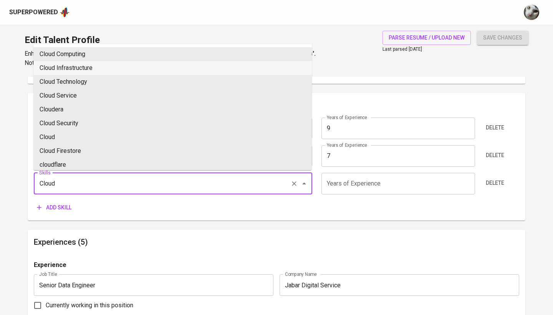
click at [115, 63] on li "Cloud Infrastructure" at bounding box center [172, 68] width 279 height 14
type input "Cloud Infrastructure"
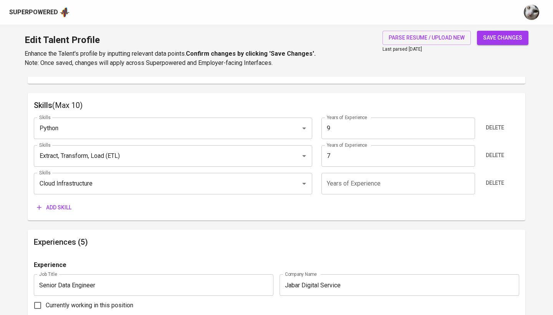
click at [348, 186] on input "number" at bounding box center [398, 184] width 153 height 22
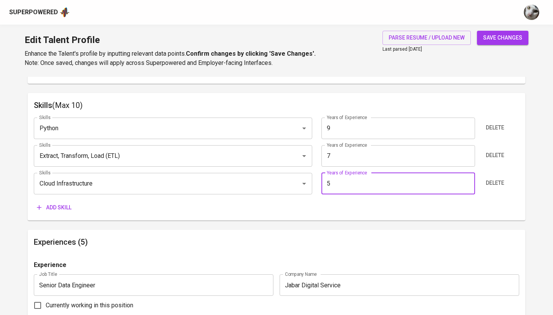
type input "5"
click at [506, 36] on span "save changes" at bounding box center [502, 38] width 39 height 10
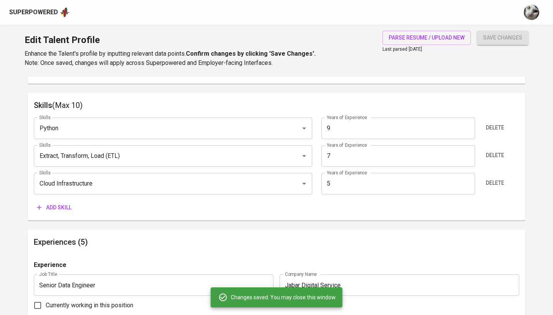
click at [56, 203] on span "Add skill" at bounding box center [54, 208] width 35 height 10
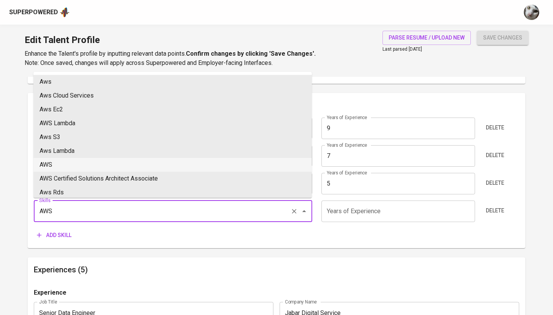
click at [83, 164] on li "AWS" at bounding box center [172, 165] width 279 height 14
type input "AWS"
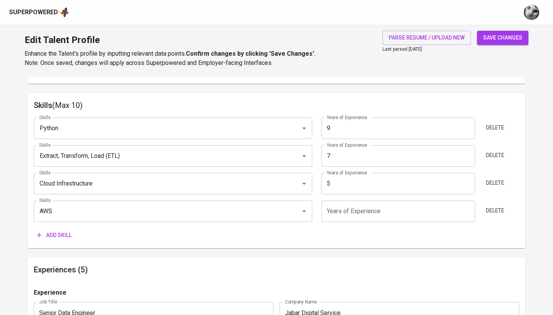
click at [377, 212] on input "number" at bounding box center [398, 212] width 153 height 22
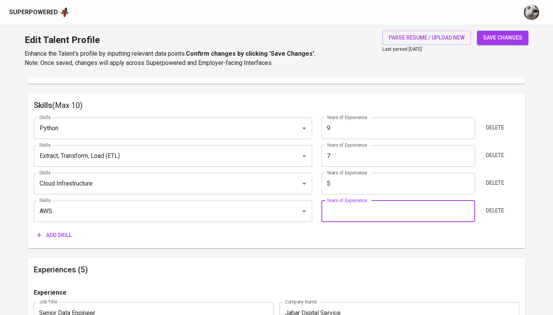
type input "6"
type input "5"
click at [52, 224] on div "Skills Python Skills Years of Experience 9 Years of Experience Delete Skills Ex…" at bounding box center [277, 176] width 486 height 131
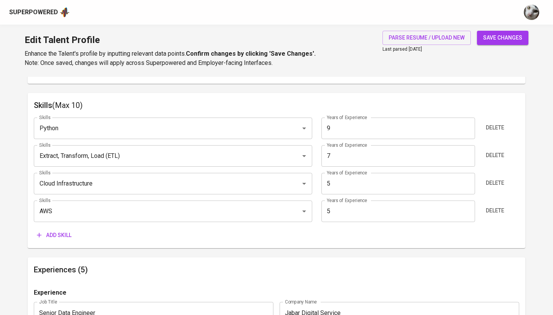
click at [54, 233] on span "Add skill" at bounding box center [54, 236] width 35 height 10
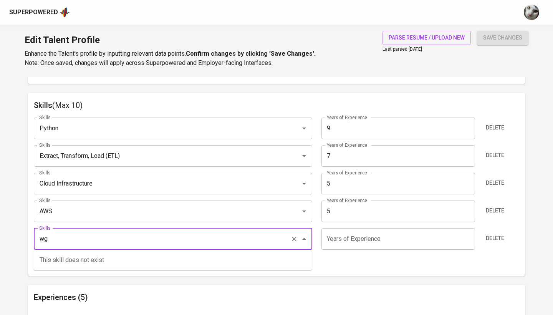
type input "w"
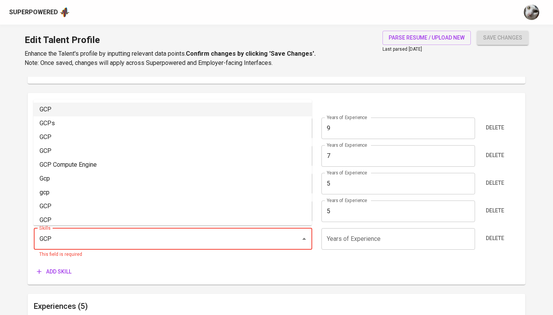
click at [94, 112] on li "GCP" at bounding box center [172, 110] width 279 height 14
type input "GCP"
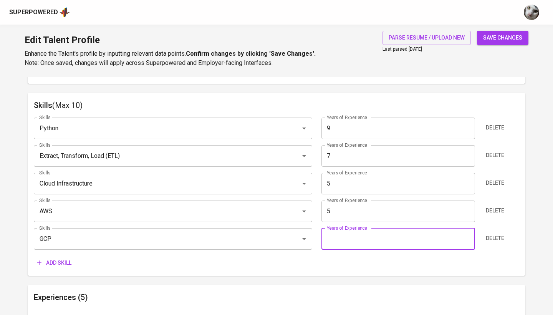
click at [375, 242] on input "number" at bounding box center [398, 239] width 153 height 22
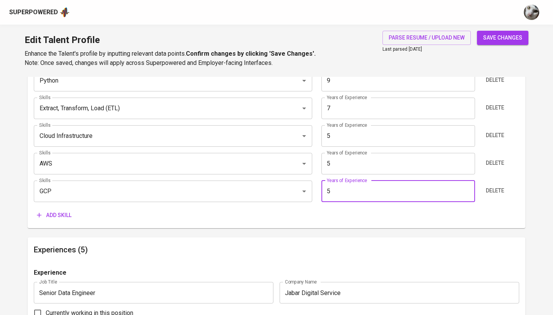
scroll to position [428, 0]
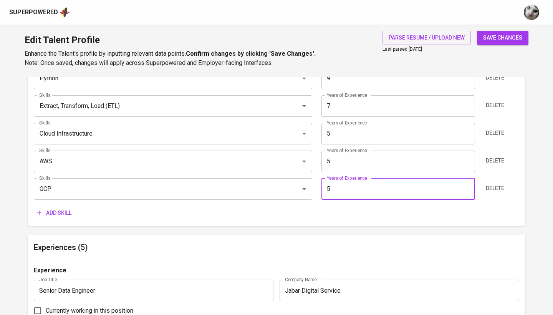
type input "5"
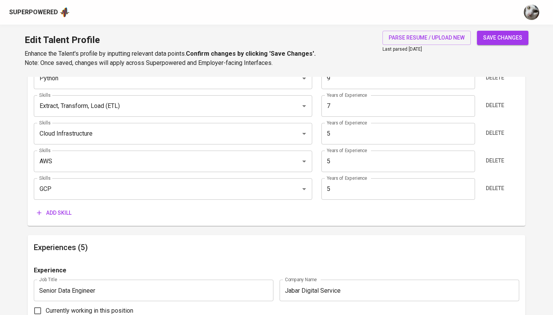
click at [63, 208] on span "Add skill" at bounding box center [54, 213] width 35 height 10
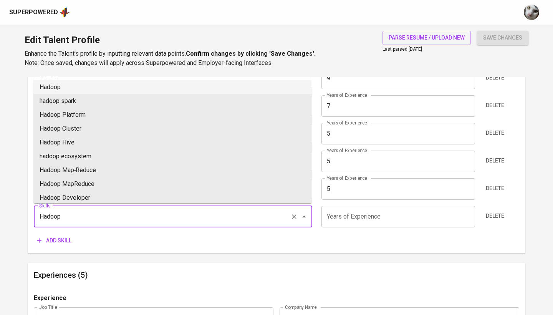
click at [160, 90] on li "Hadoop" at bounding box center [172, 87] width 279 height 14
type input "Hadoop"
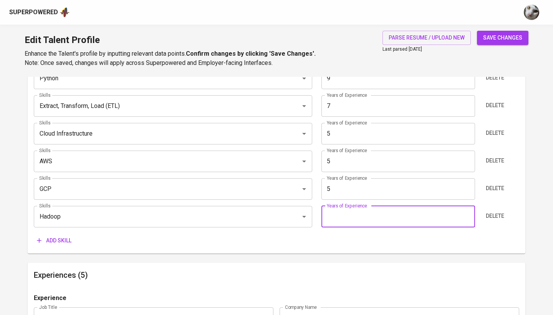
click at [341, 213] on input "number" at bounding box center [398, 217] width 153 height 22
type input "7"
click at [50, 236] on span "Add skill" at bounding box center [54, 241] width 35 height 10
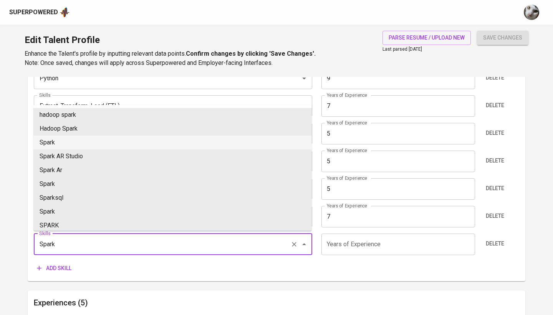
click at [87, 143] on li "Spark" at bounding box center [172, 143] width 279 height 14
type input "Spark"
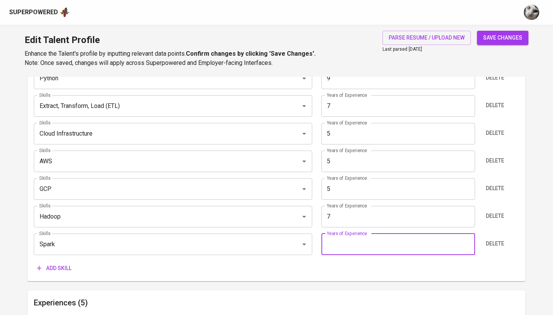
click at [353, 238] on input "number" at bounding box center [398, 245] width 153 height 22
type input "7"
click at [51, 264] on span "Add skill" at bounding box center [54, 269] width 35 height 10
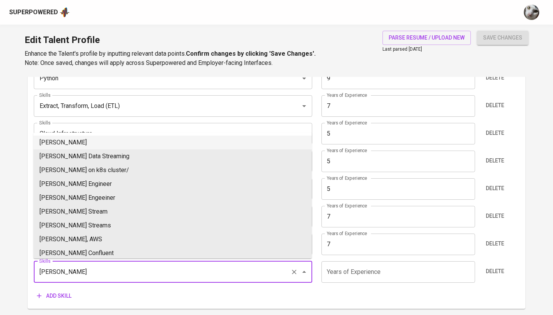
click at [92, 136] on li "Kafka" at bounding box center [172, 143] width 279 height 14
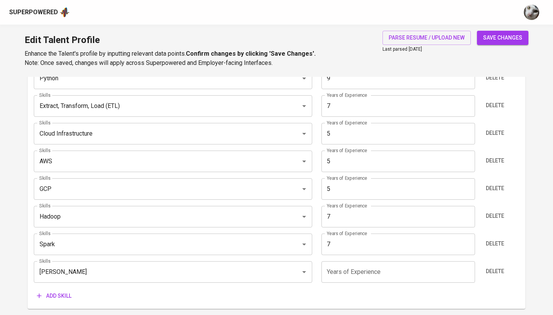
type input "Kafka"
click at [347, 267] on input "number" at bounding box center [398, 272] width 153 height 22
type input "7"
click at [328, 5] on div "Superpowered" at bounding box center [276, 12] width 553 height 25
click at [517, 40] on span "save changes" at bounding box center [502, 38] width 39 height 10
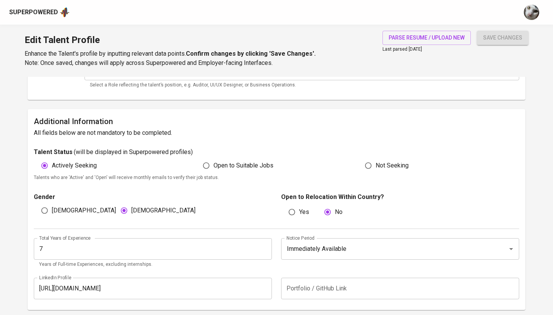
type input "Apache Spark"
type input "Apache Hadoop"
type input "7"
type input "Apache [PERSON_NAME]"
type input "7"
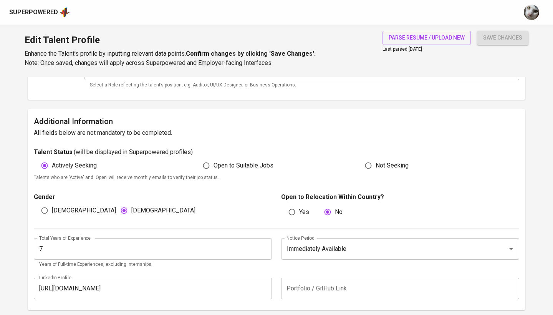
type input "Extract, Transform, Load (ETL)"
type input "7"
type input "Cloud Infrastructure"
type input "5"
type input "GCP"
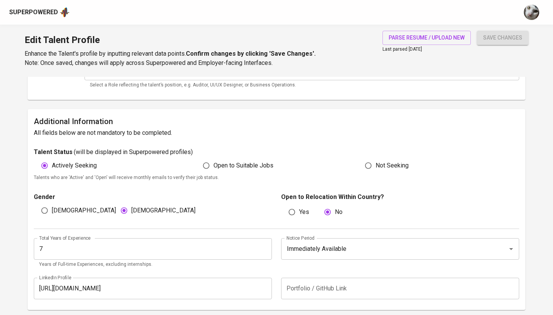
type input "5"
type input "AWS"
type input "5"
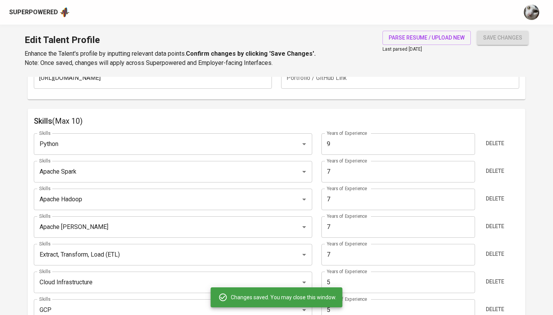
scroll to position [363, 0]
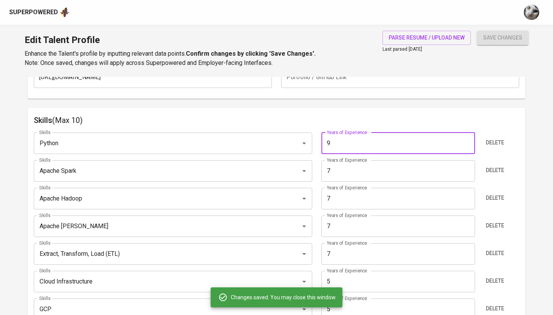
click at [360, 143] on input "9" at bounding box center [398, 144] width 153 height 22
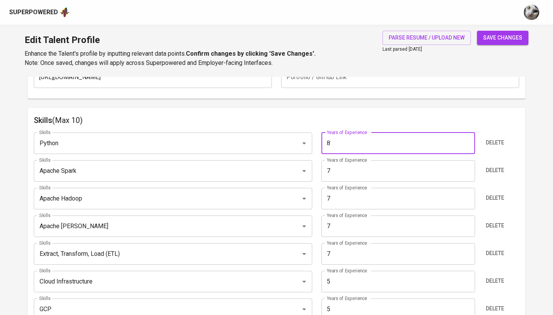
type input "8"
click at [503, 38] on button "save changes" at bounding box center [502, 38] width 51 height 14
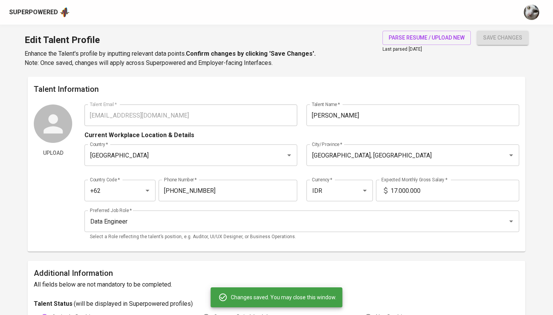
scroll to position [0, 0]
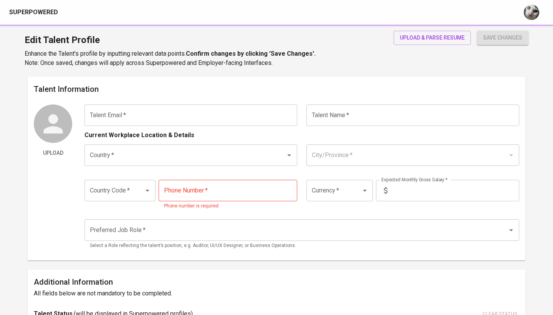
type input "[EMAIL_ADDRESS][DOMAIN_NAME]"
type input "[PERSON_NAME]"
type input "[GEOGRAPHIC_DATA]"
type input "[GEOGRAPHIC_DATA], [GEOGRAPHIC_DATA]"
type input "+62"
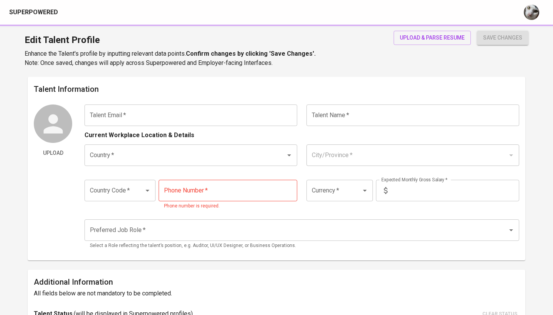
type input "[PHONE_NUMBER]"
type input "IDR"
type input "Data Engineer"
radio input "true"
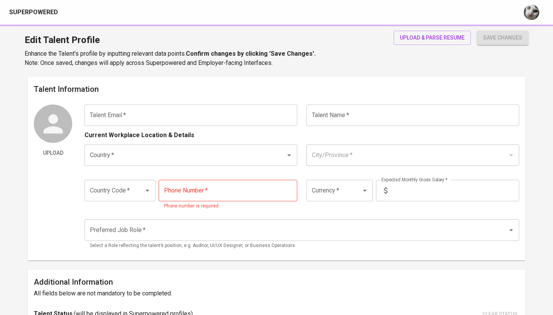
type input "5"
type input "2 Months"
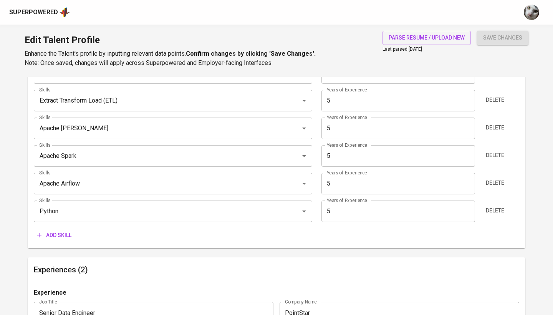
scroll to position [438, 0]
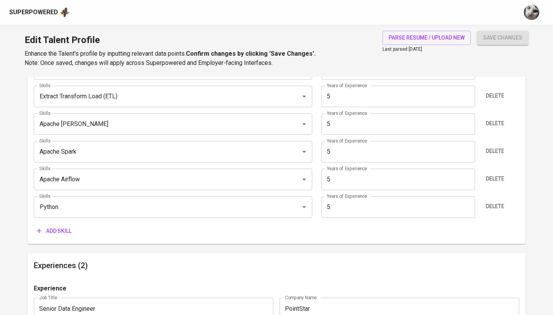
click at [57, 230] on span "Add skill" at bounding box center [54, 231] width 35 height 10
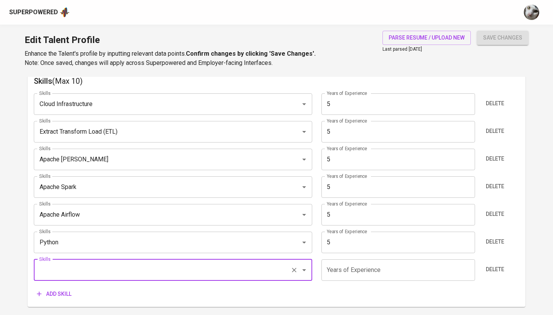
scroll to position [405, 0]
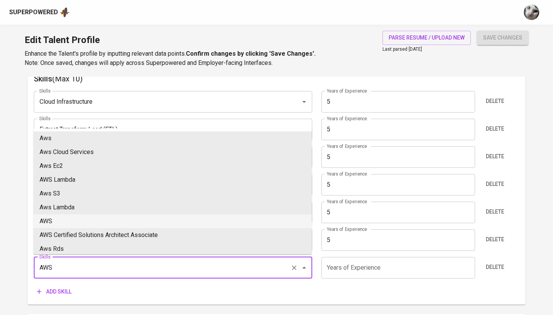
click at [198, 219] on li "AWS" at bounding box center [172, 221] width 279 height 14
type input "AWS"
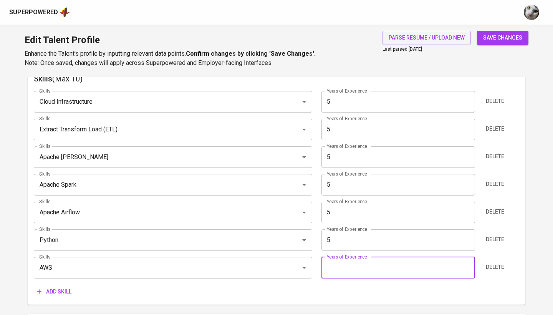
click at [388, 276] on input "number" at bounding box center [398, 268] width 153 height 22
type input "1"
click at [51, 293] on span "Add skill" at bounding box center [54, 292] width 35 height 10
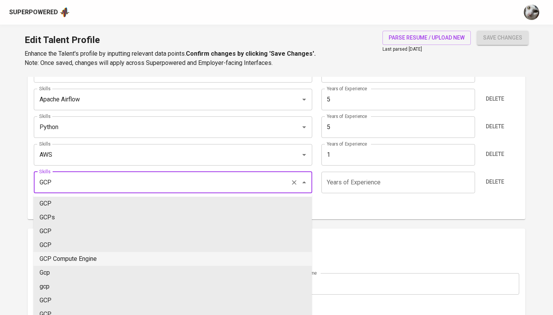
scroll to position [530, 0]
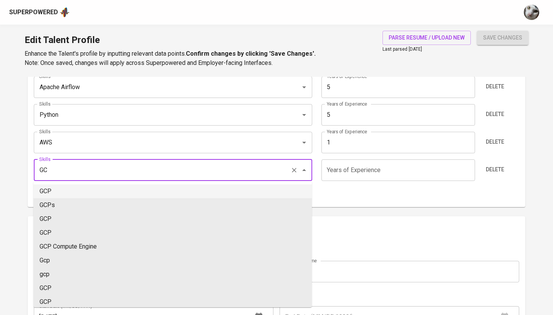
type input "G"
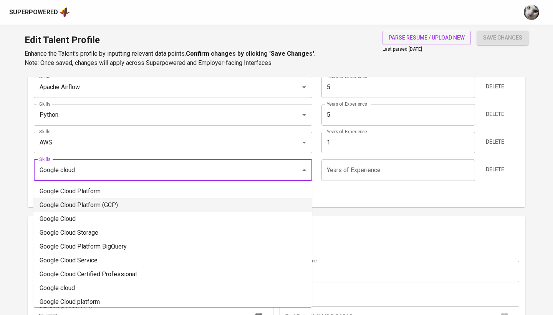
click at [105, 203] on li "Google Cloud Platform (GCP)" at bounding box center [172, 205] width 279 height 14
type input "Google Cloud Platform (GCP)"
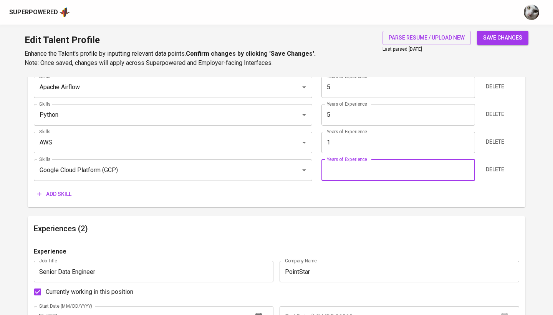
click at [336, 169] on input "number" at bounding box center [398, 170] width 153 height 22
type input "5"
type input "4"
click at [47, 189] on span "Add skill" at bounding box center [54, 194] width 35 height 10
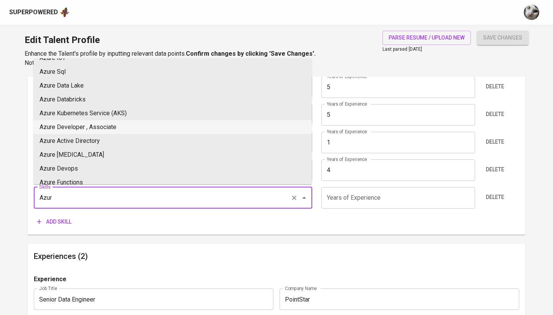
scroll to position [5, 0]
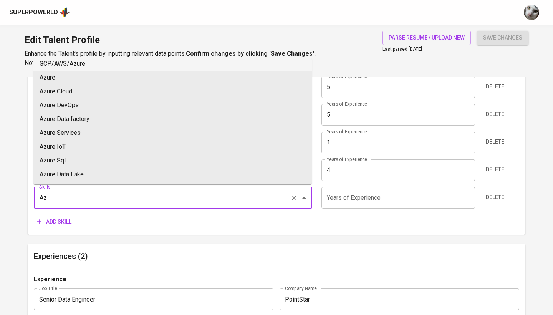
type input "A"
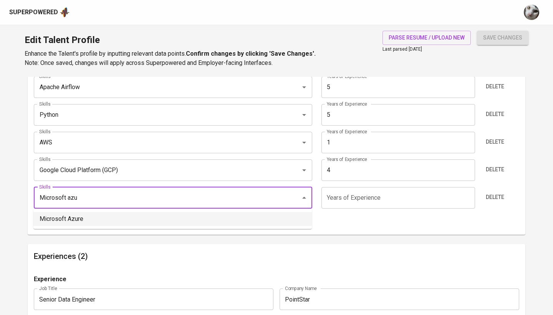
click at [83, 222] on li "Microsoft Azure" at bounding box center [172, 219] width 279 height 14
type input "Microsoft Azure"
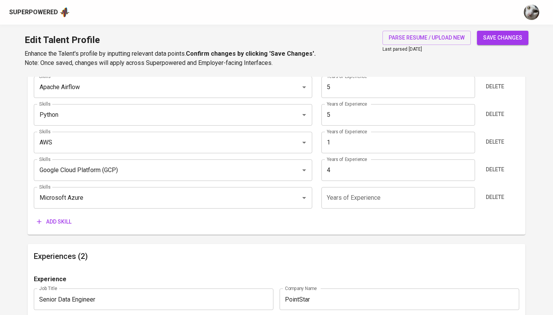
click at [330, 198] on input "number" at bounding box center [398, 198] width 153 height 22
type input "5"
click at [506, 34] on span "save changes" at bounding box center [502, 38] width 39 height 10
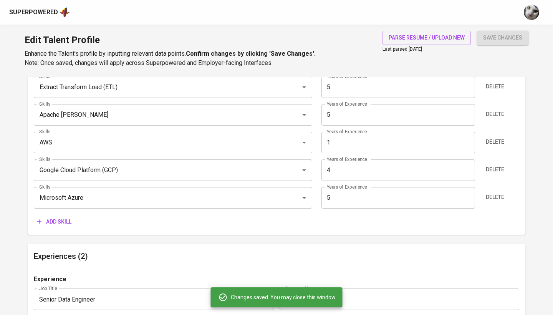
type input "Python"
type input "Apache Airflow"
type input "Microsoft Azure"
type input "Cloud Infrastructure"
type input "Extract Transform Load (ETL)"
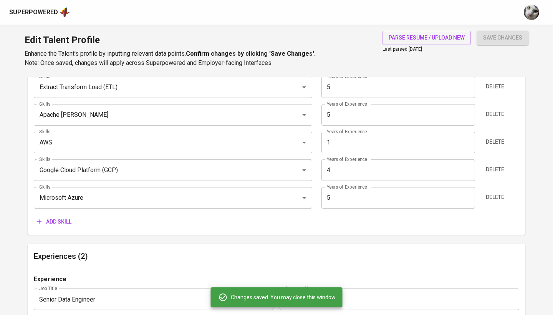
type input "Apache Kafka"
type input "Apache Spark"
type input "5"
type input "AWS"
type input "1"
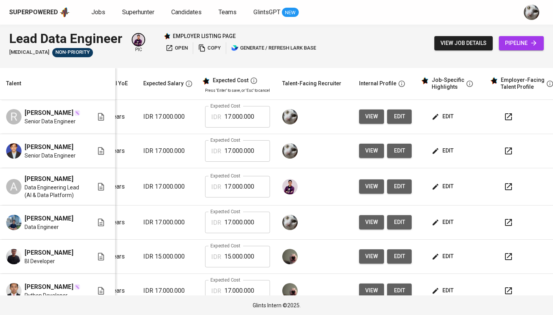
scroll to position [0, 101]
click at [444, 119] on span "edit" at bounding box center [443, 117] width 20 height 10
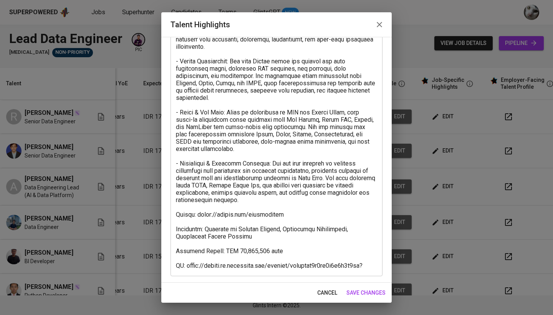
scroll to position [81, 0]
click at [356, 290] on span "save changes" at bounding box center [366, 293] width 39 height 10
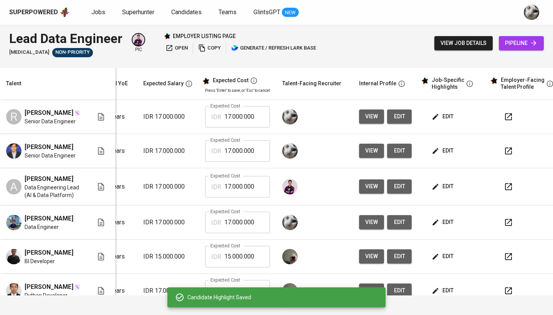
scroll to position [0, 0]
